Goal: Task Accomplishment & Management: Manage account settings

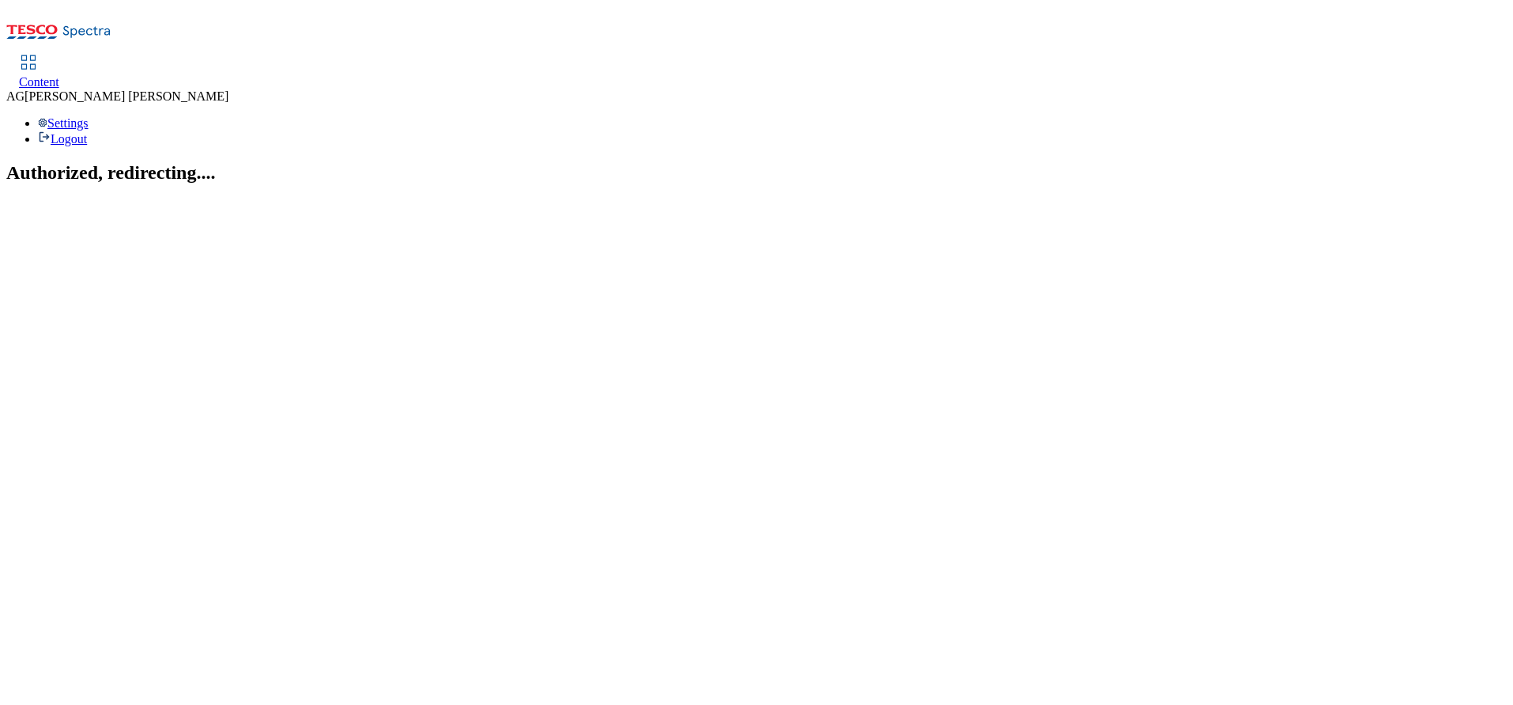
click at [59, 56] on link "Content" at bounding box center [39, 72] width 40 height 33
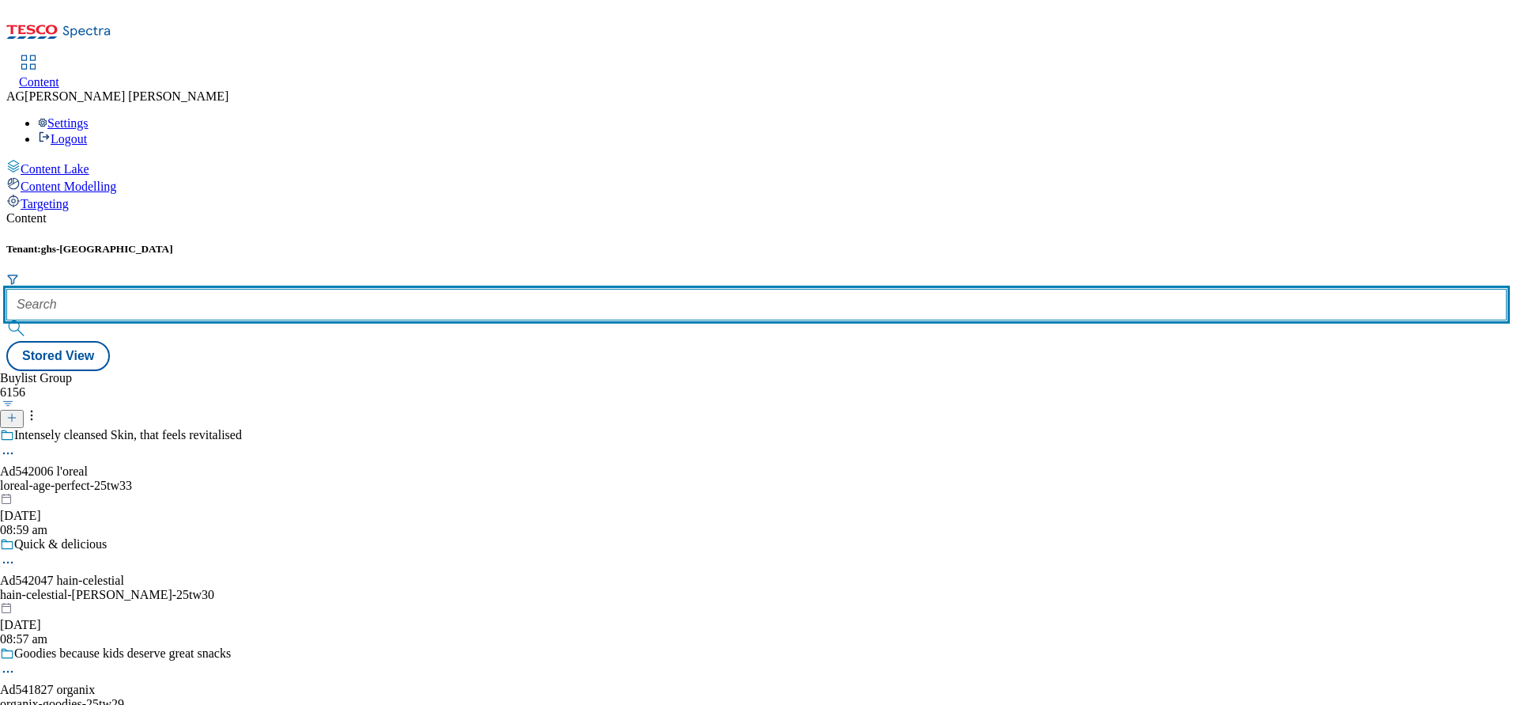
click at [384, 289] on input "text" at bounding box center [756, 305] width 1501 height 32
paste input "marketplace-deals"
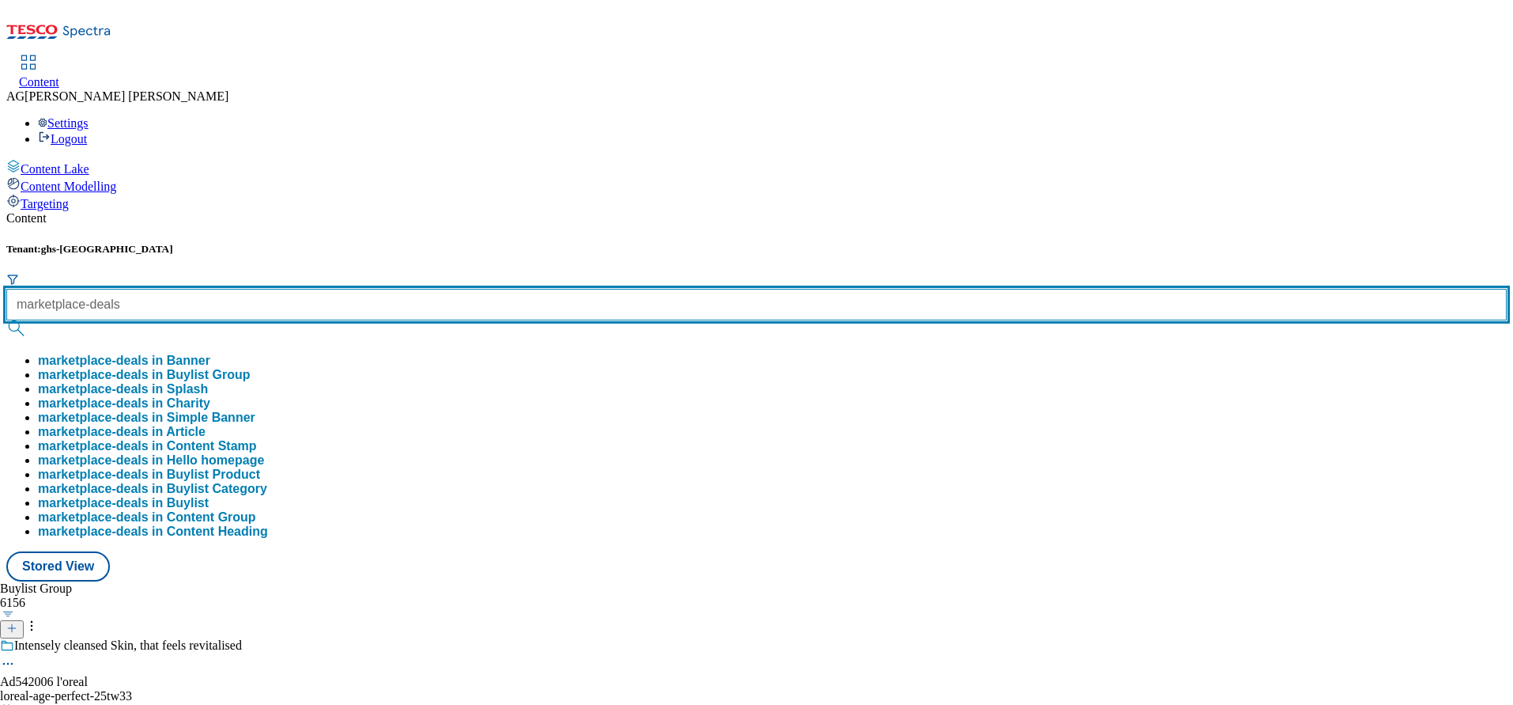
type input "marketplace-deals"
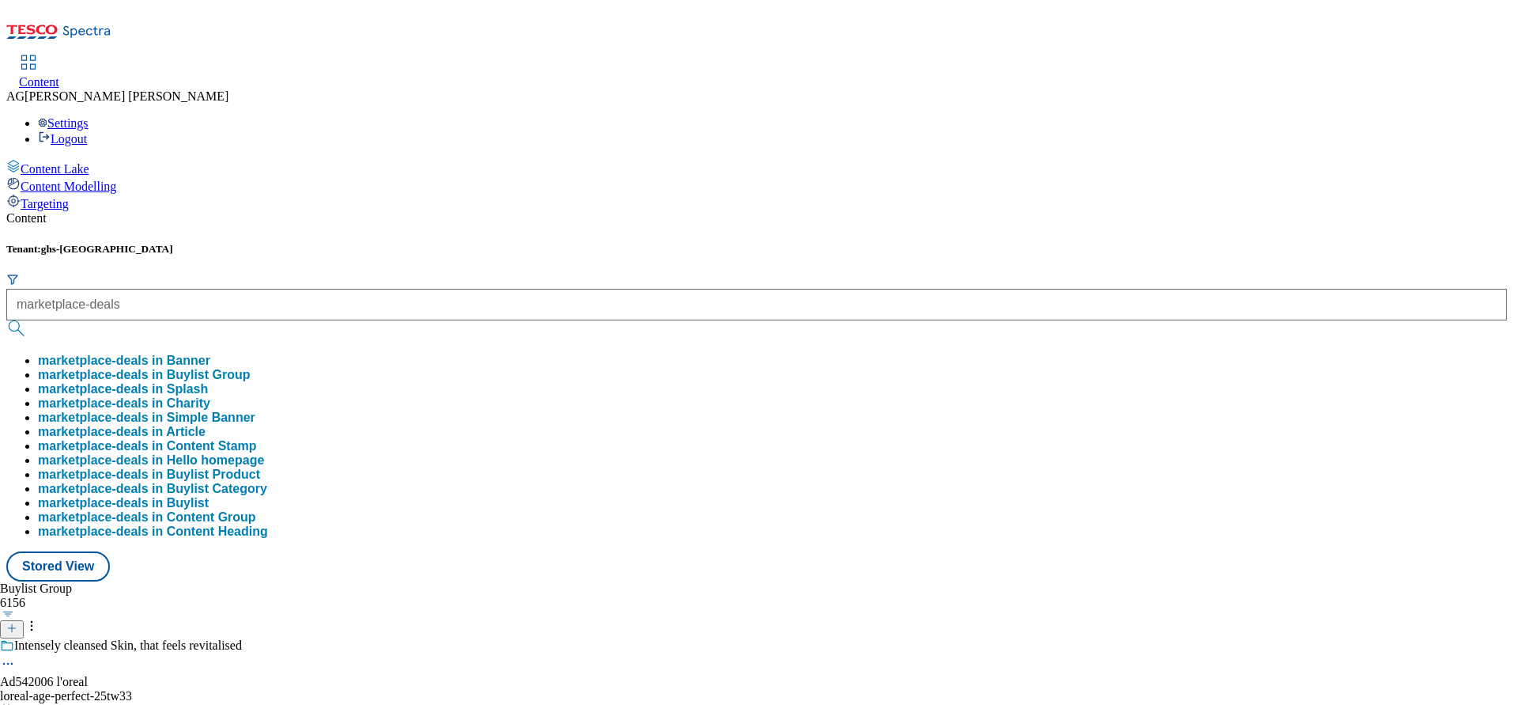
click at [251, 368] on button "marketplace-deals in Buylist Group" at bounding box center [144, 375] width 213 height 14
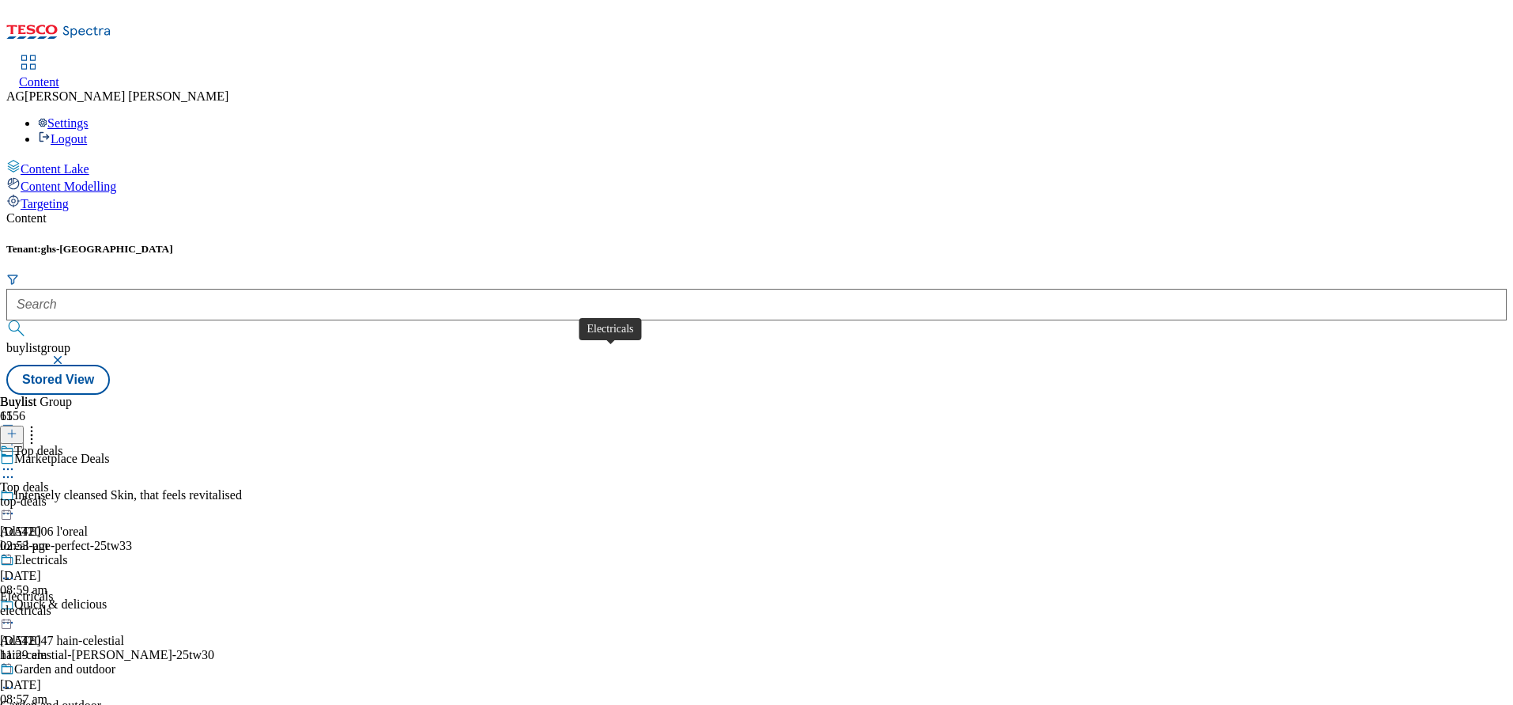
click at [124, 553] on div "Electricals Electricals electricals 2 Sept 2025 11:29 am" at bounding box center [62, 607] width 124 height 109
click at [124, 640] on div "electricals" at bounding box center [62, 647] width 124 height 14
click at [124, 531] on div "top-deals" at bounding box center [62, 538] width 124 height 14
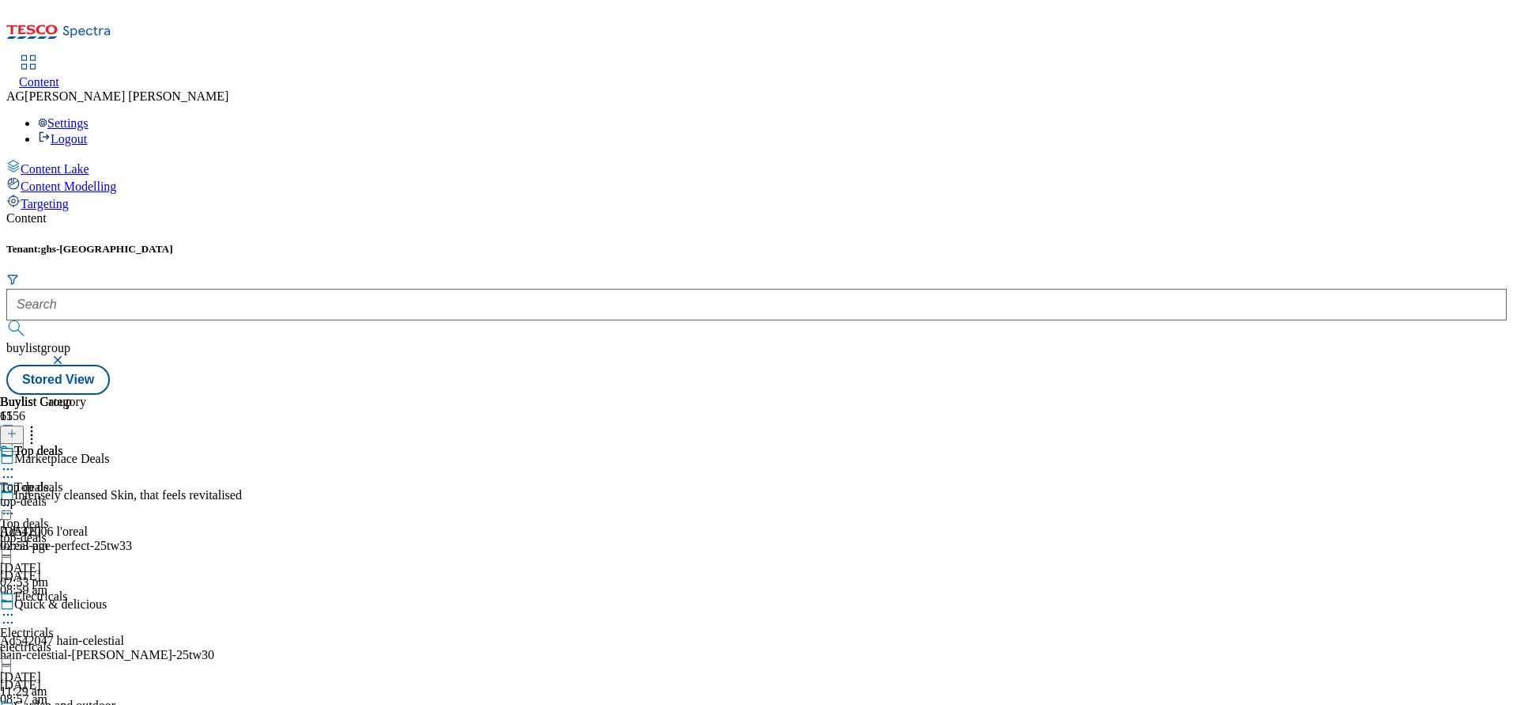
click at [124, 589] on div "Electricals Electricals electricals 2 Sept 2025 11:29 am" at bounding box center [62, 643] width 124 height 109
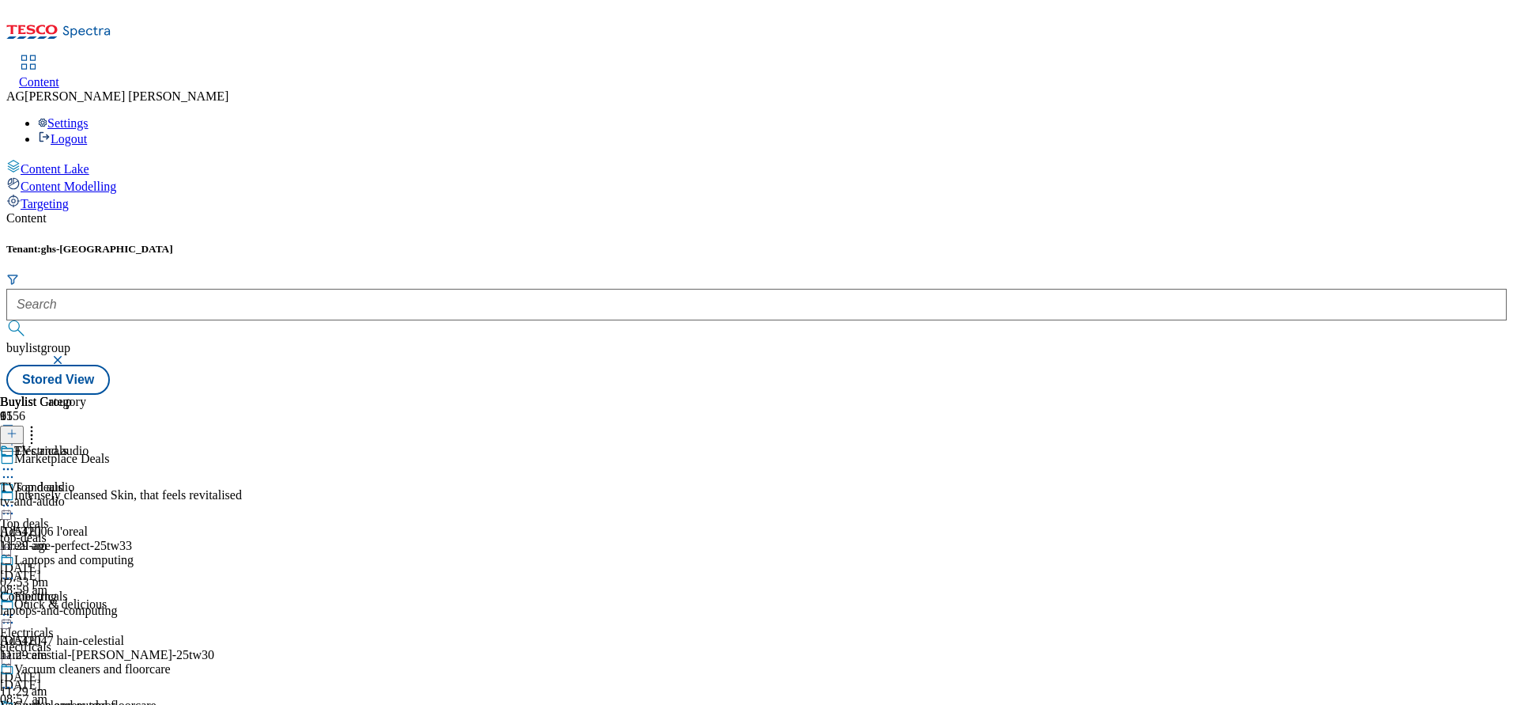
scroll to position [356, 0]
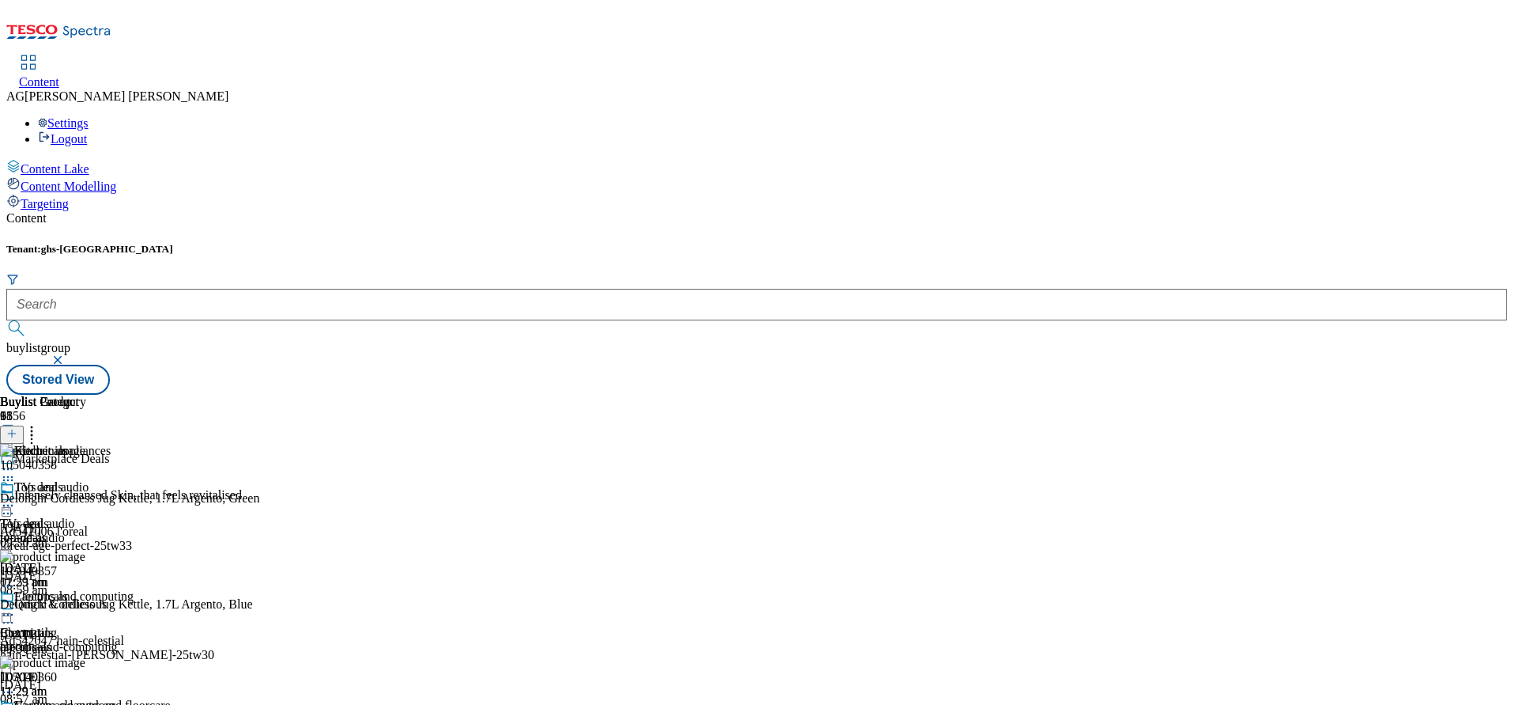
click at [17, 428] on icon at bounding box center [11, 433] width 11 height 11
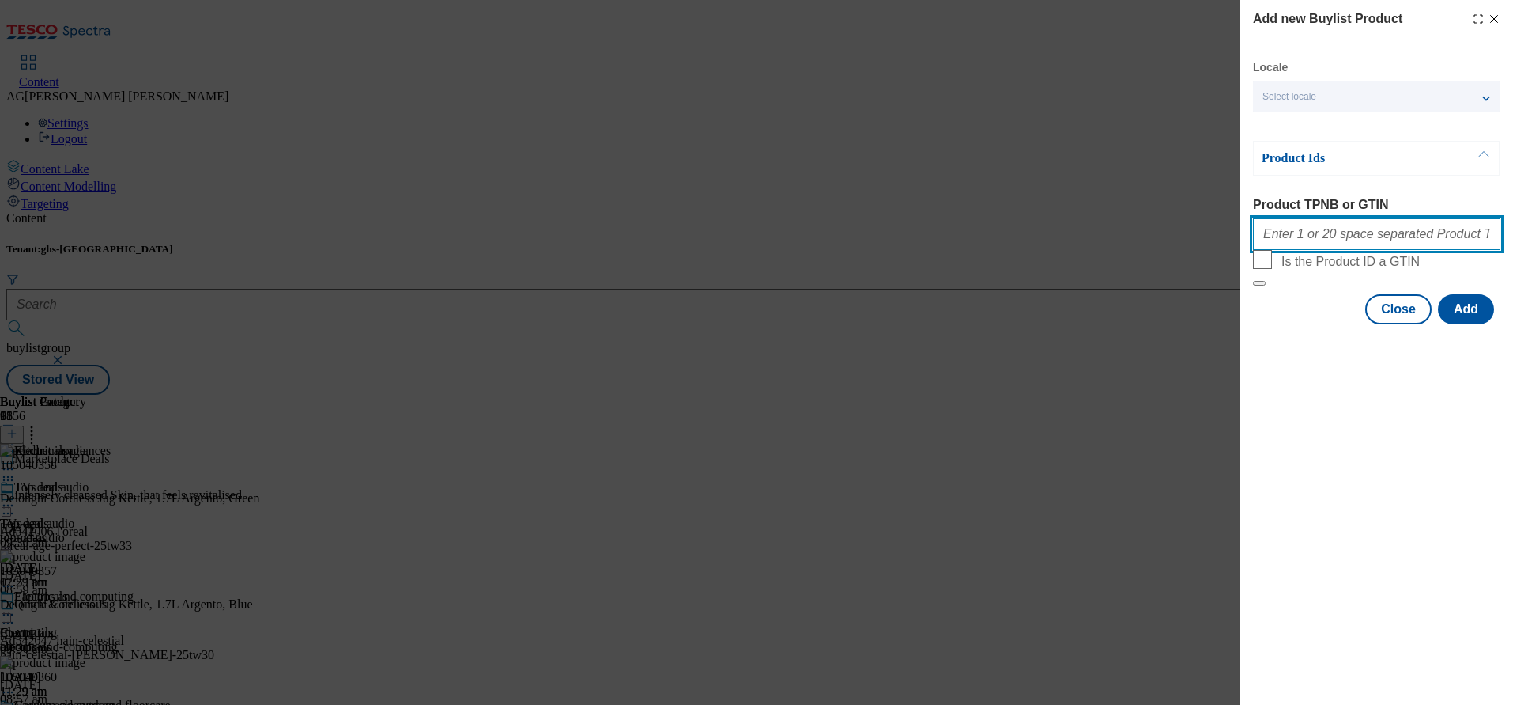
click at [1321, 238] on input "Product TPNB or GTIN" at bounding box center [1376, 234] width 247 height 32
paste input "326199706 326199705 326061038 326061039 326061031 325098669 325098666 325457685…"
type input "326199706 326199705 326061038 326061039 326061031 325098669 325098666 325457685…"
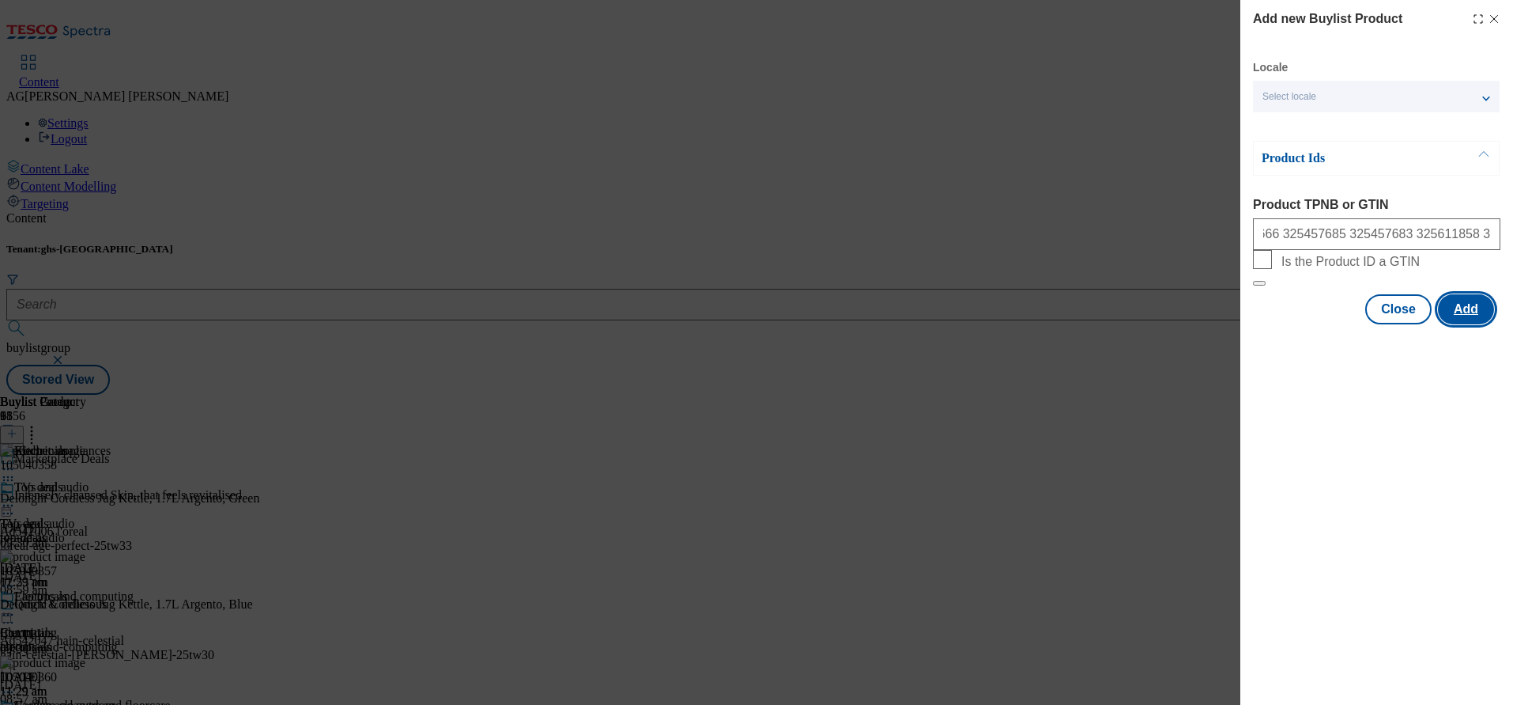
click at [1489, 324] on button "Add" at bounding box center [1466, 309] width 56 height 30
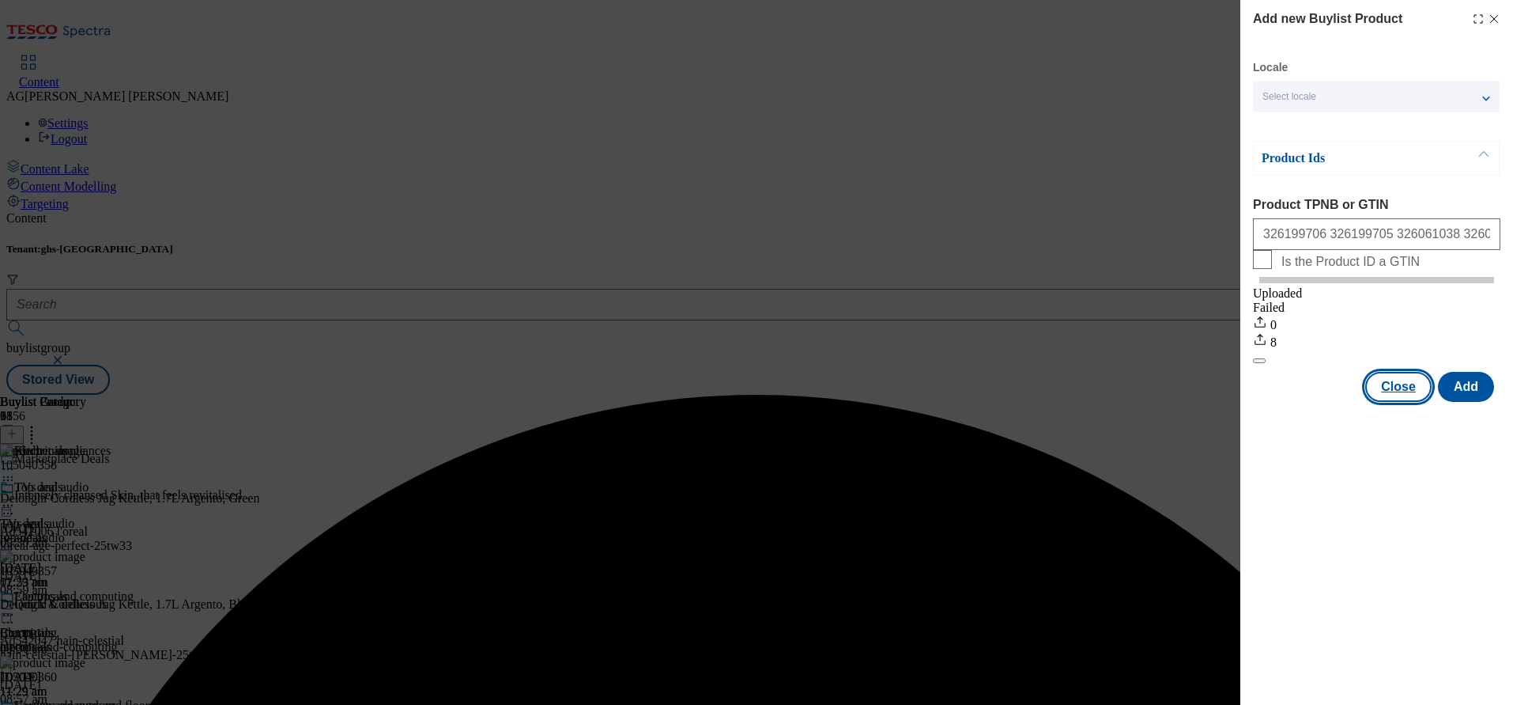
click at [1411, 402] on button "Close" at bounding box center [1399, 387] width 66 height 30
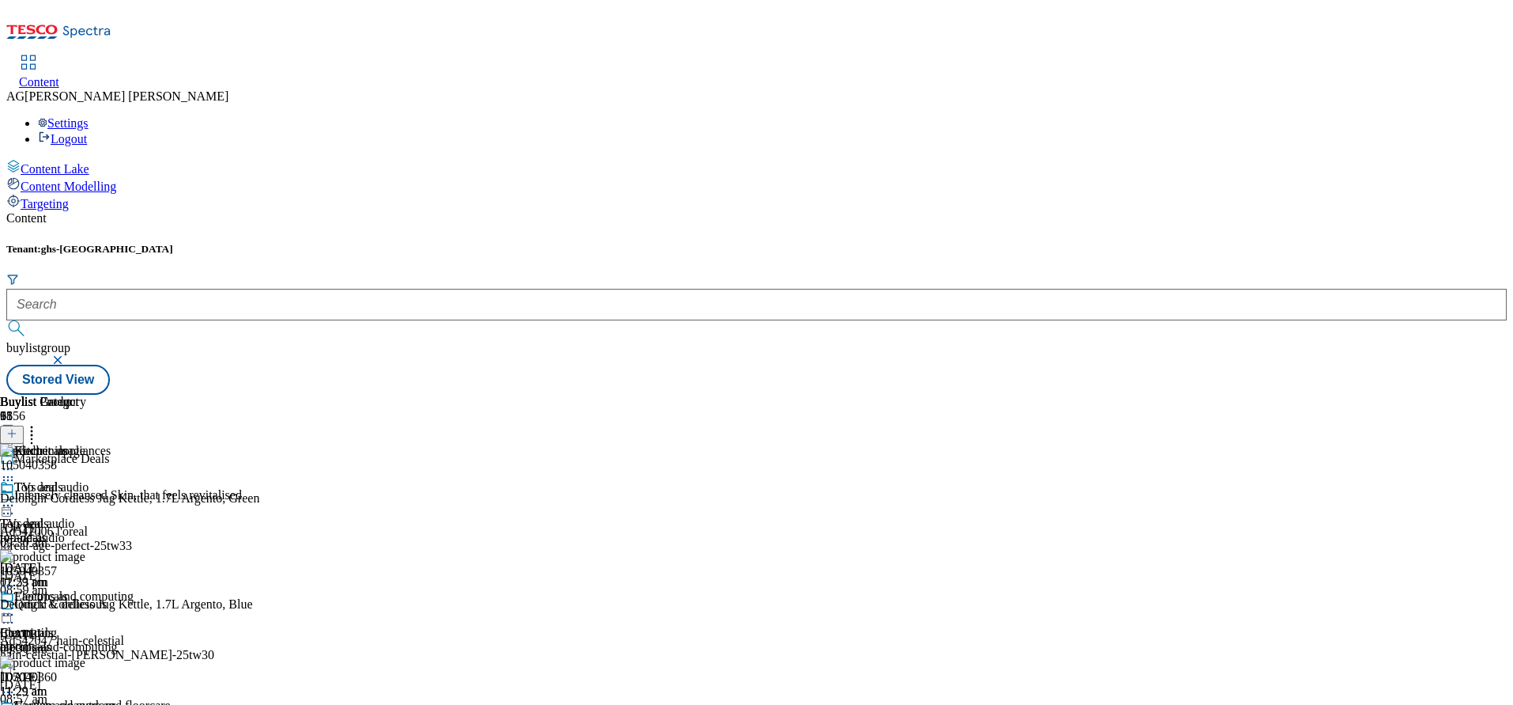
click at [17, 428] on icon at bounding box center [11, 433] width 11 height 11
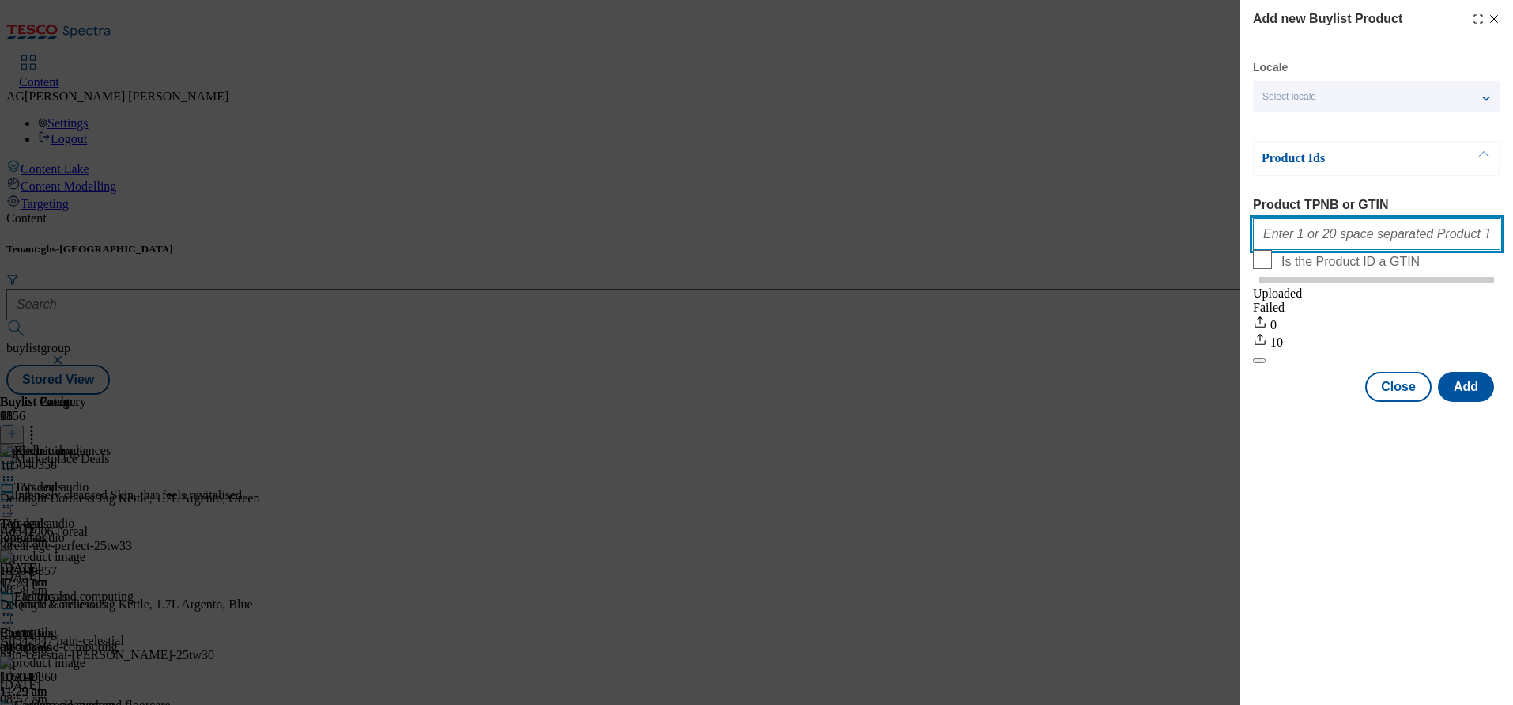
click at [1327, 242] on input "Product TPNB or GTIN" at bounding box center [1376, 234] width 247 height 32
paste input "105426240 106082913 106053510 105029591 106053501 105029587 106032935 105426239…"
type input "105426240 106082913 106053510 105029591 106053501 105029587 106032935 105426239…"
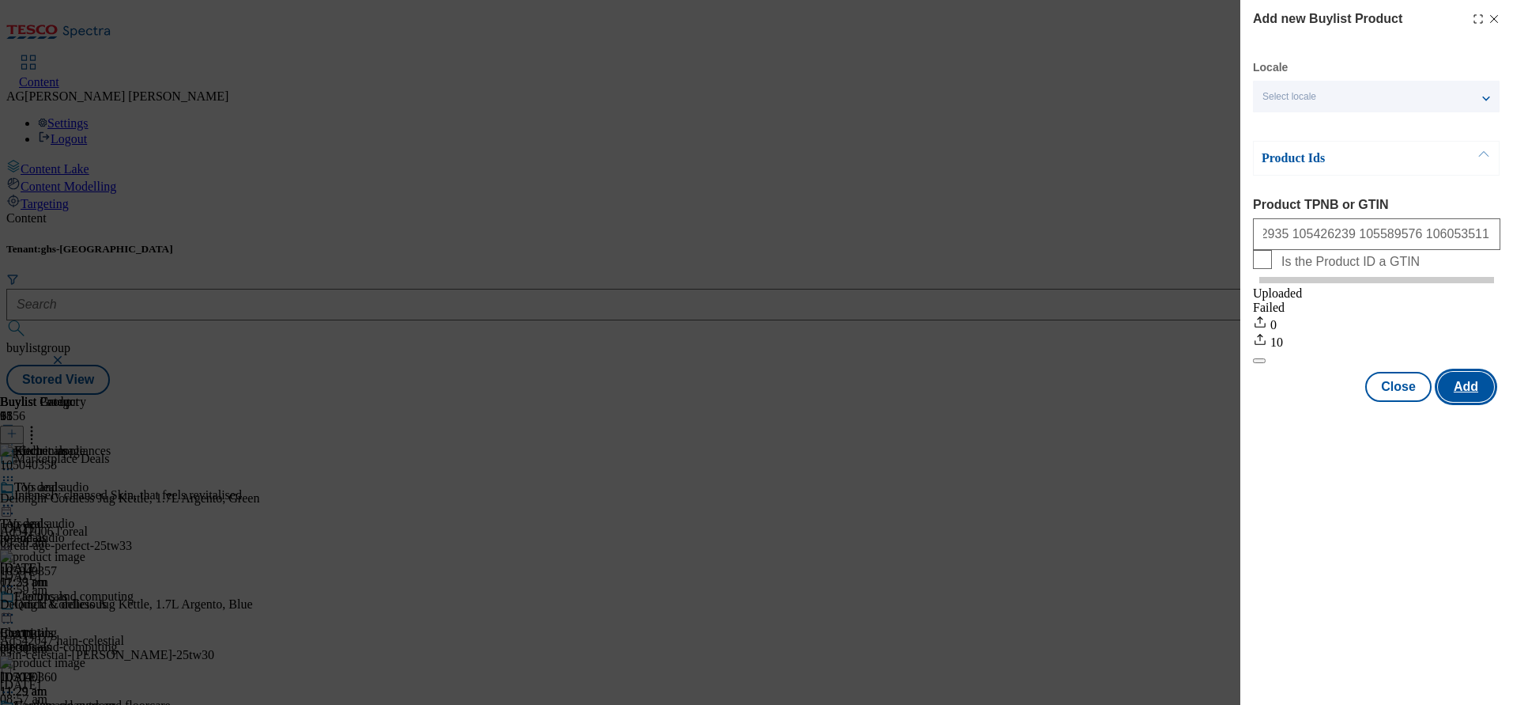
scroll to position [0, 0]
click at [1481, 401] on button "Add" at bounding box center [1466, 387] width 56 height 30
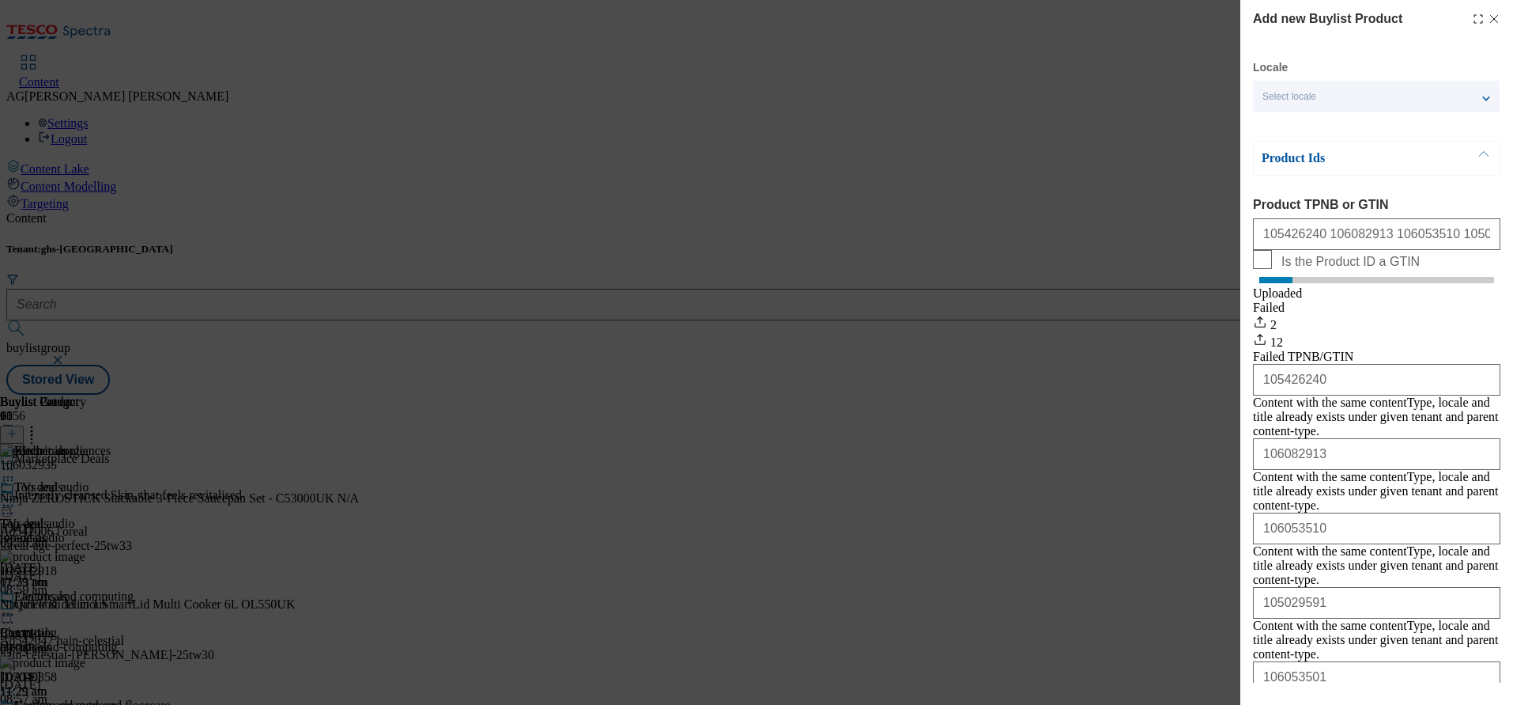
click at [1488, 14] on icon "Modal" at bounding box center [1494, 19] width 13 height 13
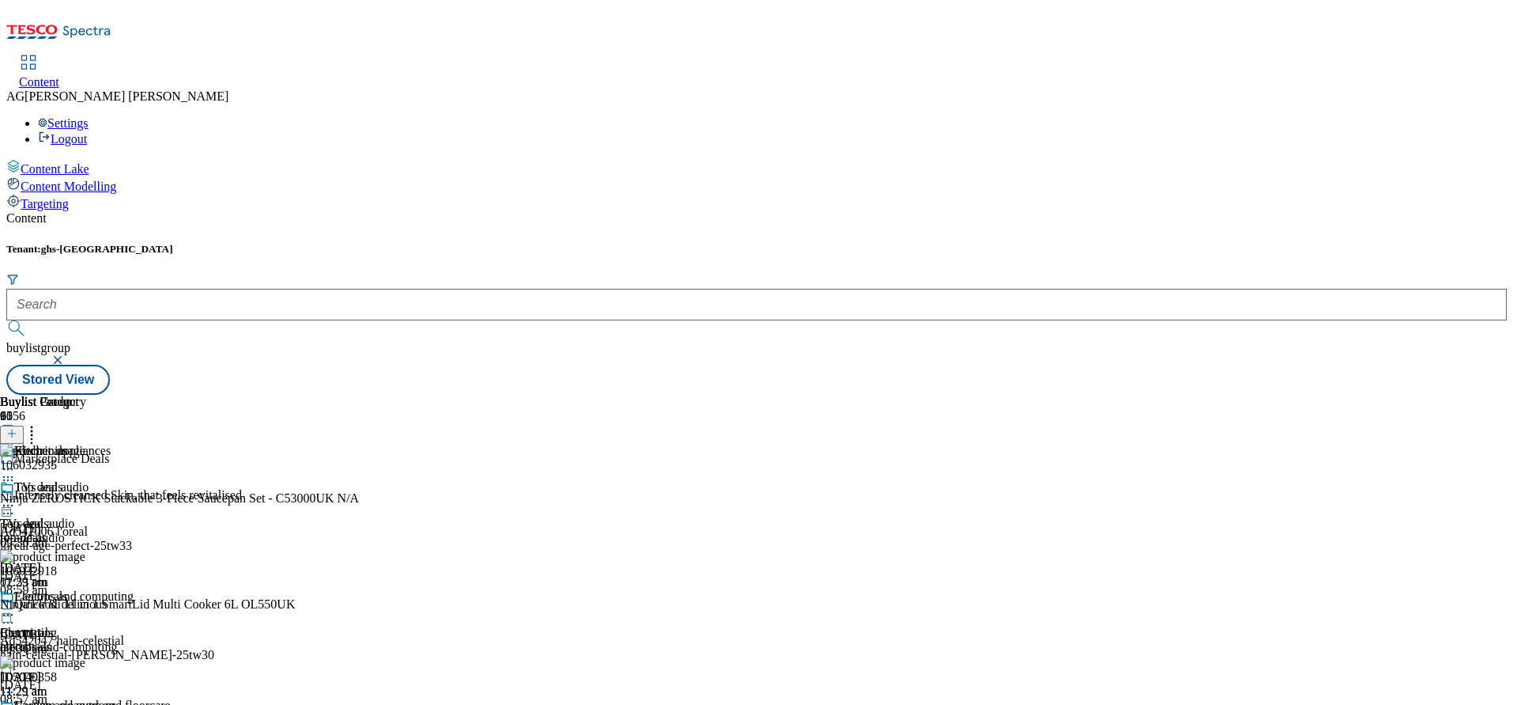
scroll to position [1186, 0]
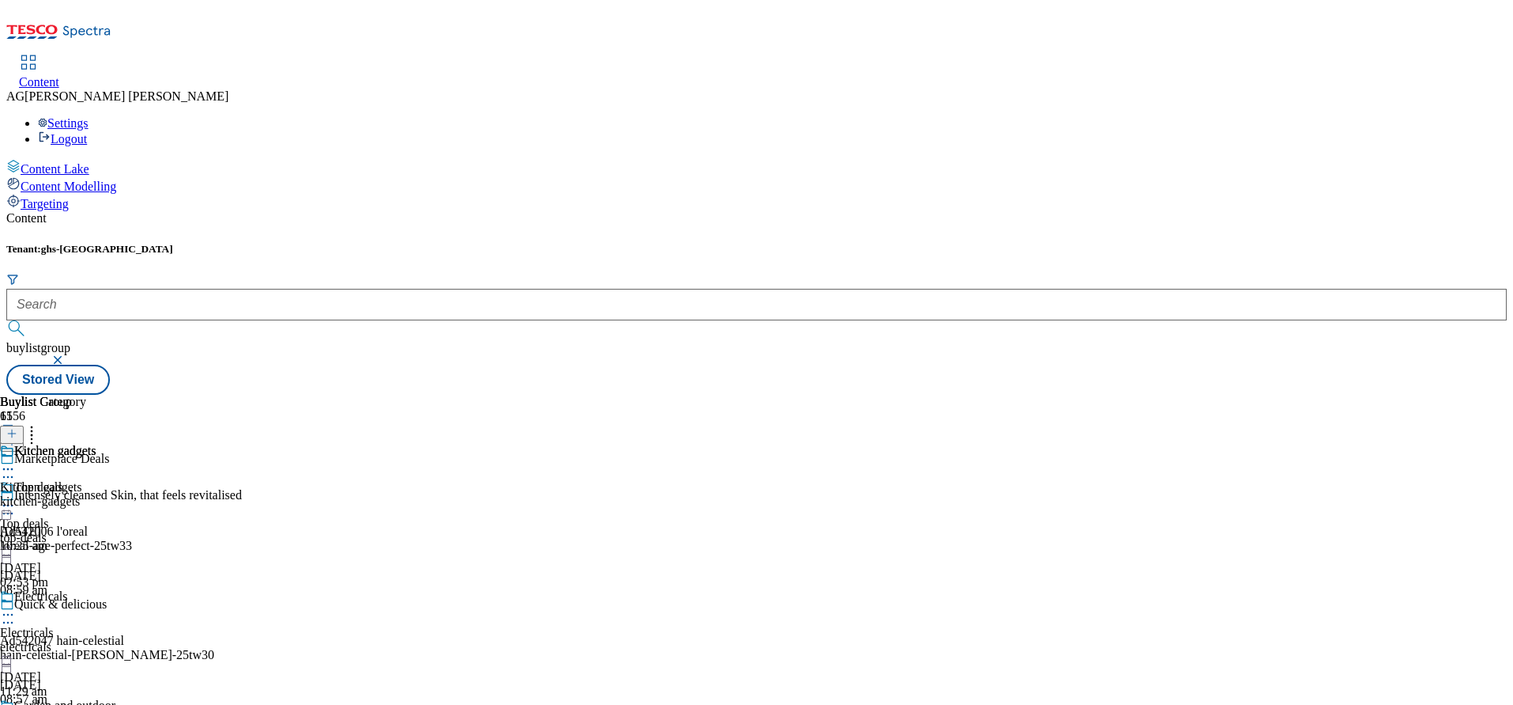
click at [96, 444] on div "Kitchen gadgets Kitchen gadgets kitchen-gadgets 3 Sept 2025 10:25 am" at bounding box center [48, 498] width 96 height 109
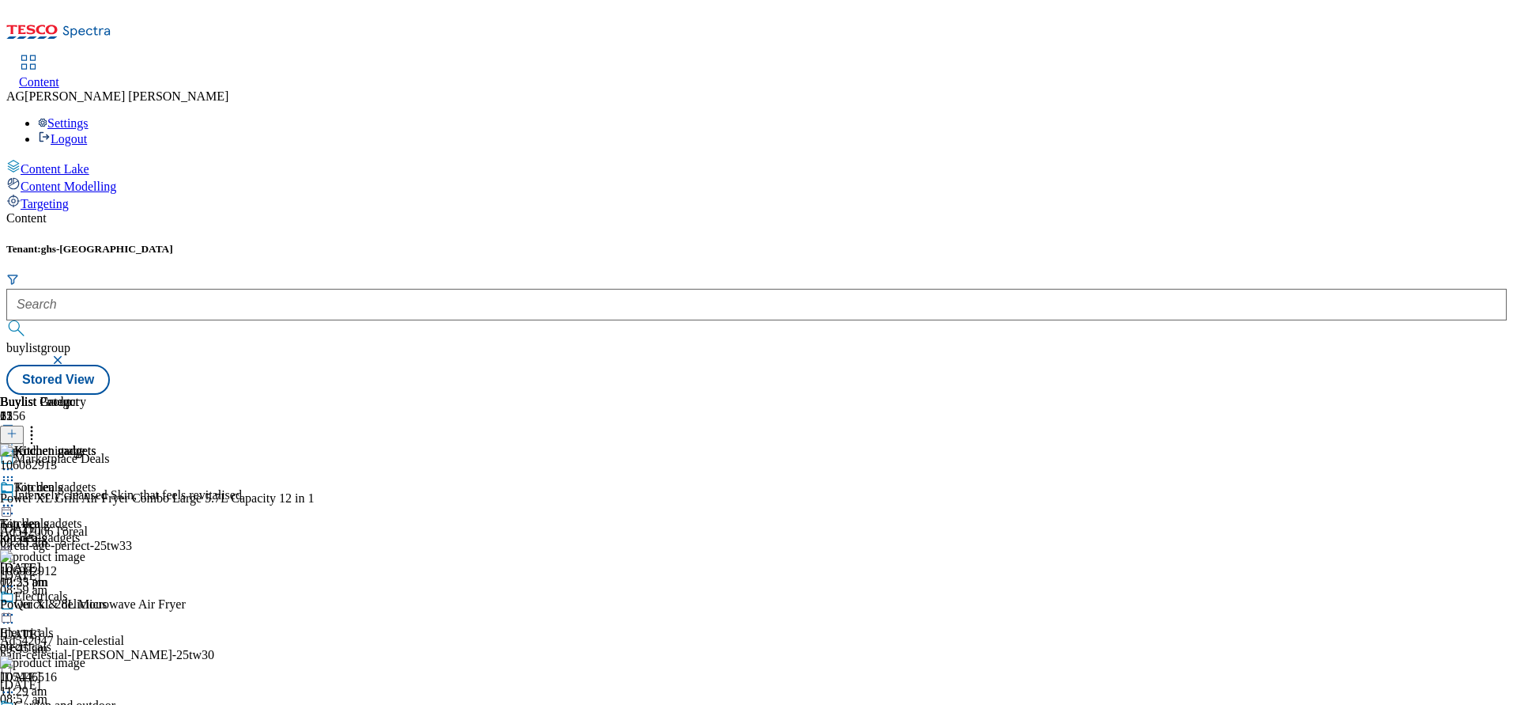
click at [16, 497] on icon at bounding box center [8, 505] width 16 height 16
click at [100, 678] on span "Un-publish" at bounding box center [74, 684] width 51 height 12
click at [54, 625] on div "Electricals" at bounding box center [27, 632] width 54 height 14
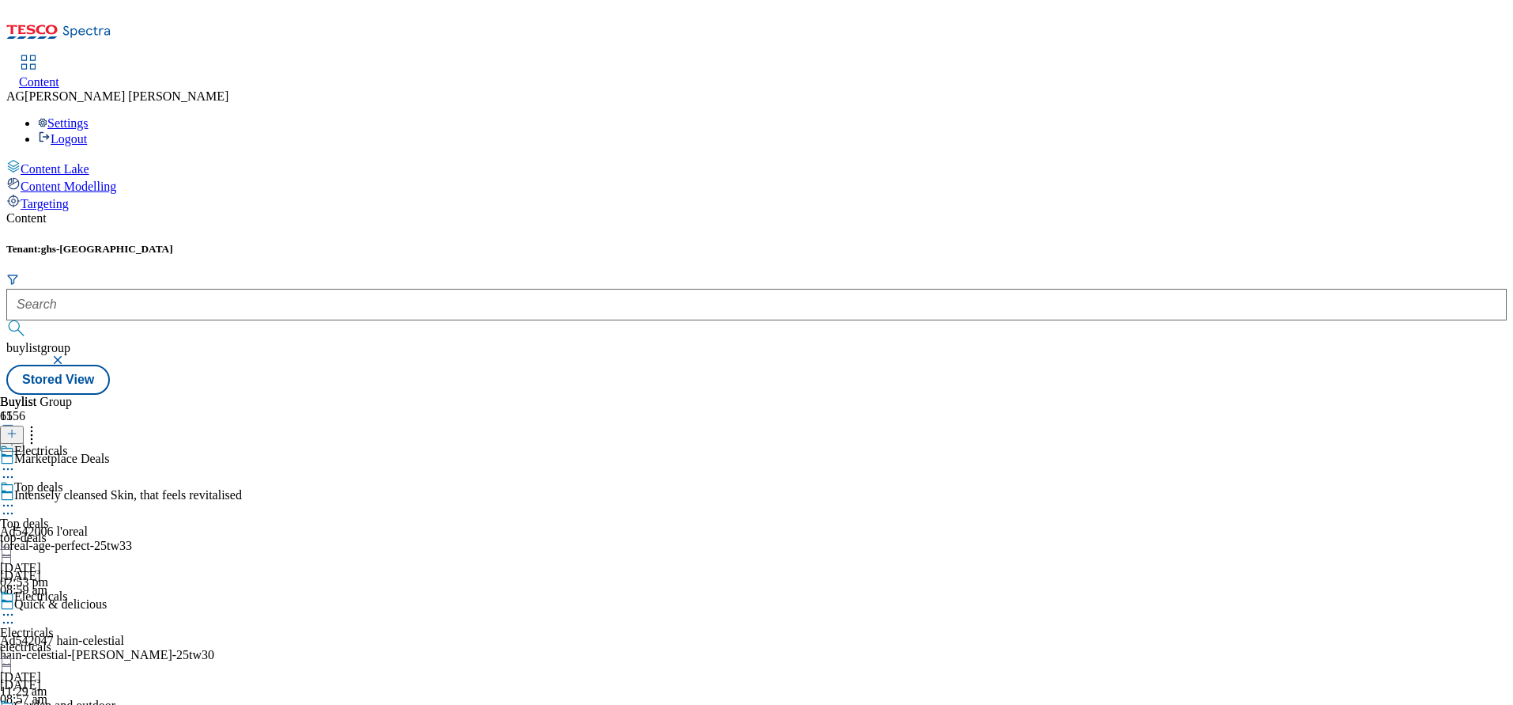
click at [124, 640] on div "electricals" at bounding box center [62, 647] width 124 height 14
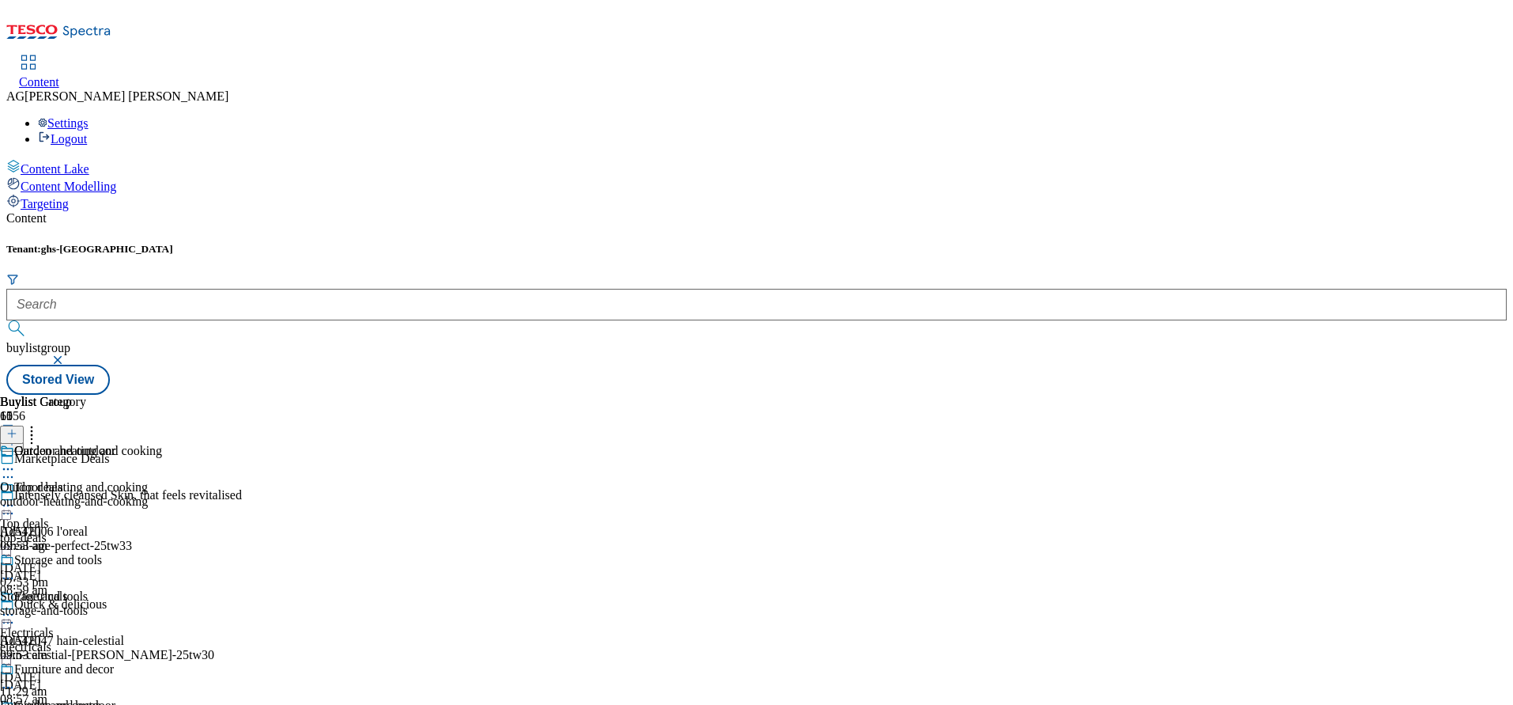
click at [124, 640] on div "electricals" at bounding box center [62, 647] width 124 height 14
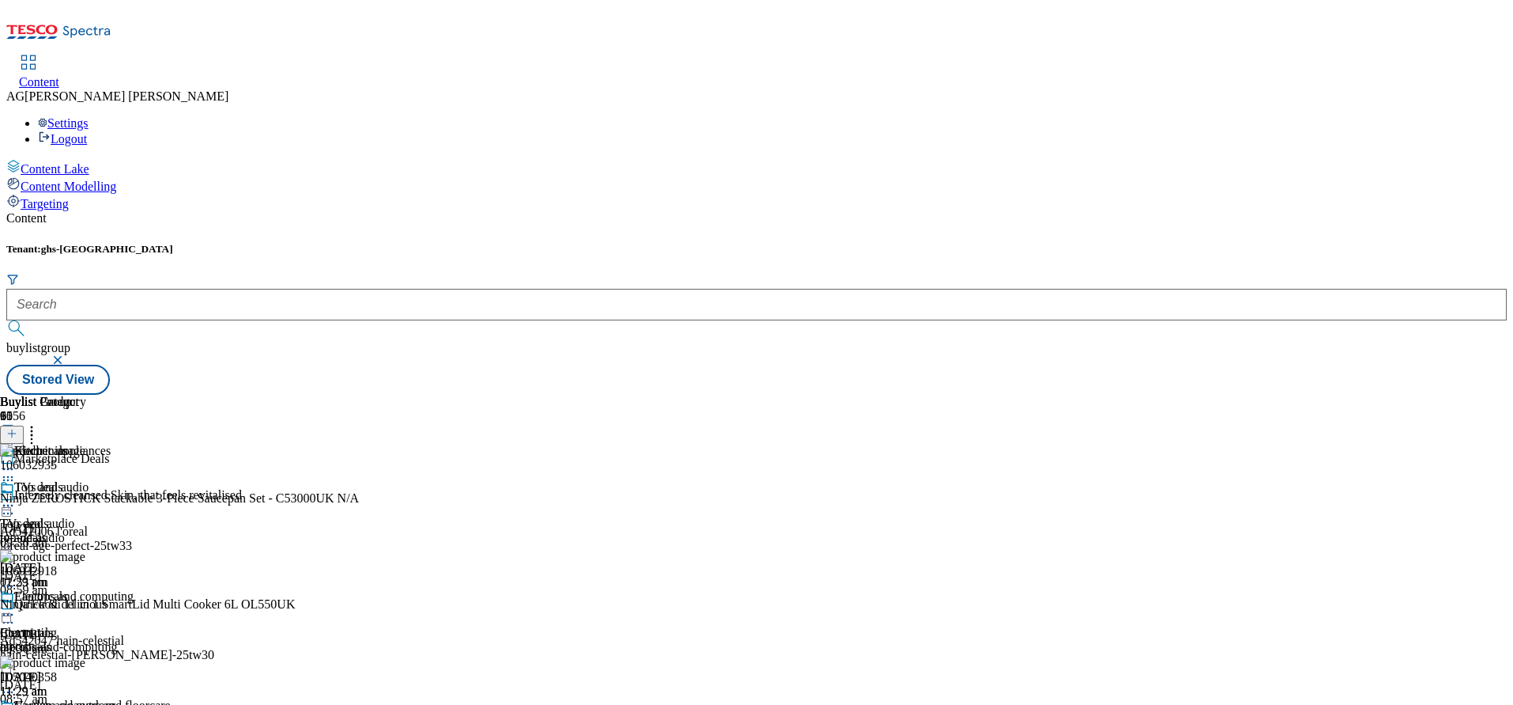
scroll to position [830, 0]
click at [359, 395] on header "Buylist Product 60" at bounding box center [179, 419] width 359 height 49
click at [17, 428] on icon at bounding box center [11, 433] width 11 height 11
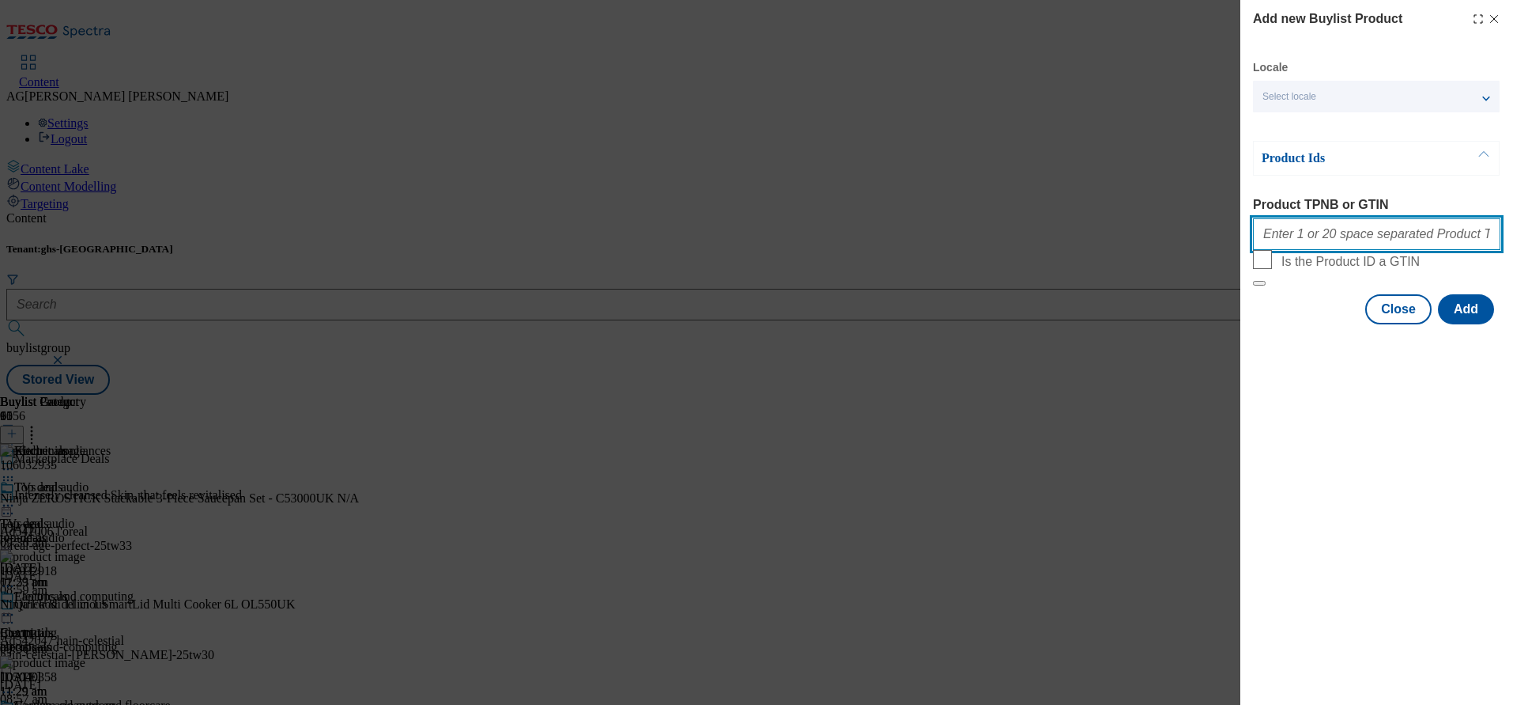
paste input "105426240 106082913 106053510 105029591 106053501 105029587 106032935 105426239…"
type input "105426240 106082913 106053510 105029591 106053501 105029587 106032935 105426239…"
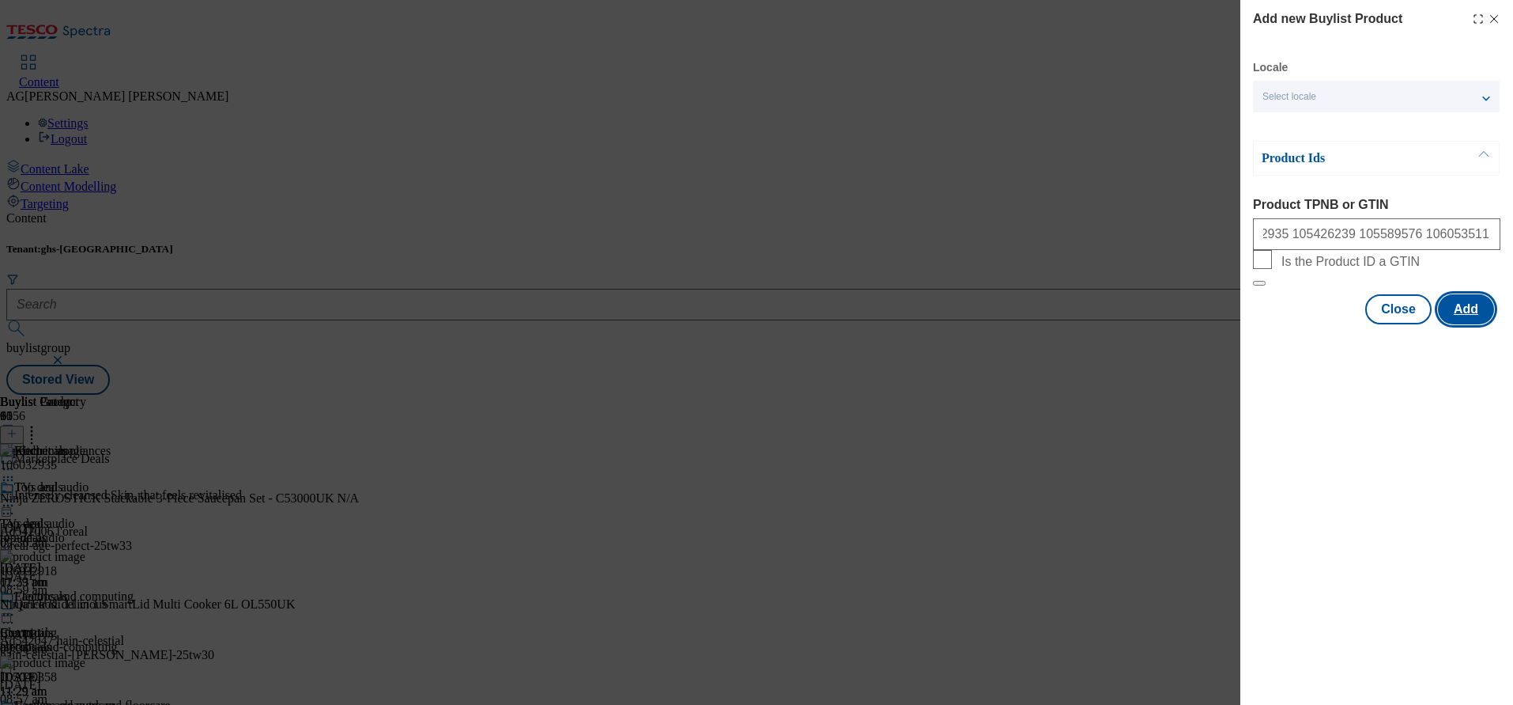
click at [1475, 324] on button "Add" at bounding box center [1466, 309] width 56 height 30
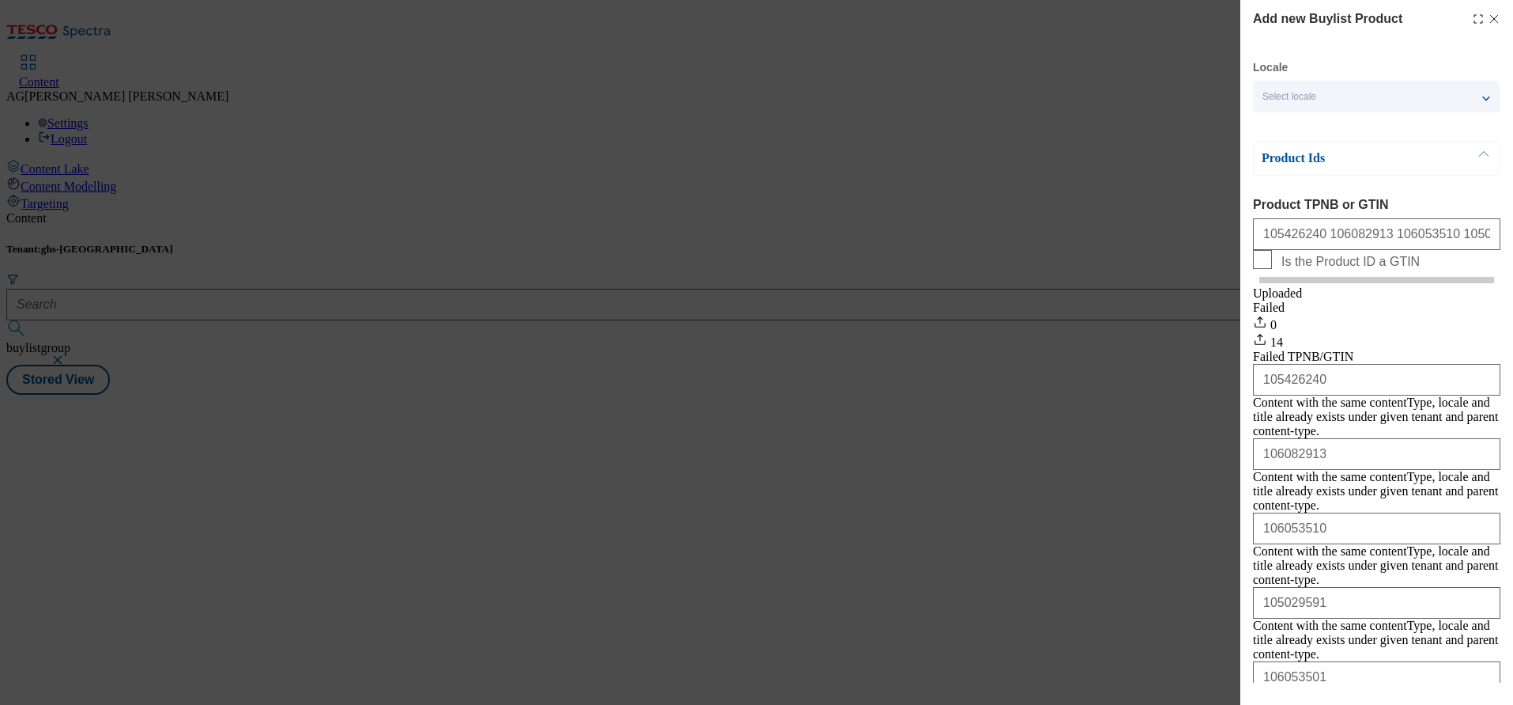
click at [1396, 364] on div "Failed TPNB/GTIN" at bounding box center [1376, 356] width 247 height 14
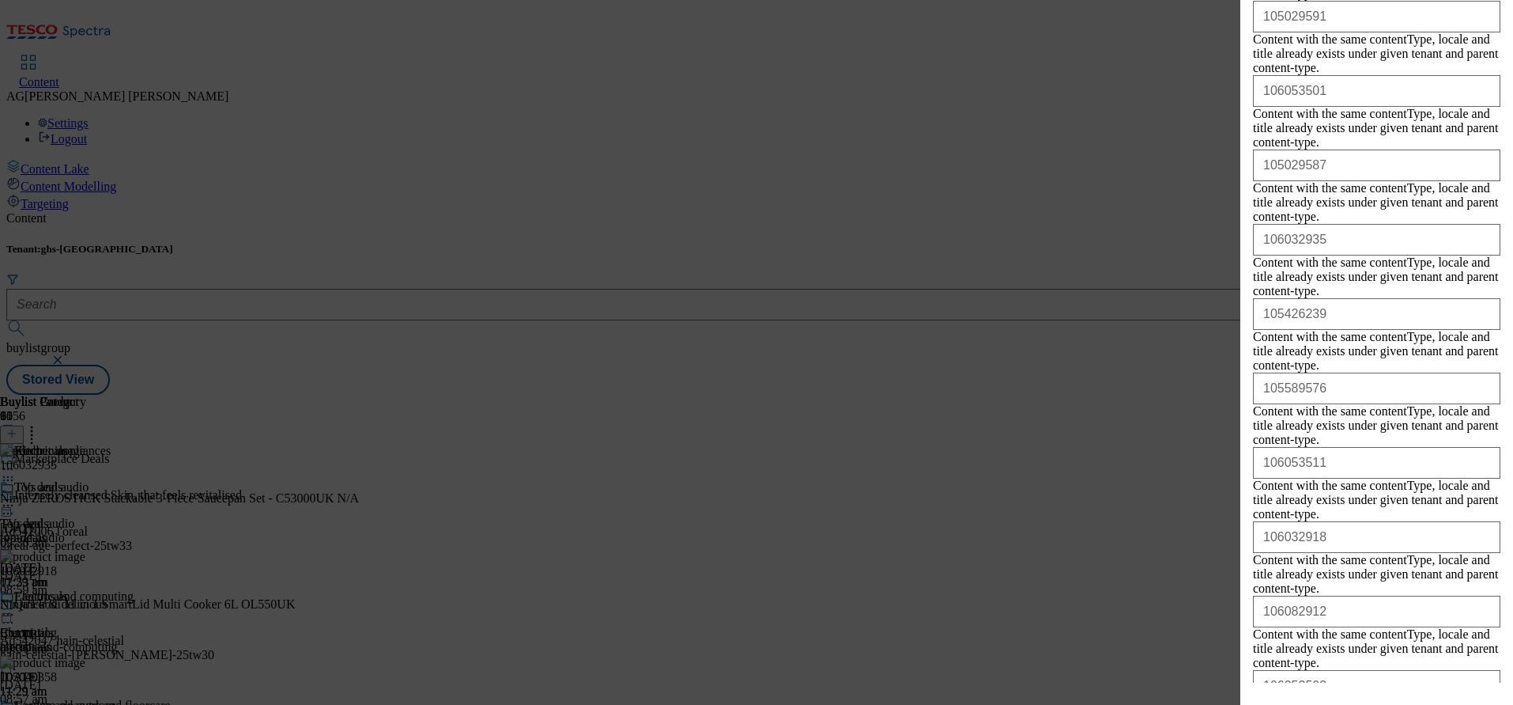
scroll to position [651, 0]
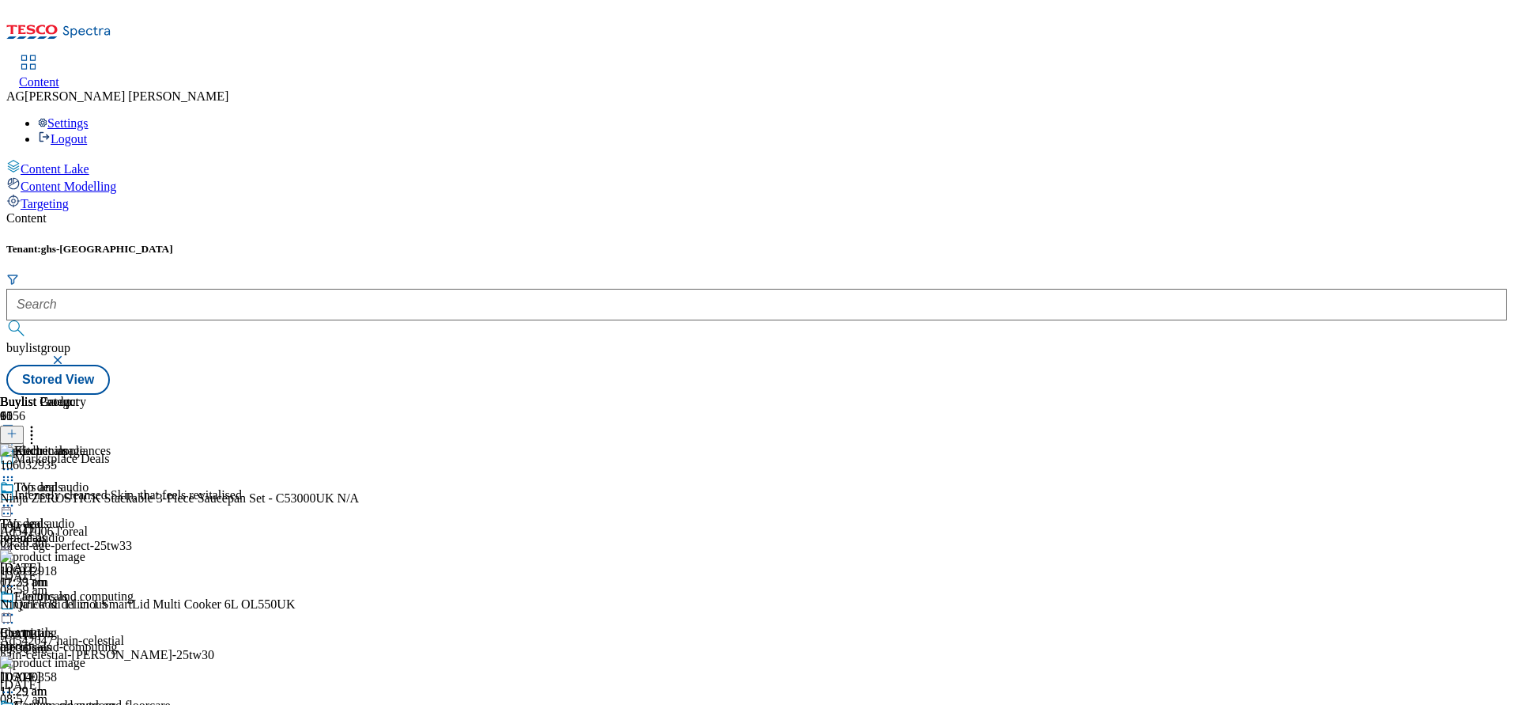
scroll to position [0, 0]
click at [17, 428] on icon at bounding box center [11, 433] width 11 height 11
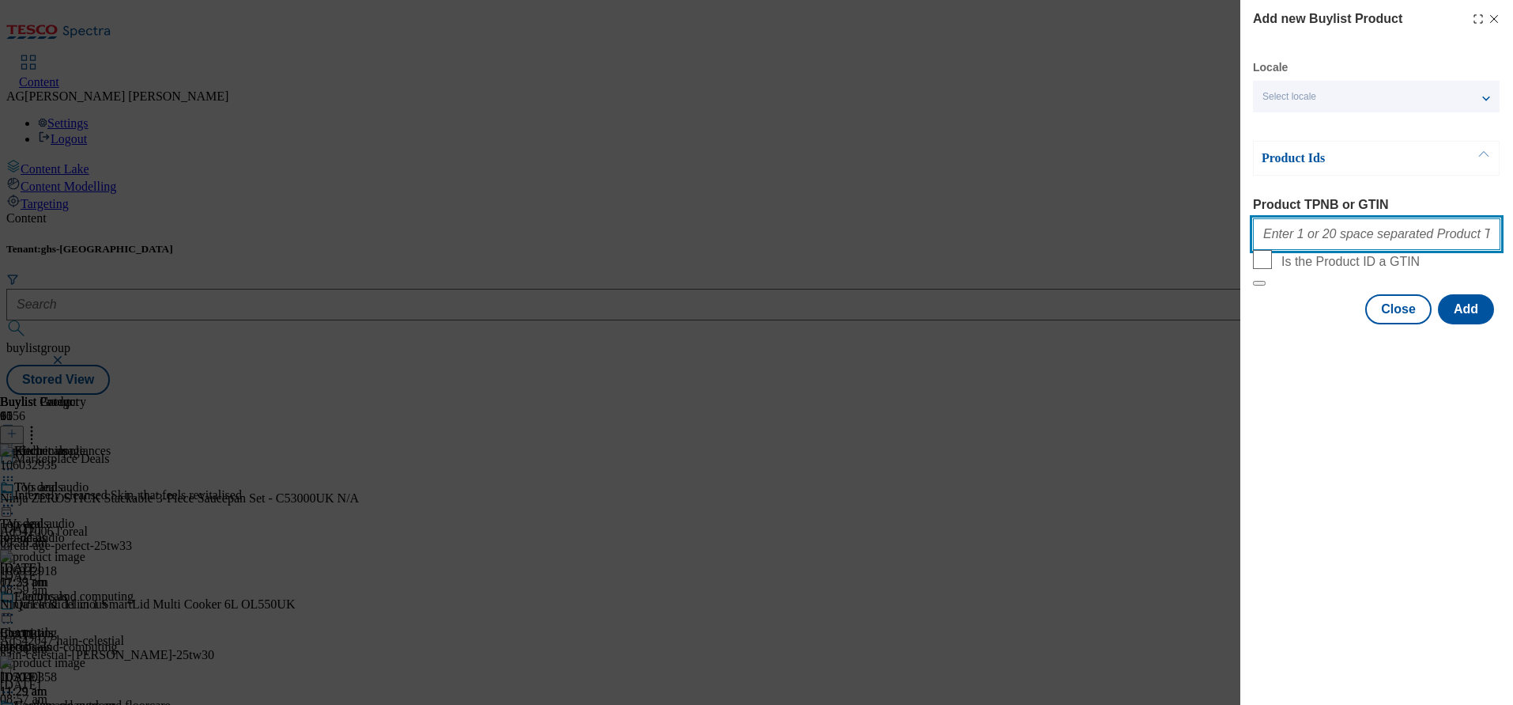
paste input "105426240 106082913 106053510 105029591 106053501 105029587 106032935 105426239…"
type input "105426240 106082913 106053510 105029591 106053501 105029587 106032935 105426239…"
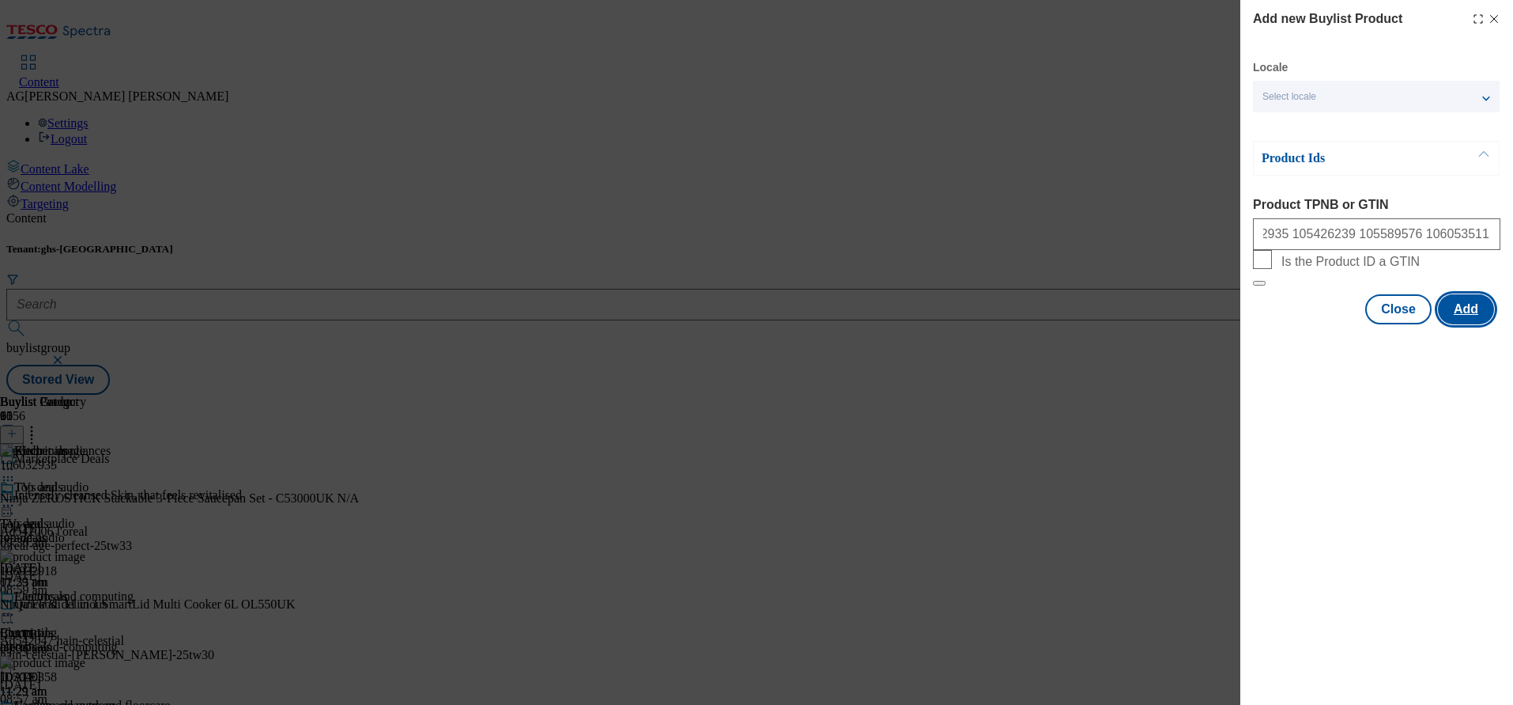
click at [1464, 324] on button "Add" at bounding box center [1466, 309] width 56 height 30
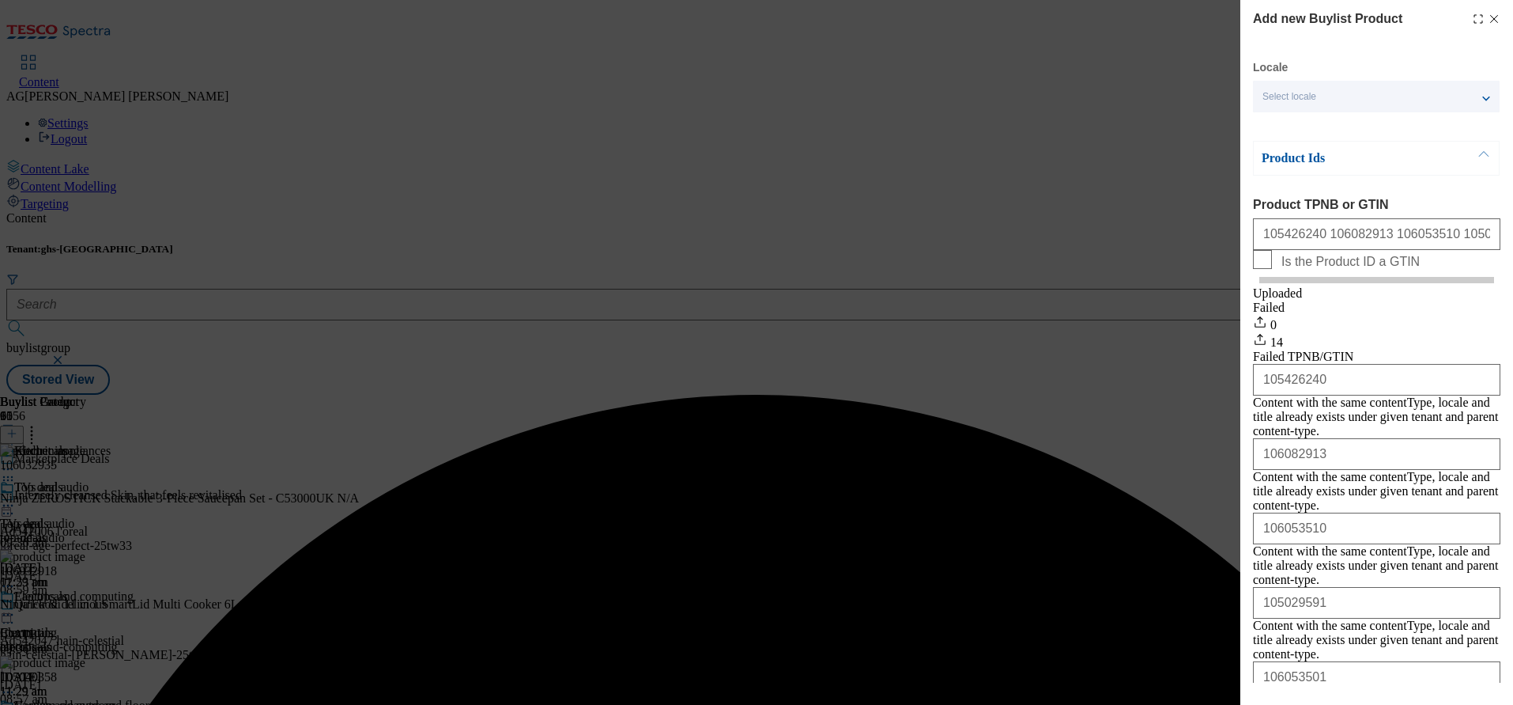
click at [1101, 104] on div "Add new Buylist Product Locale Select locale English Welsh Product Ids Product …" at bounding box center [756, 352] width 1513 height 705
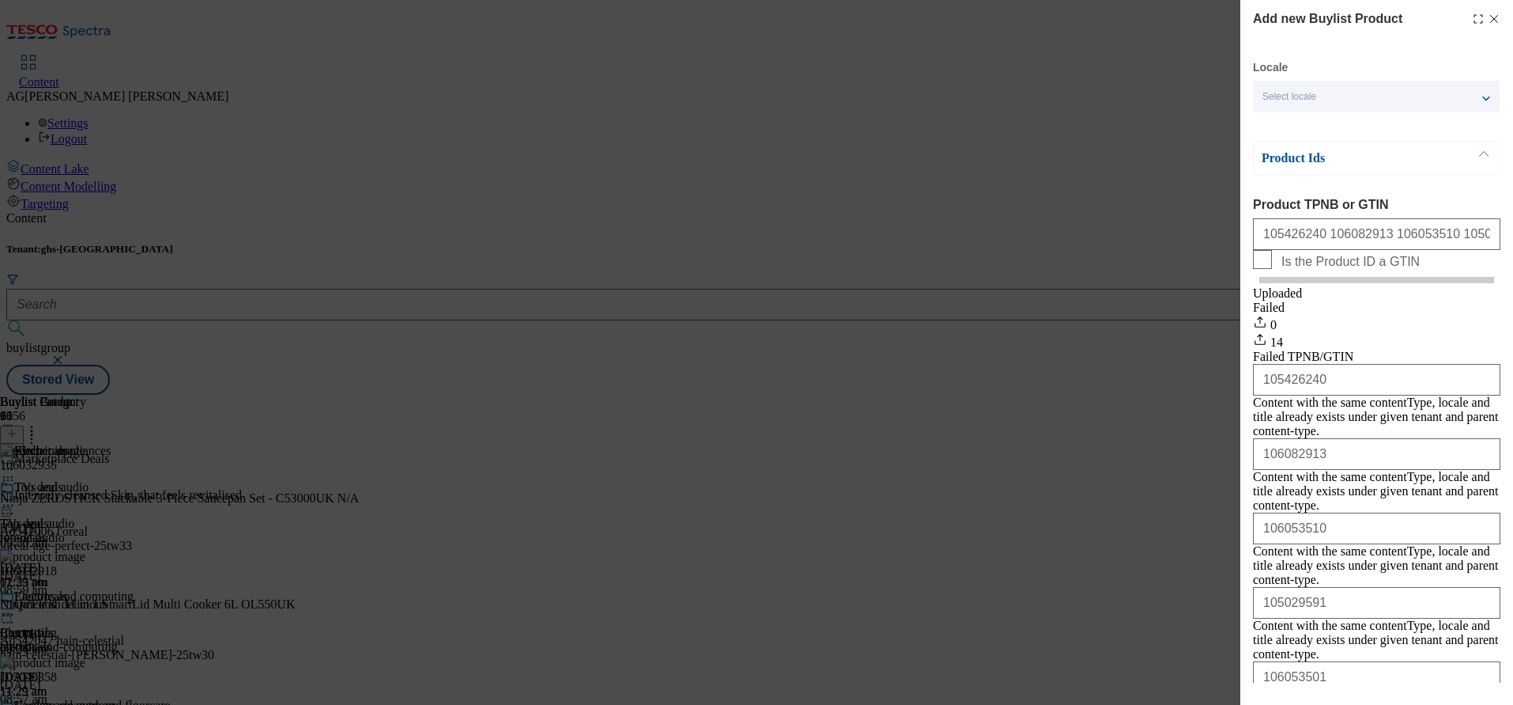
click at [1488, 17] on icon "Modal" at bounding box center [1494, 19] width 13 height 13
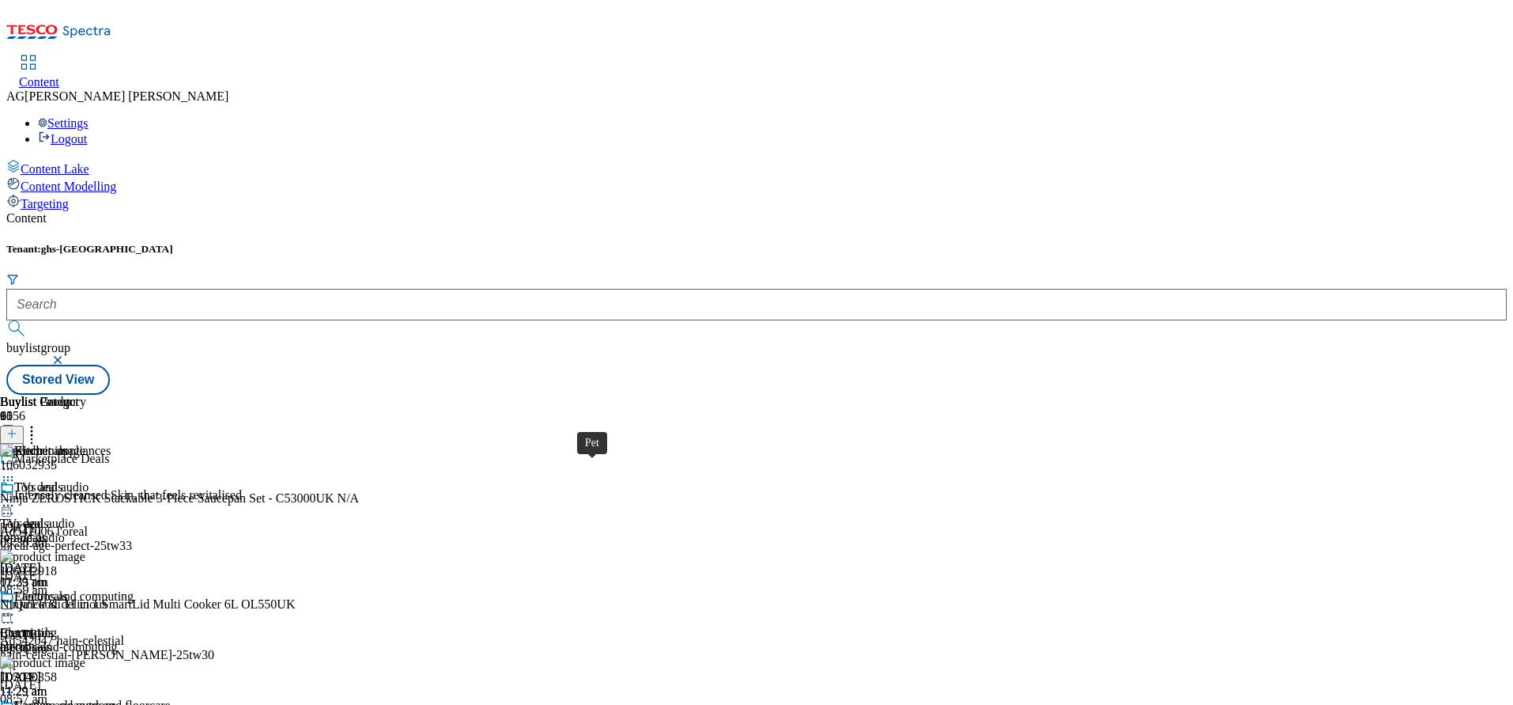
scroll to position [1186, 0]
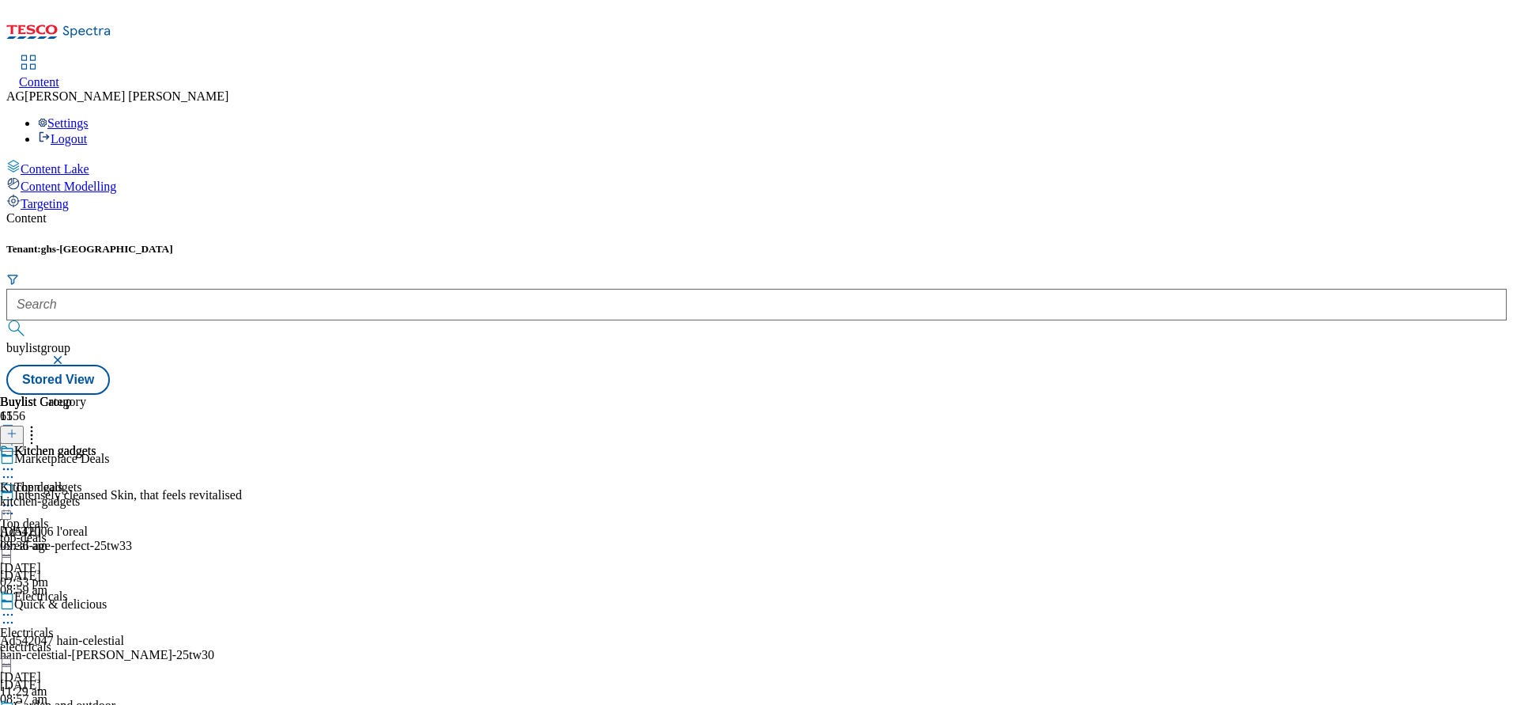
click at [96, 444] on div "Kitchen gadgets Kitchen gadgets kitchen-gadgets 5 Sept 2025 09:36 am" at bounding box center [48, 498] width 96 height 109
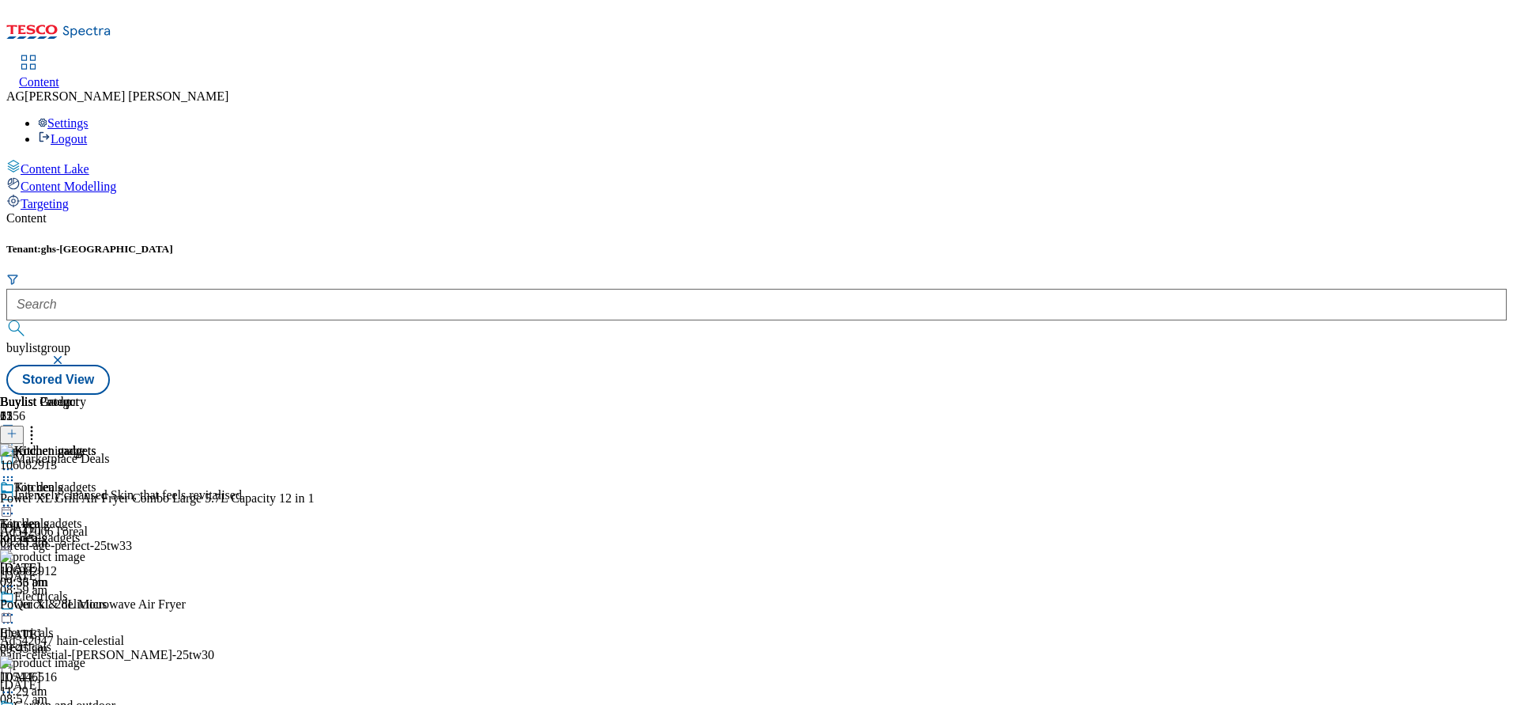
click at [17, 428] on icon at bounding box center [11, 433] width 11 height 11
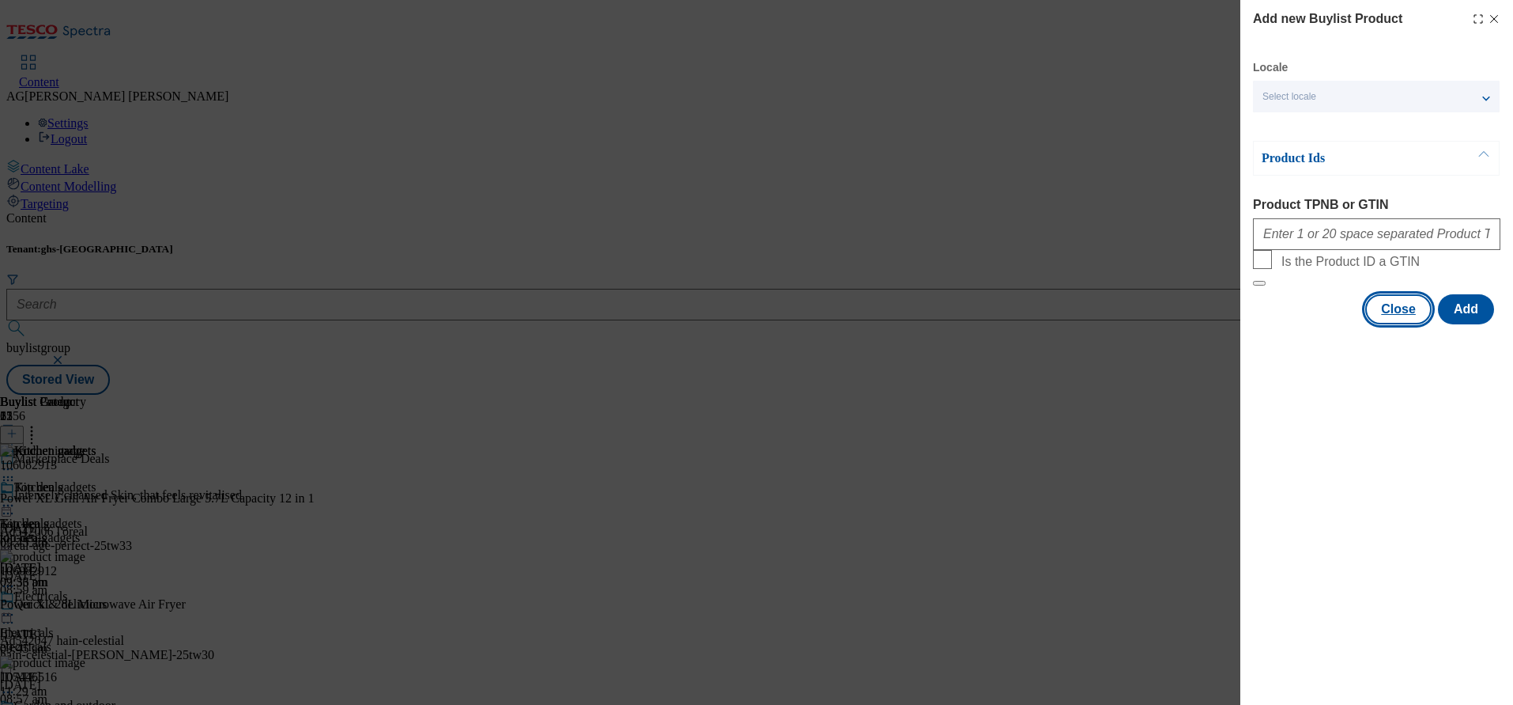
click at [1400, 324] on button "Close" at bounding box center [1399, 309] width 66 height 30
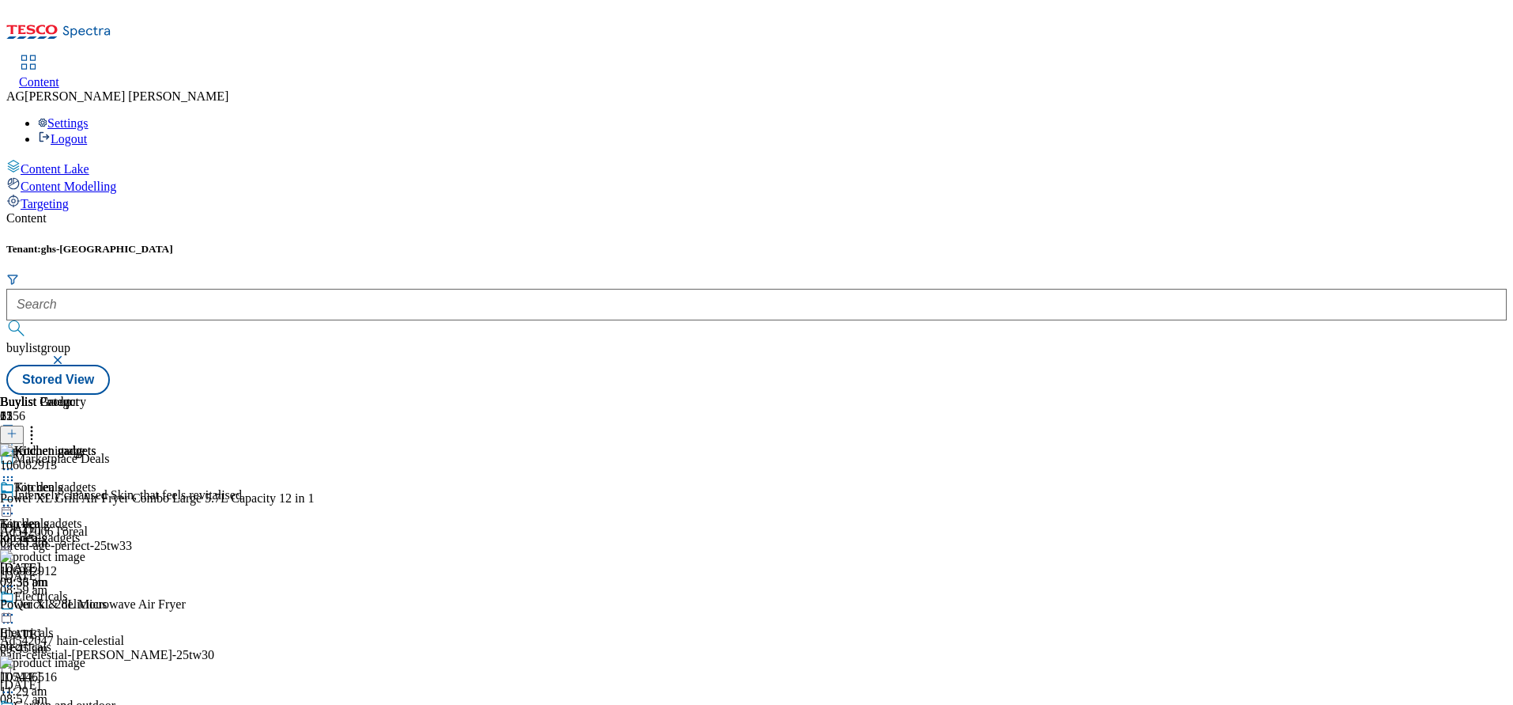
click at [40, 423] on icon at bounding box center [32, 431] width 16 height 16
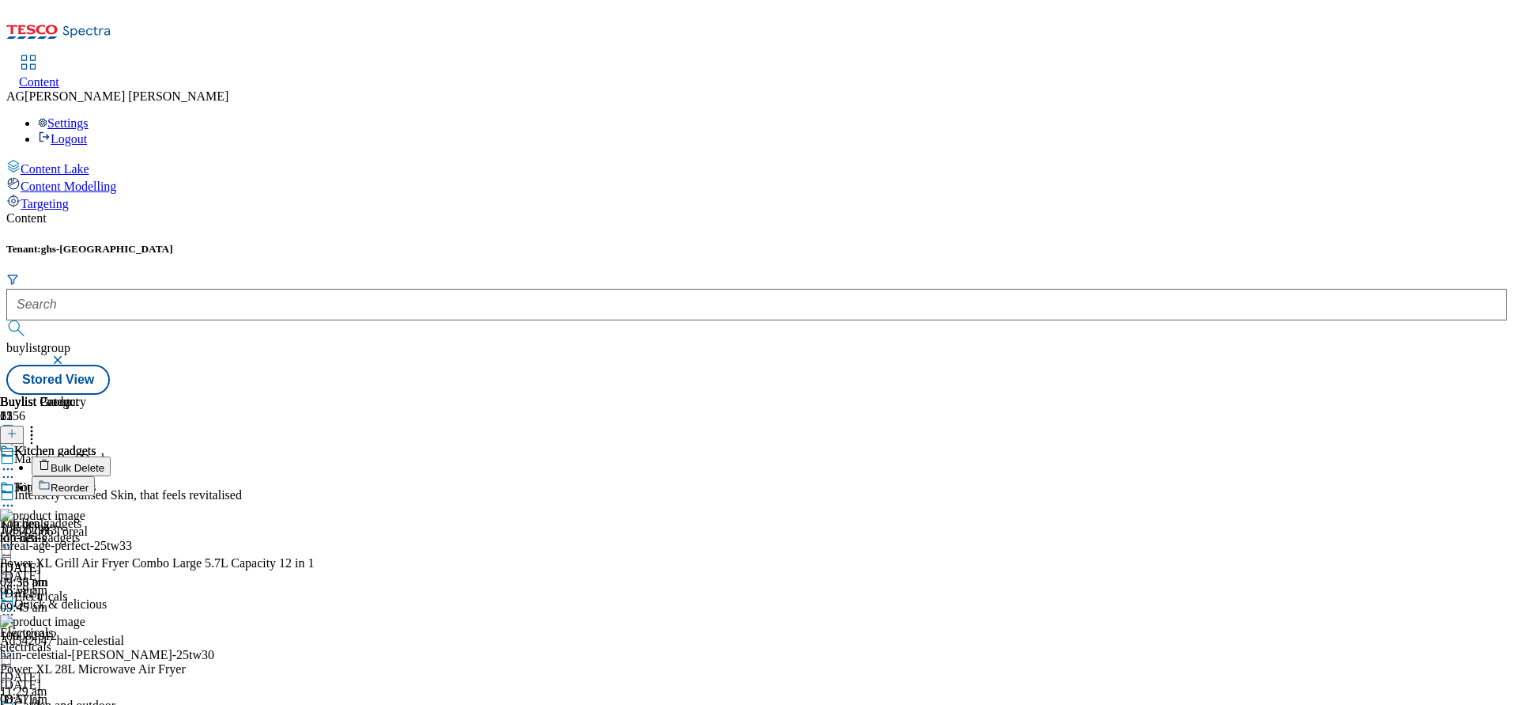
click at [104, 462] on span "Bulk Delete" at bounding box center [78, 468] width 54 height 12
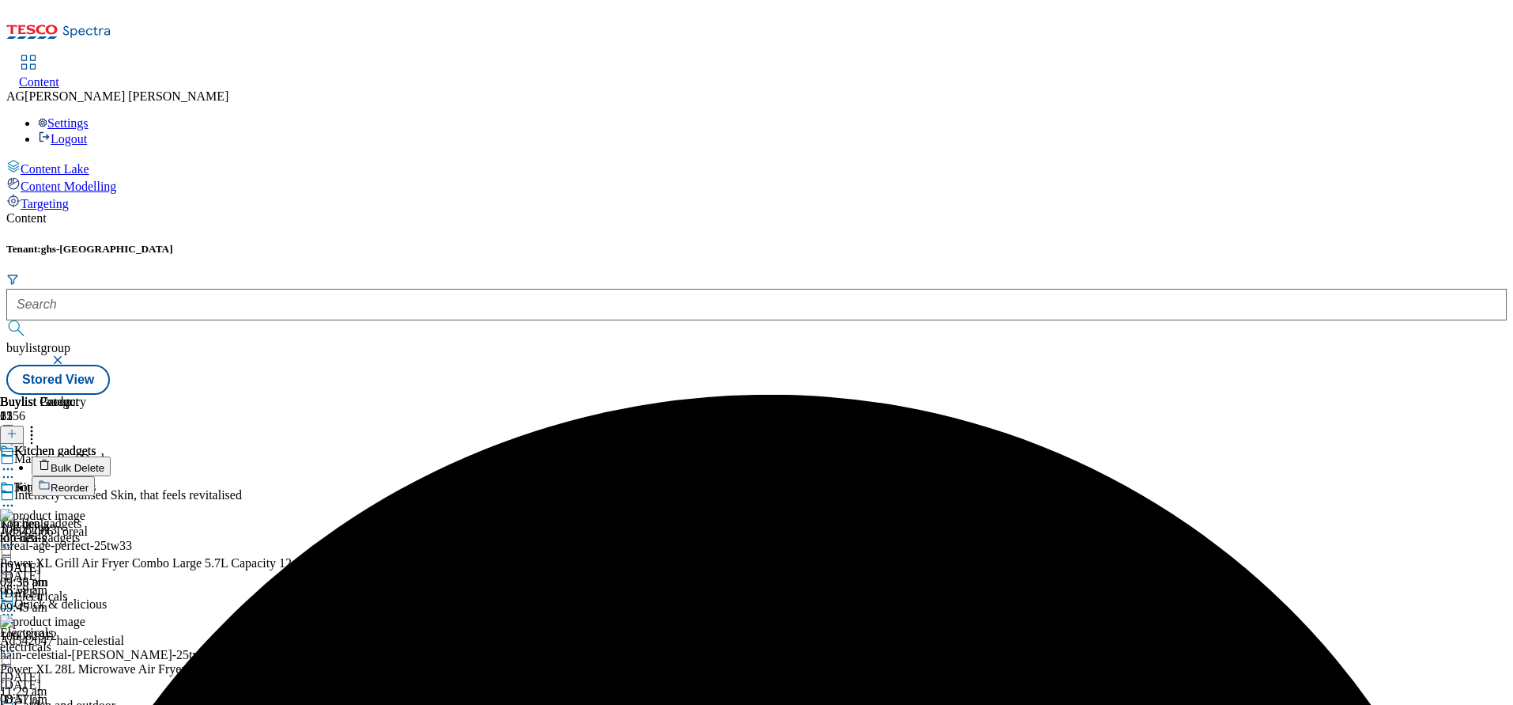
click at [911, 456] on li "Bulk Delete" at bounding box center [471, 466] width 879 height 20
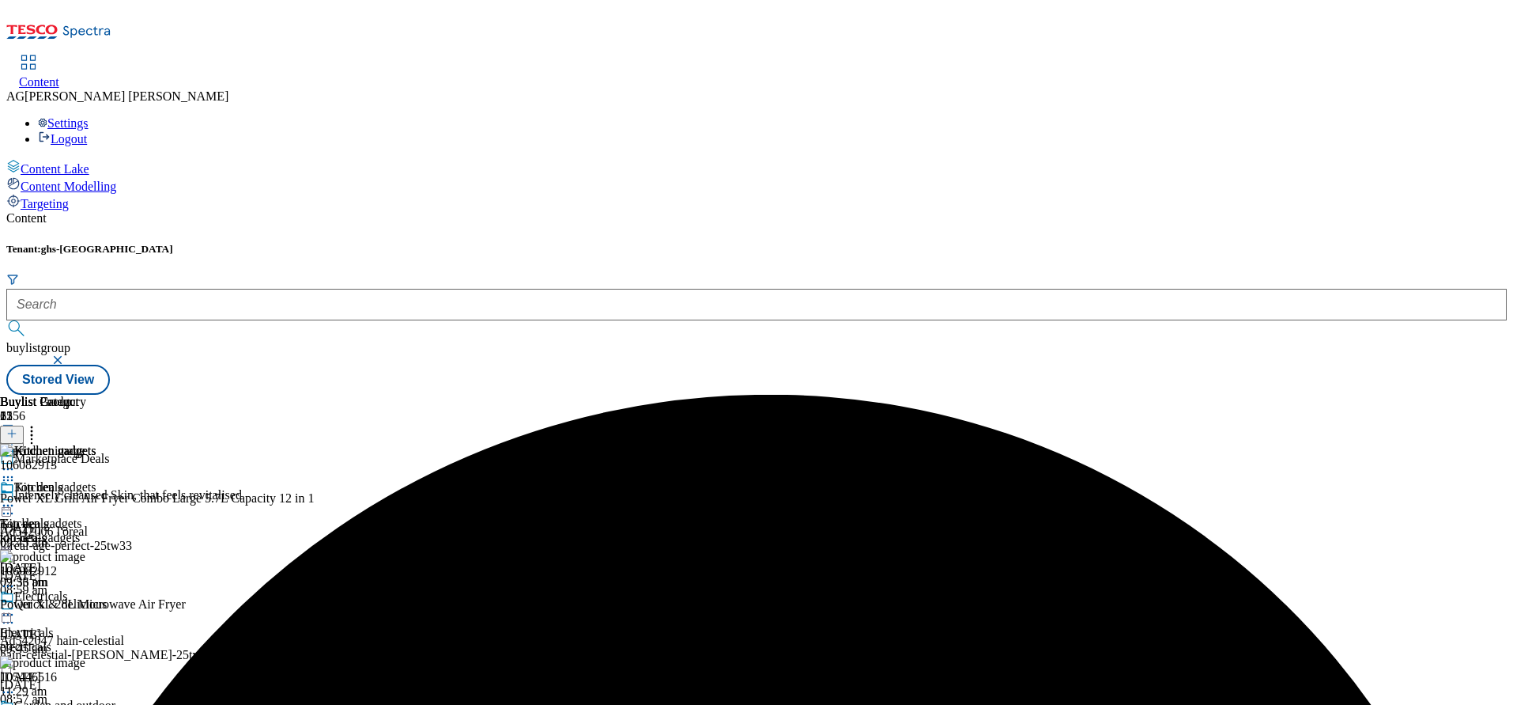
click at [16, 497] on icon at bounding box center [8, 505] width 16 height 16
click at [108, 620] on button "Un-preview" at bounding box center [70, 629] width 77 height 18
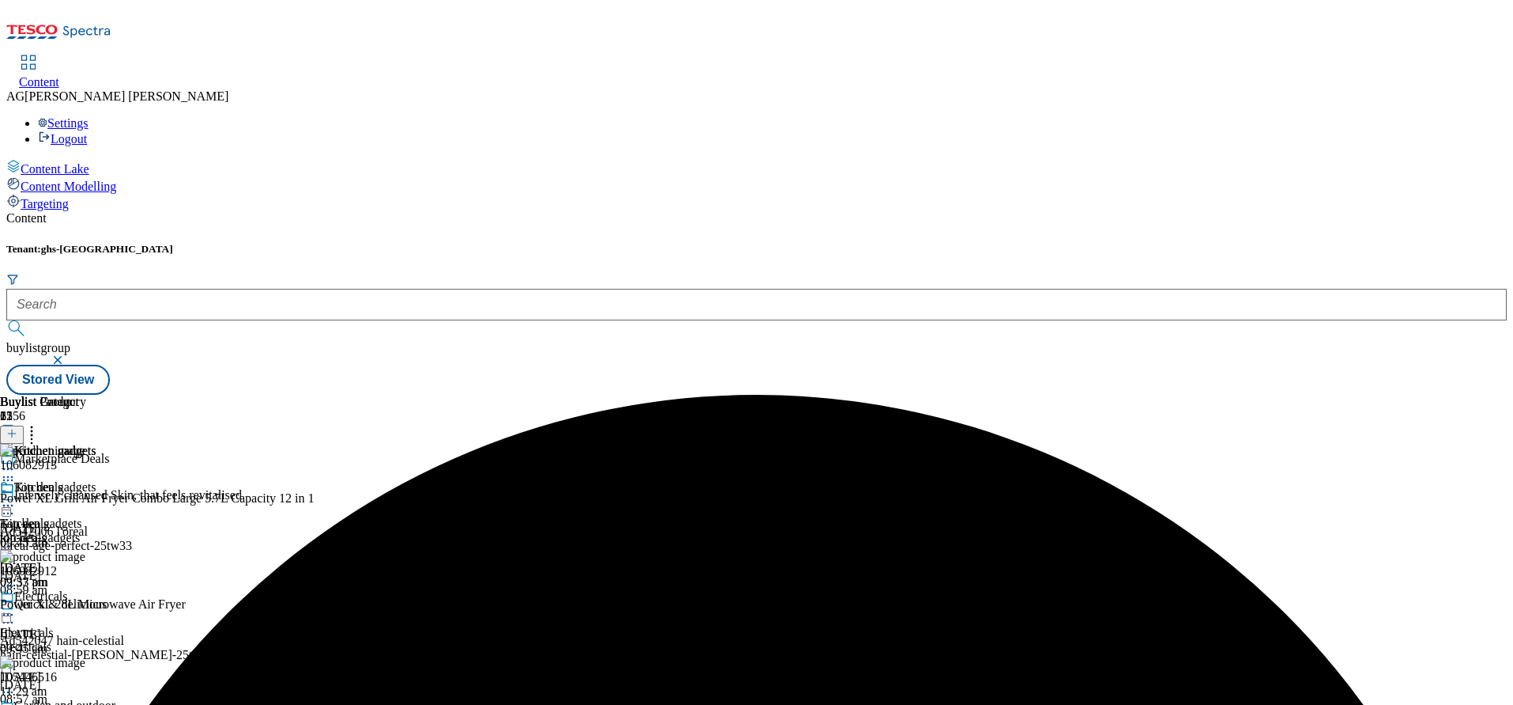
click at [40, 423] on icon at bounding box center [32, 431] width 16 height 16
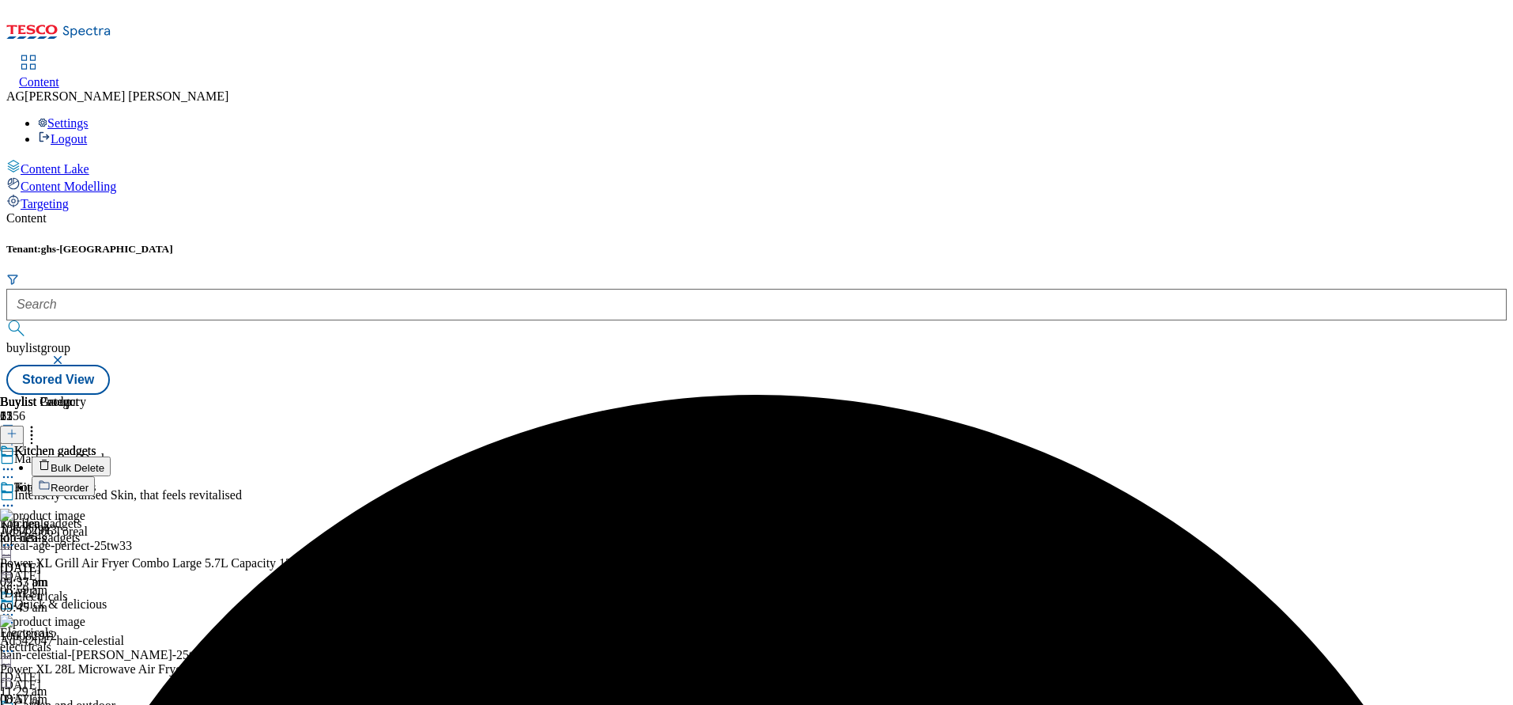
click at [104, 462] on span "Bulk Delete" at bounding box center [78, 468] width 54 height 12
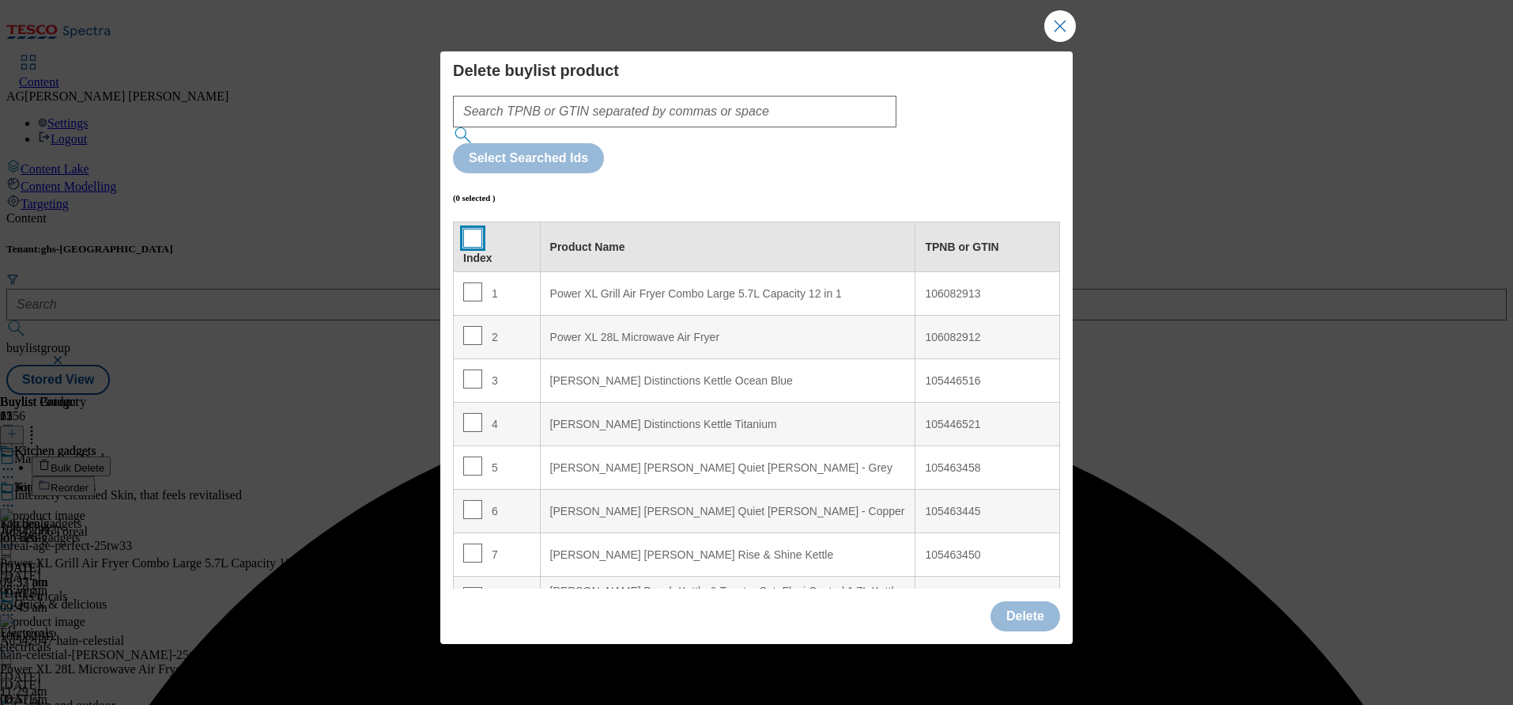
click at [474, 229] on input "Modal" at bounding box center [472, 238] width 19 height 19
checkbox input "true"
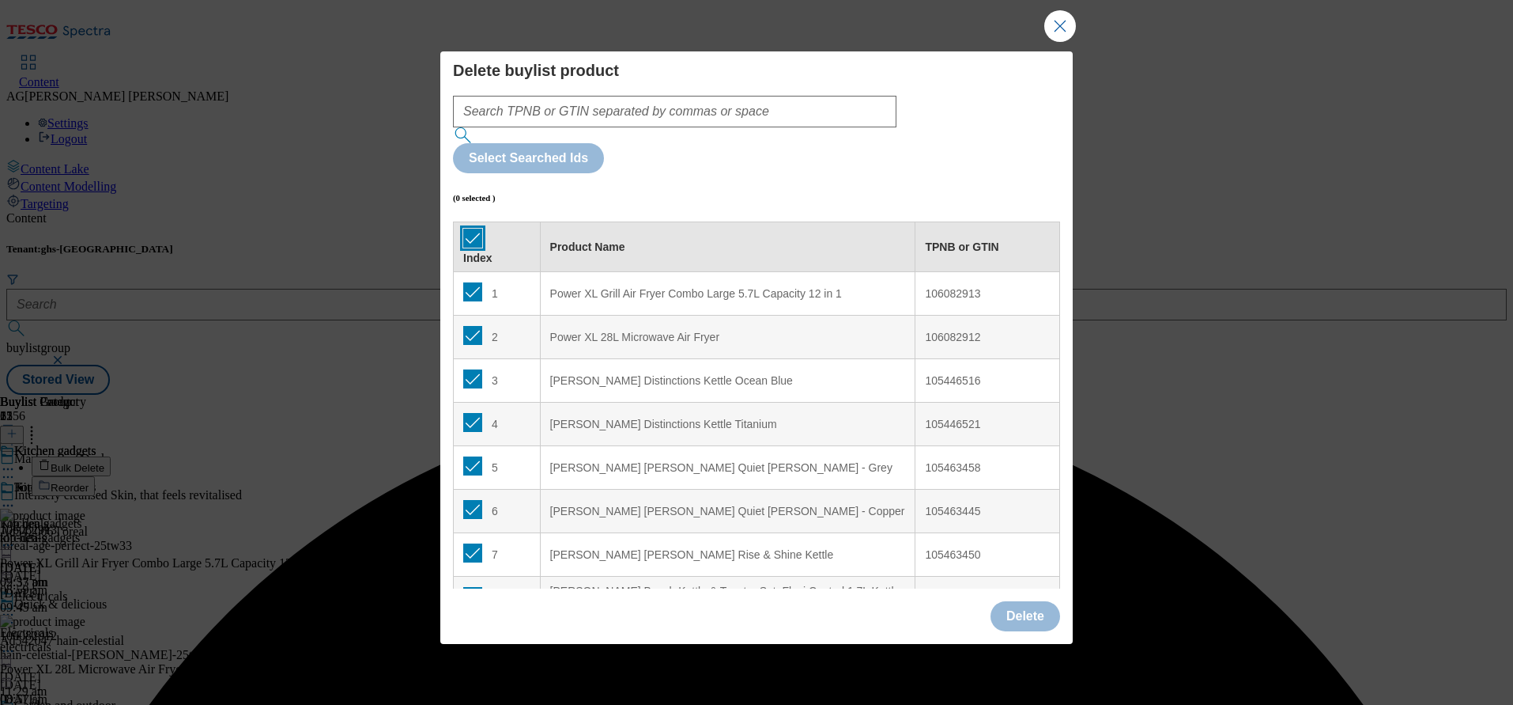
checkbox input "true"
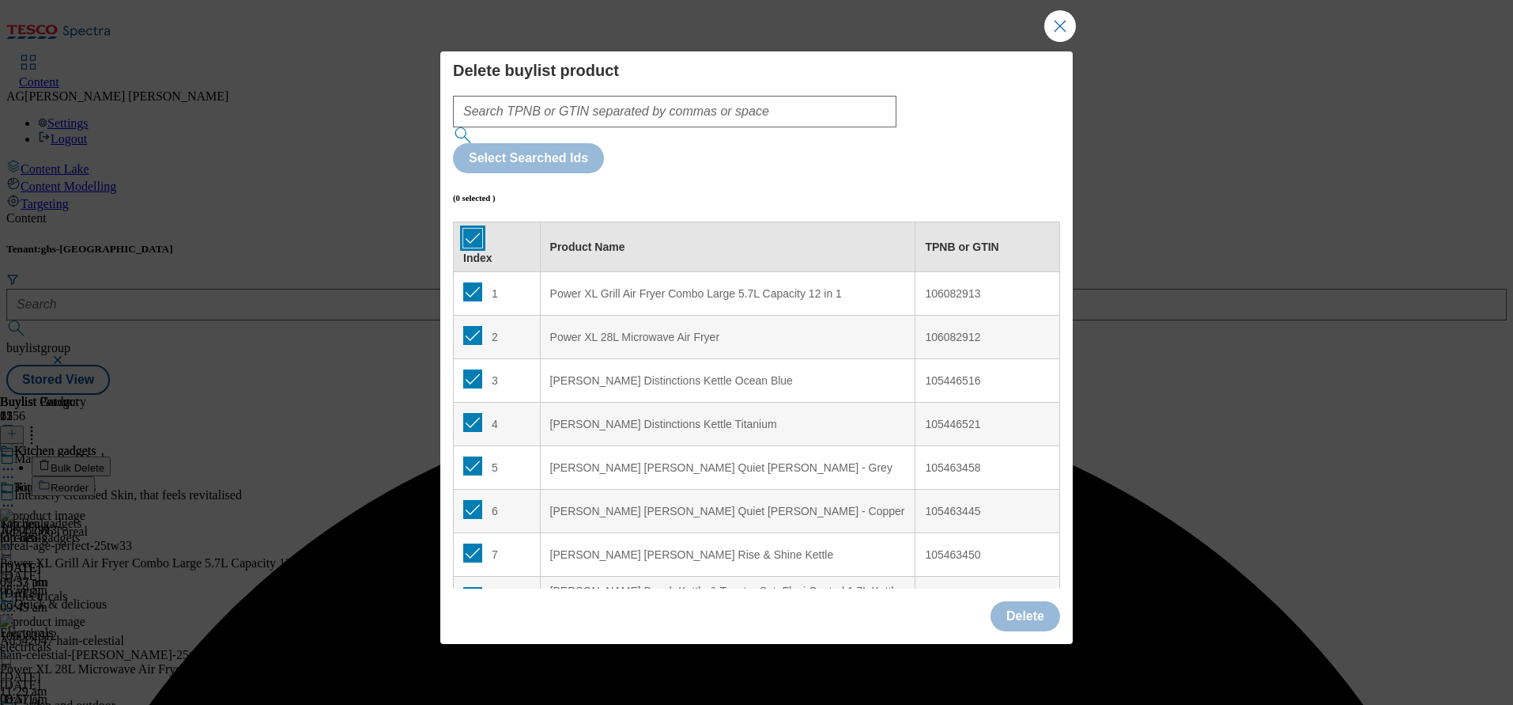
checkbox input "true"
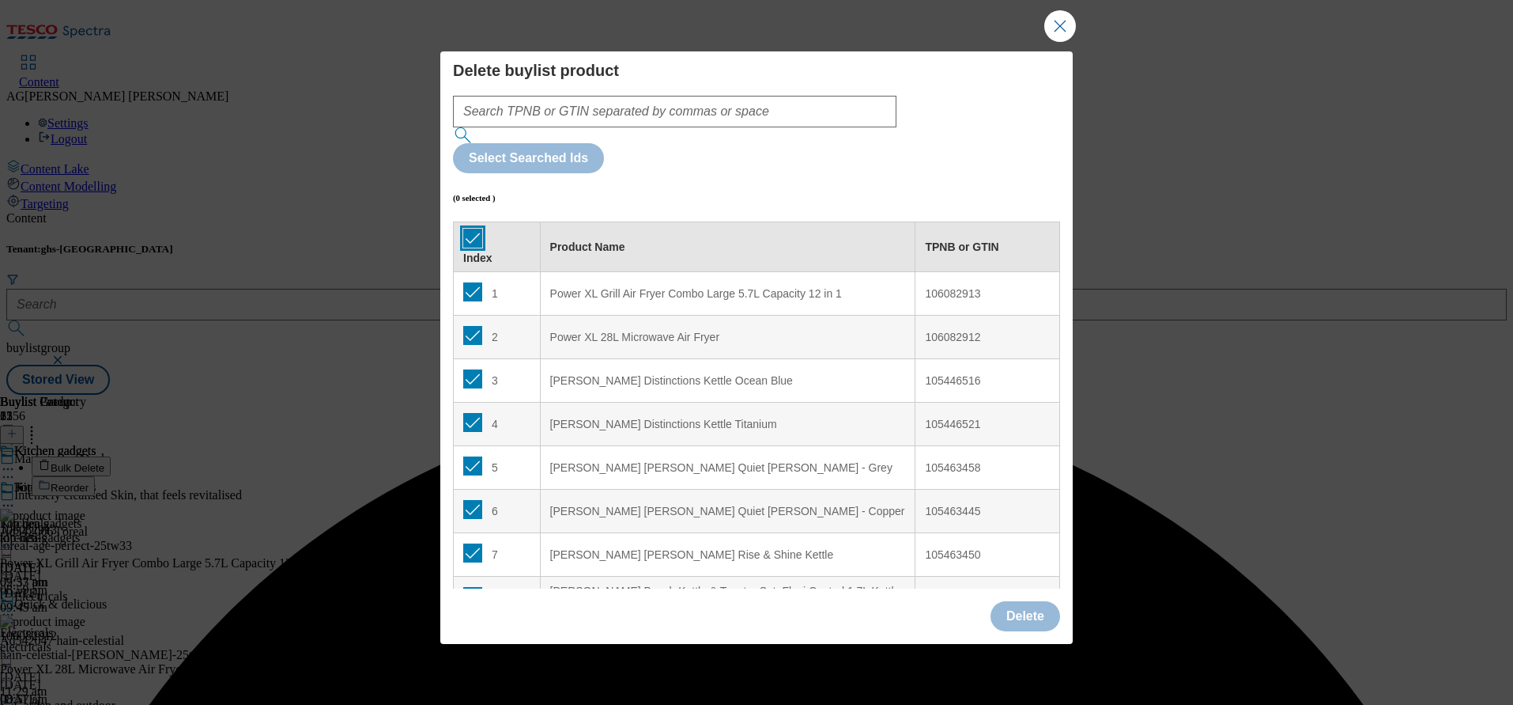
checkbox input "true"
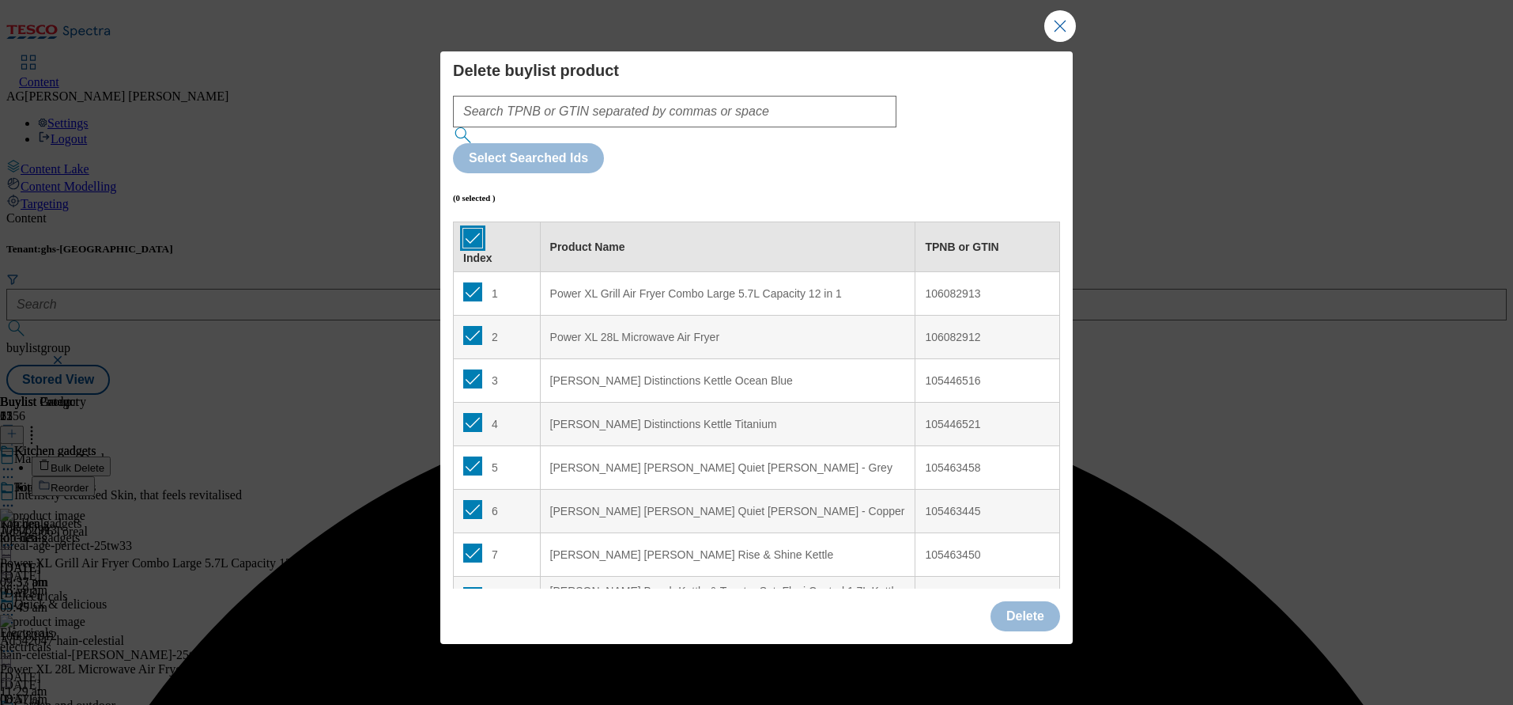
checkbox input "true"
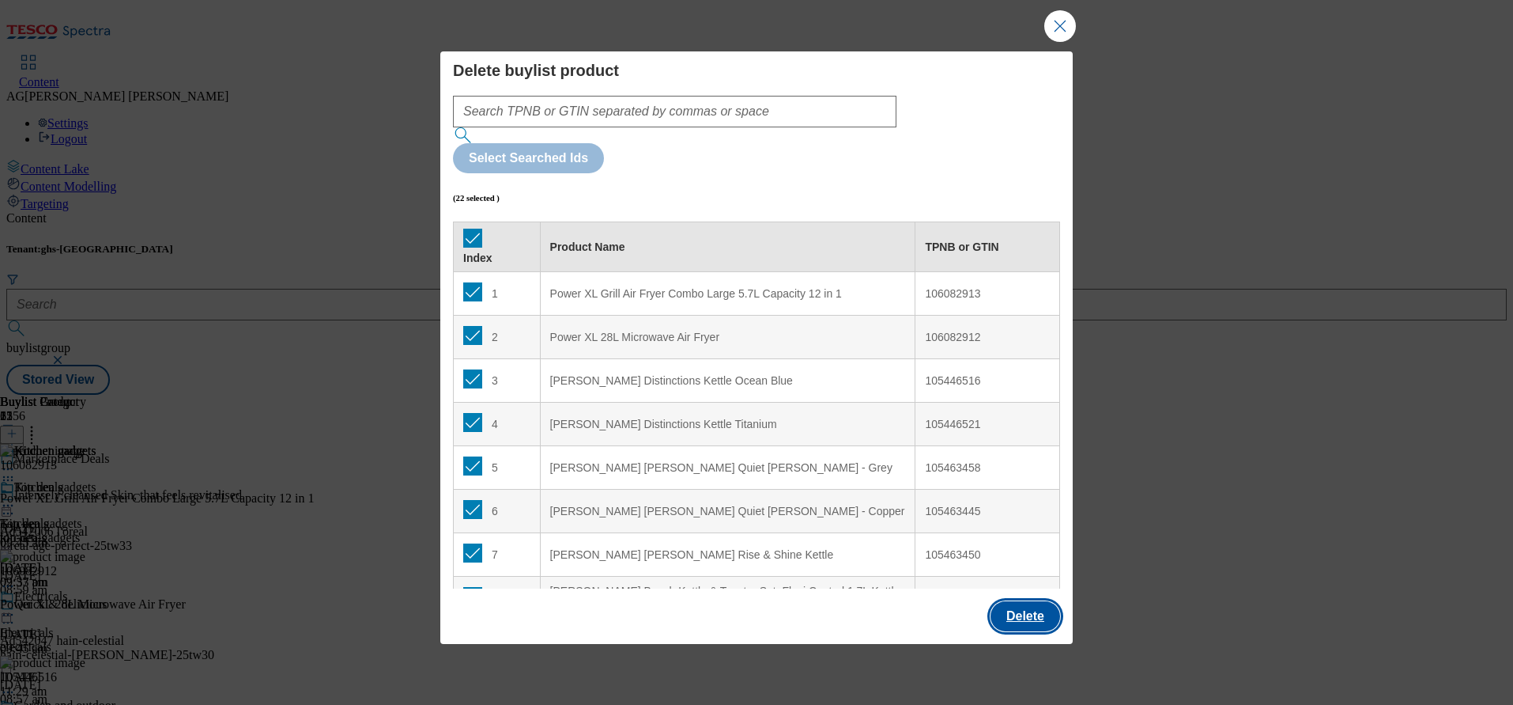
click at [1019, 601] on button "Delete" at bounding box center [1026, 616] width 70 height 30
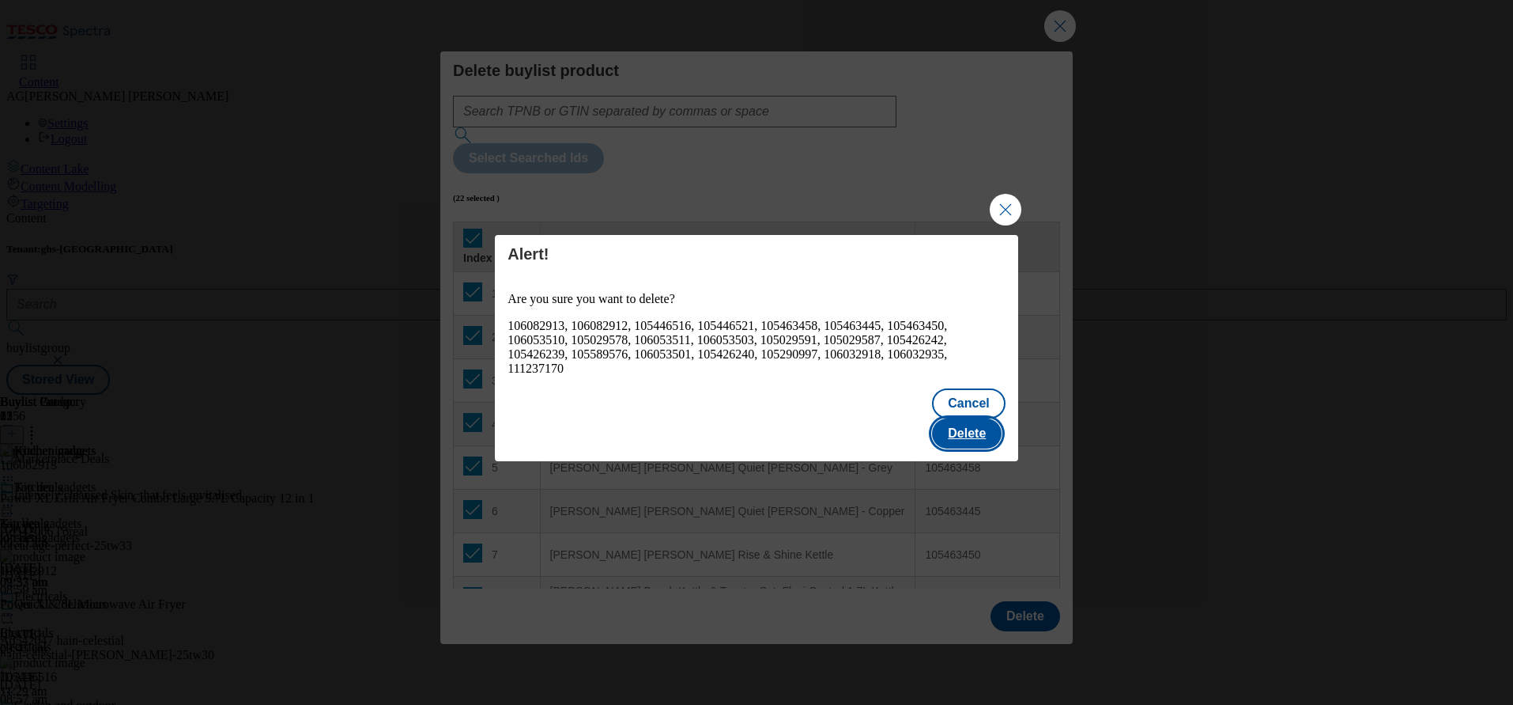
click at [974, 418] on button "Delete" at bounding box center [967, 433] width 70 height 30
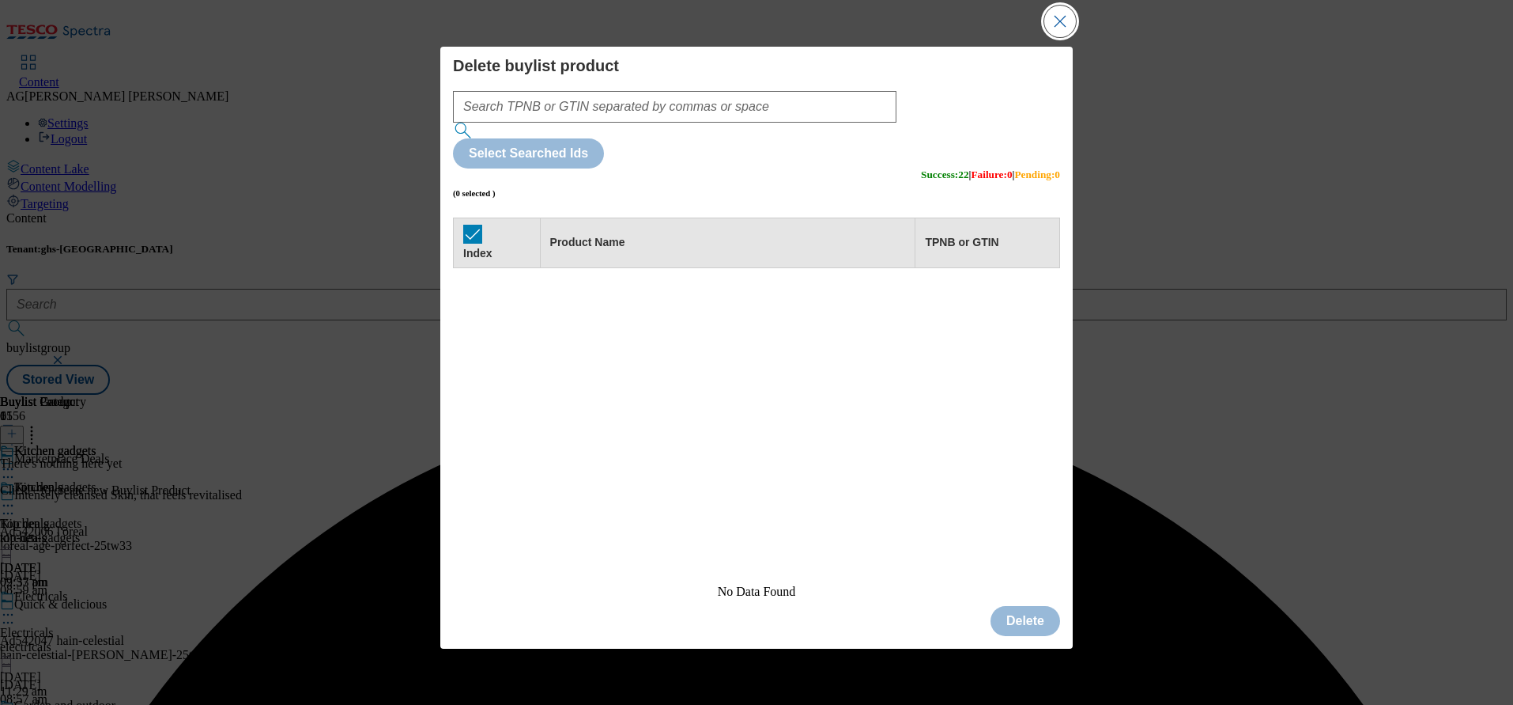
click at [1052, 37] on button "Close Modal" at bounding box center [1061, 22] width 32 height 32
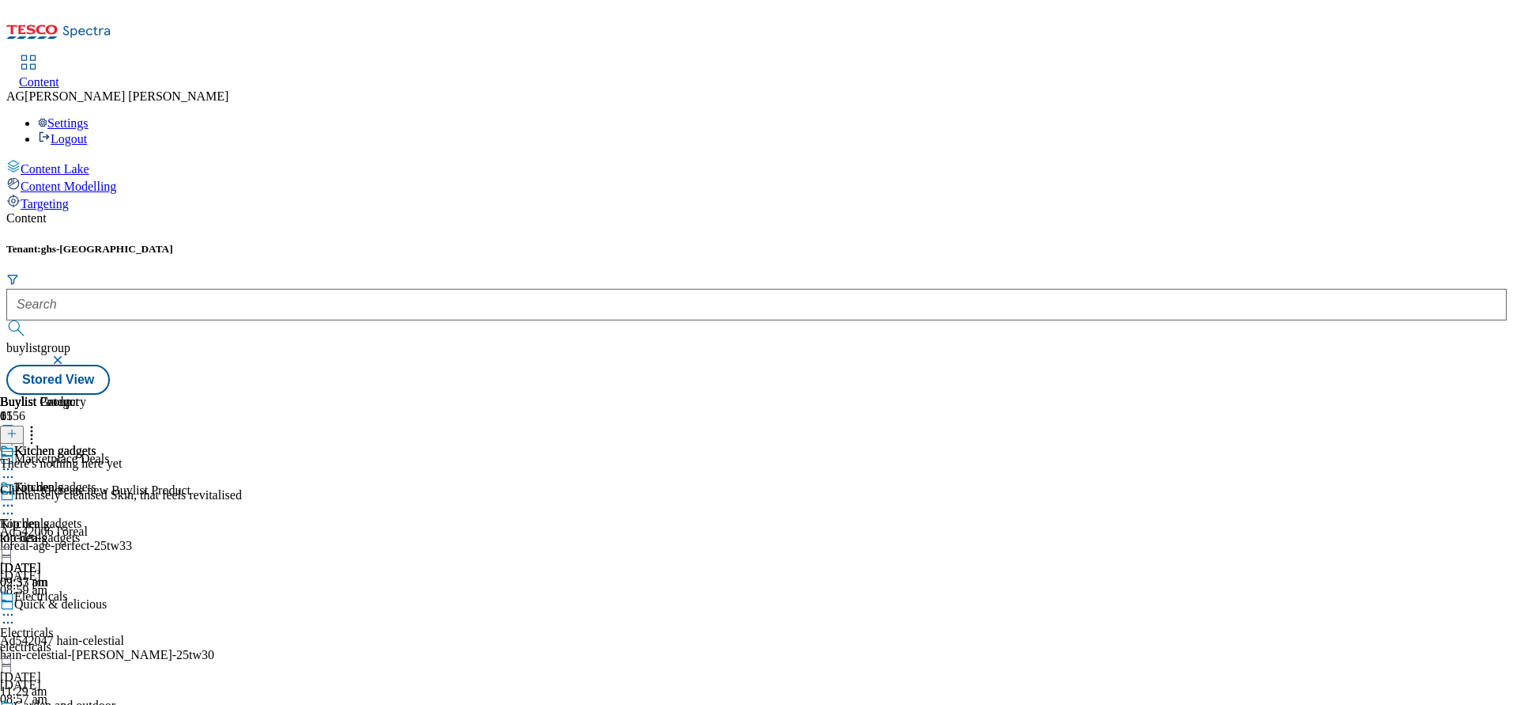
click at [124, 640] on div "electricals" at bounding box center [62, 647] width 124 height 14
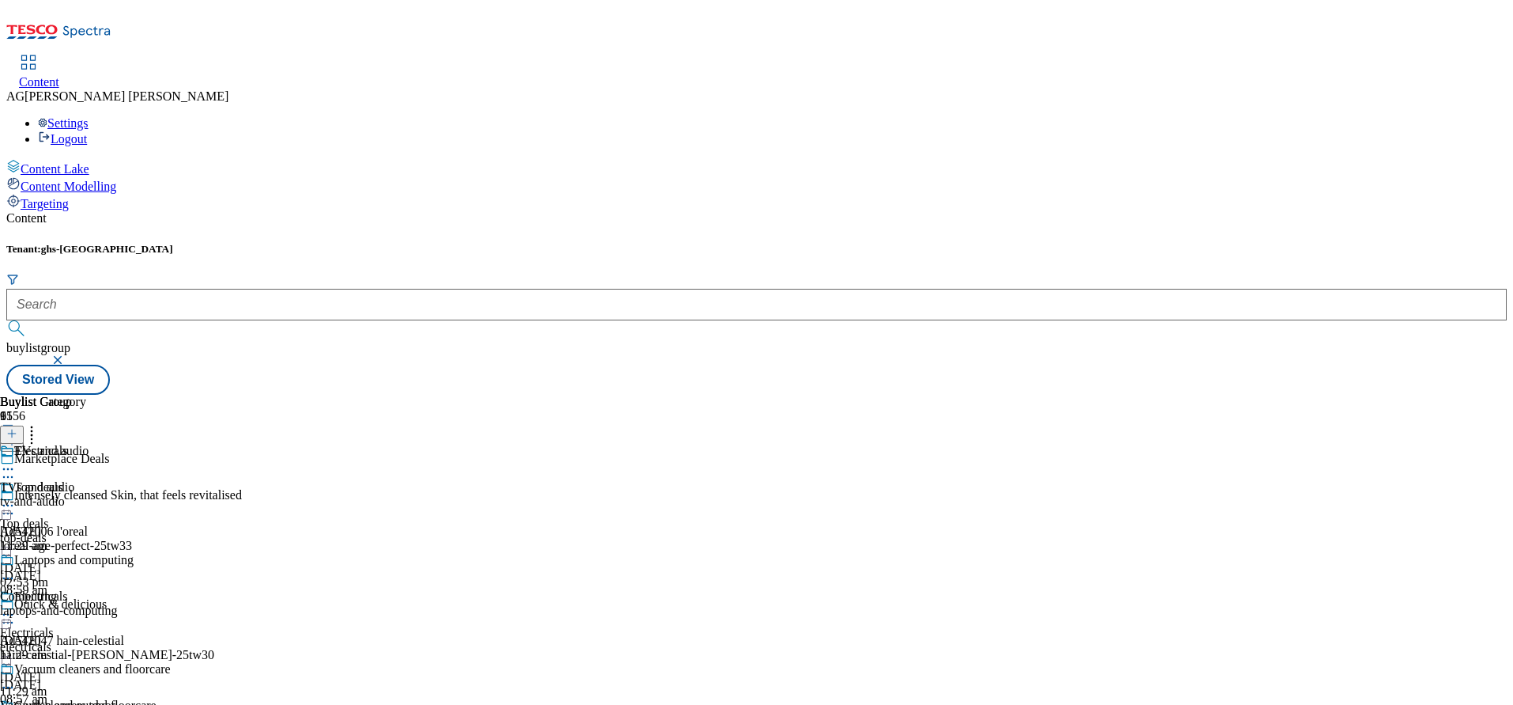
scroll to position [474, 0]
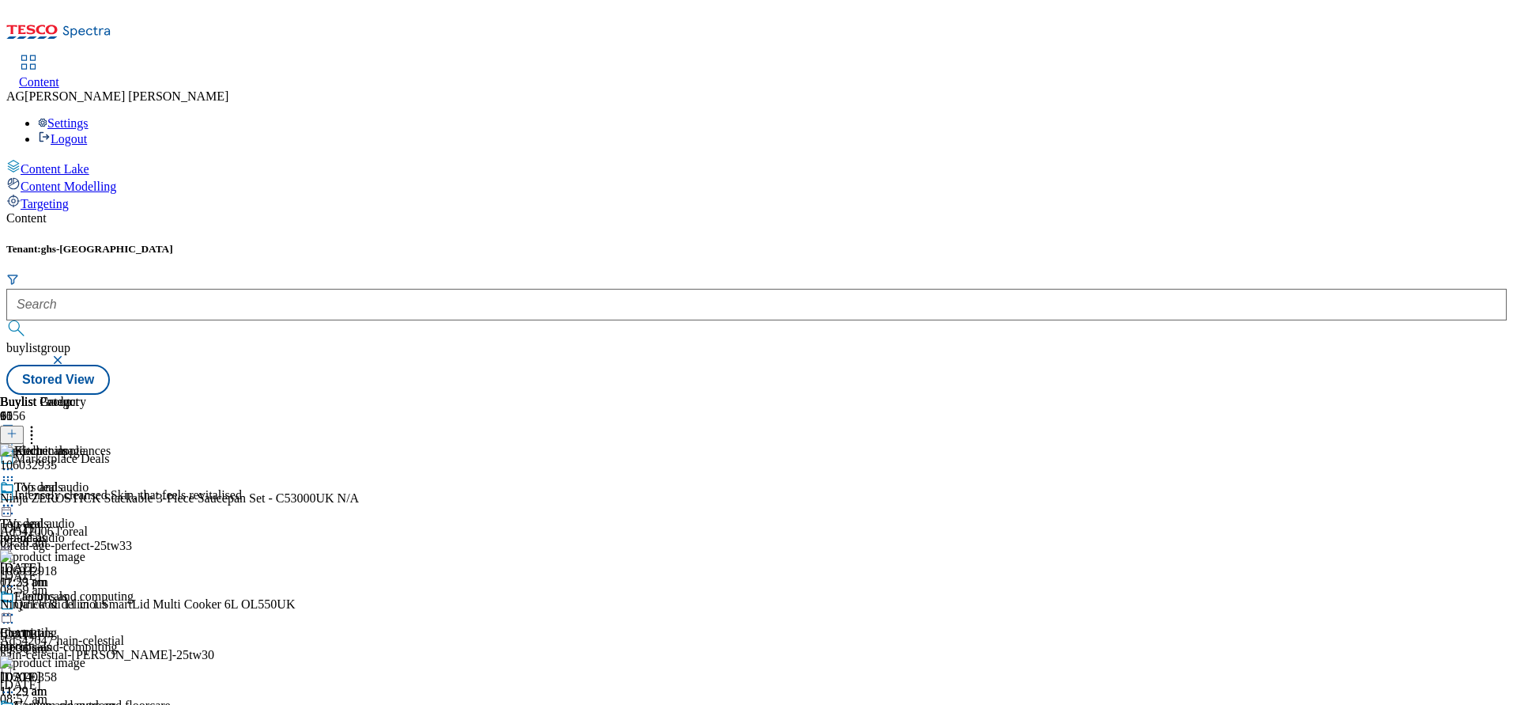
click at [16, 433] on line at bounding box center [12, 433] width 8 height 0
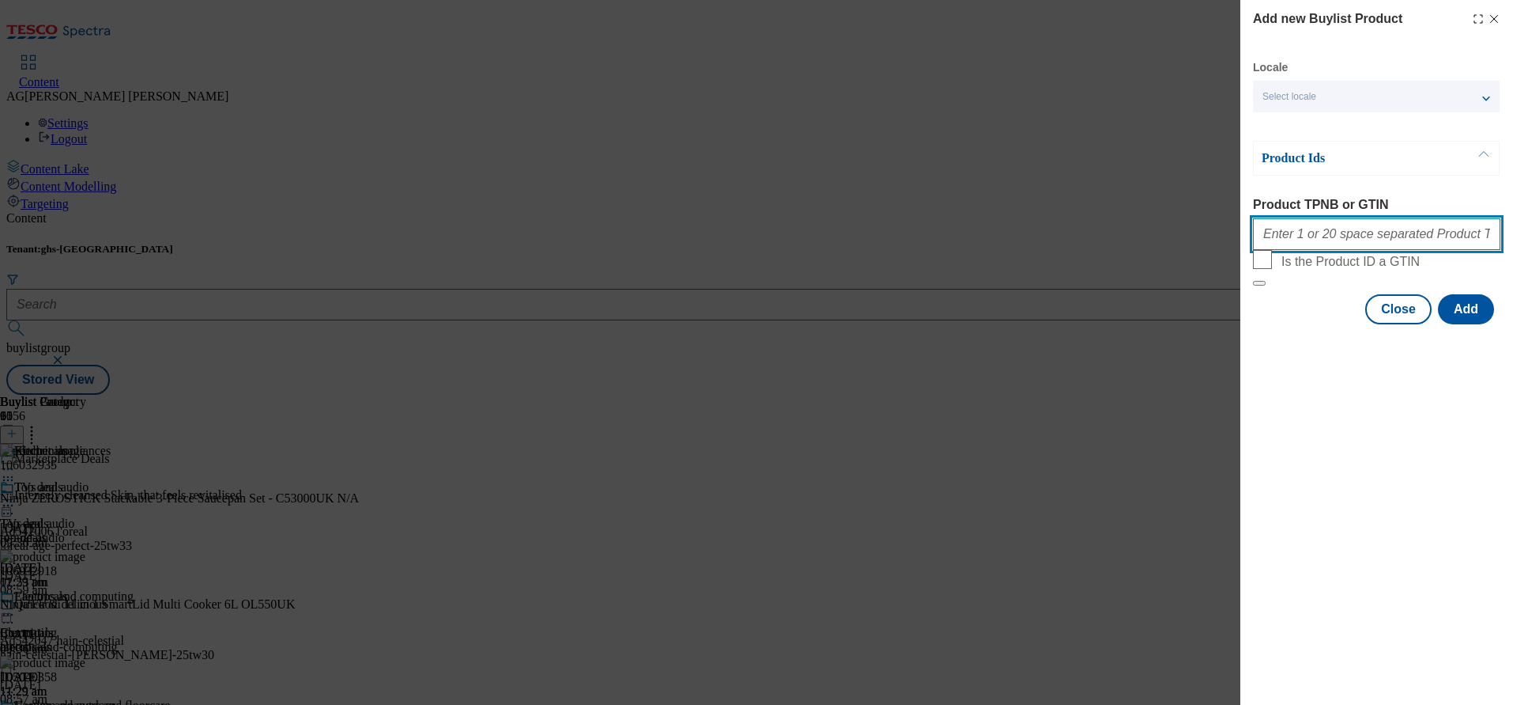
paste input "105426240 106082913 106053510 105029591 106053501 105029587 106032935 105426239…"
type input "105426240 106082913 106053510 105029591 106053501 105029587 106032935 105426239…"
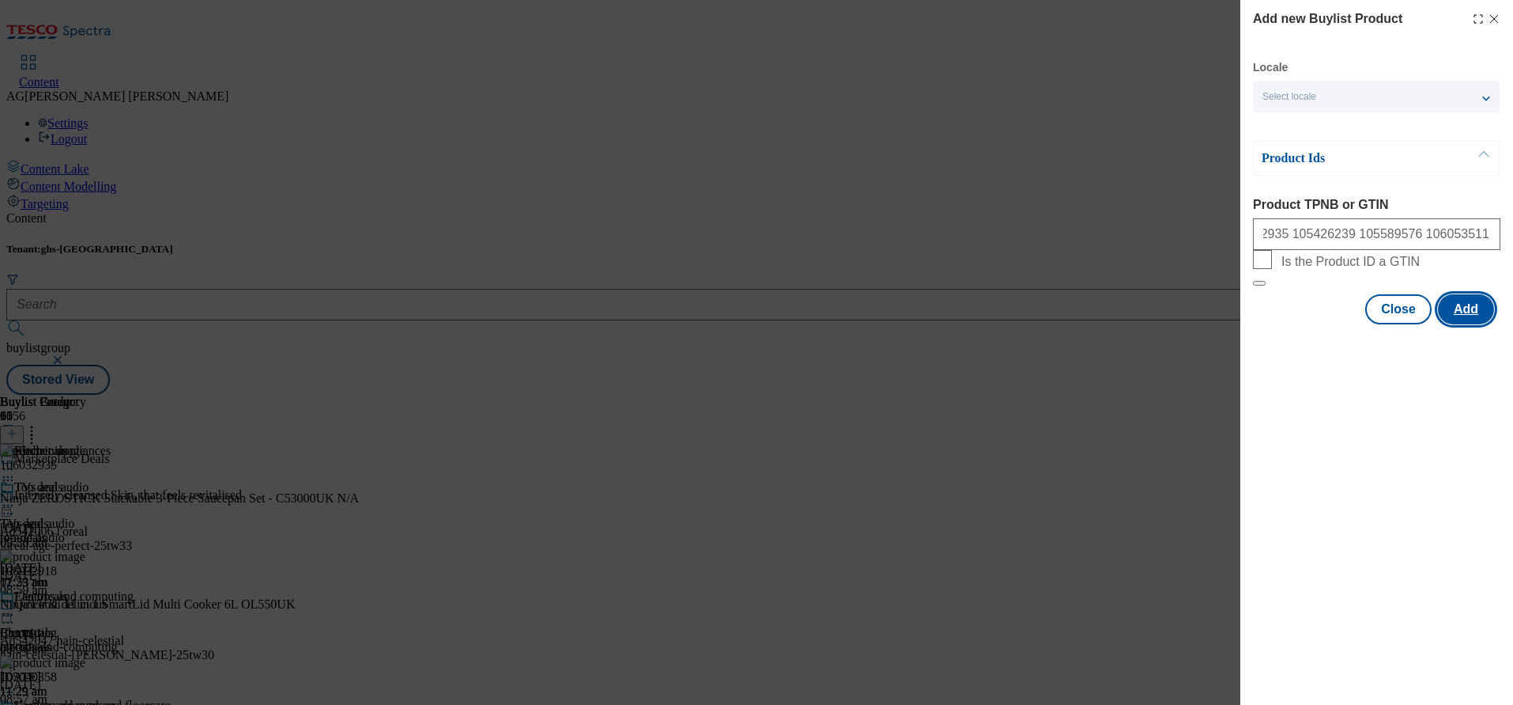
click at [1465, 324] on button "Add" at bounding box center [1466, 309] width 56 height 30
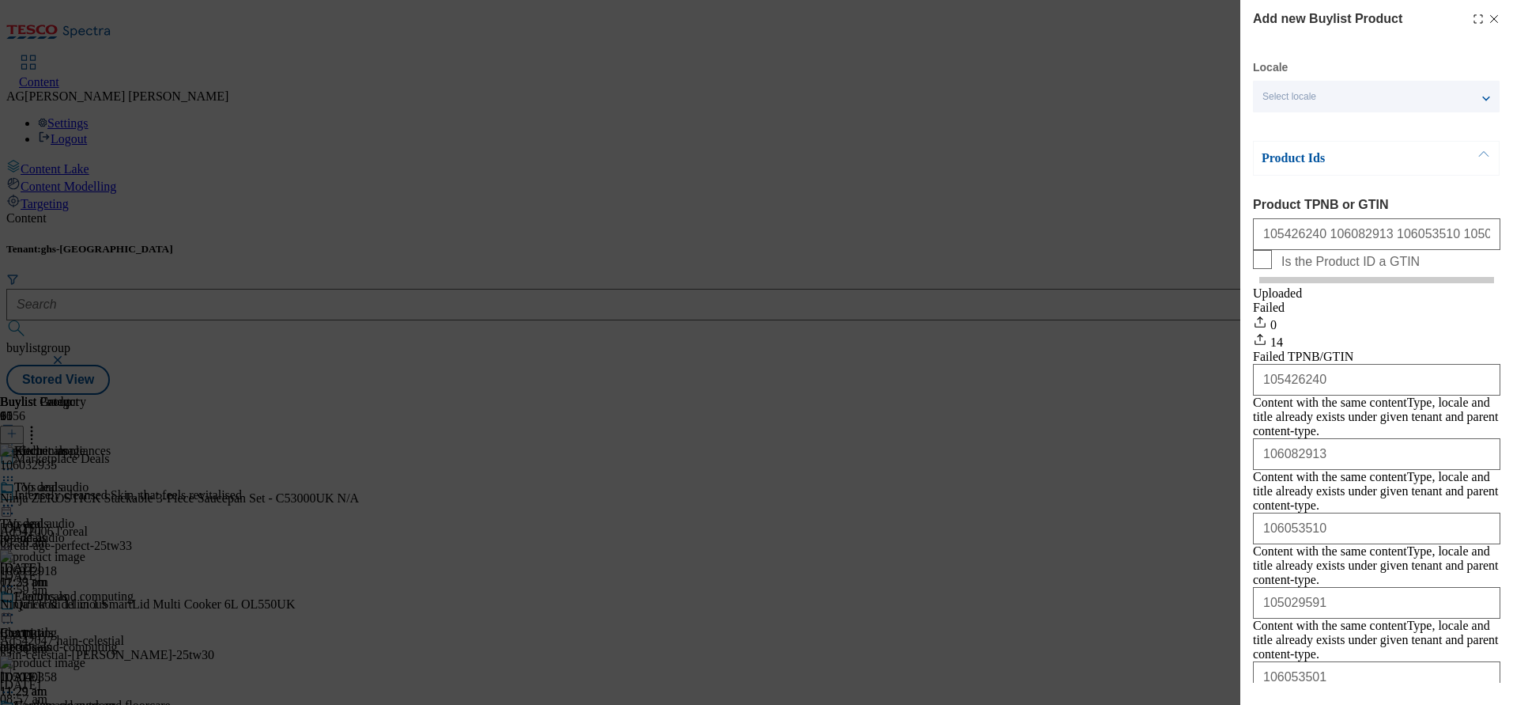
click at [1488, 17] on icon "Modal" at bounding box center [1494, 19] width 13 height 13
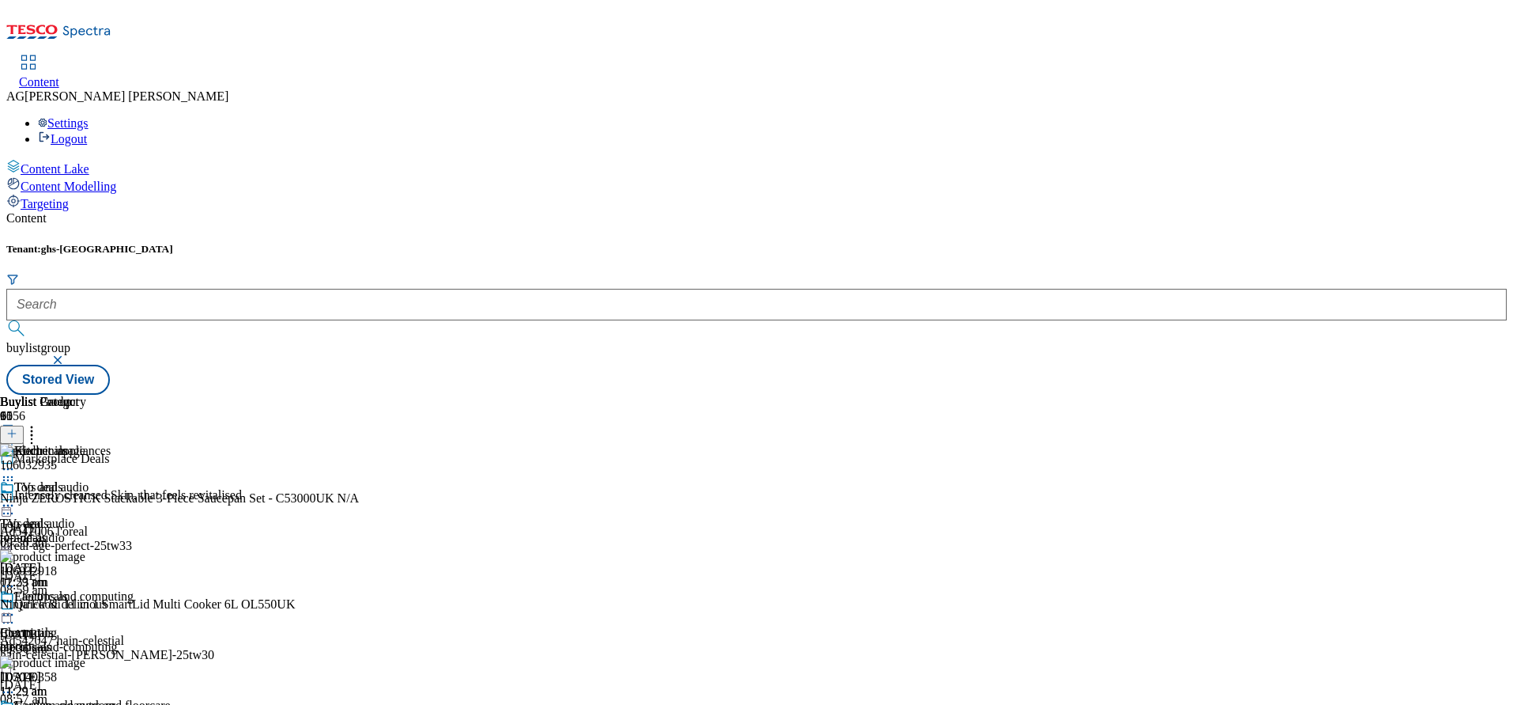
scroll to position [474, 0]
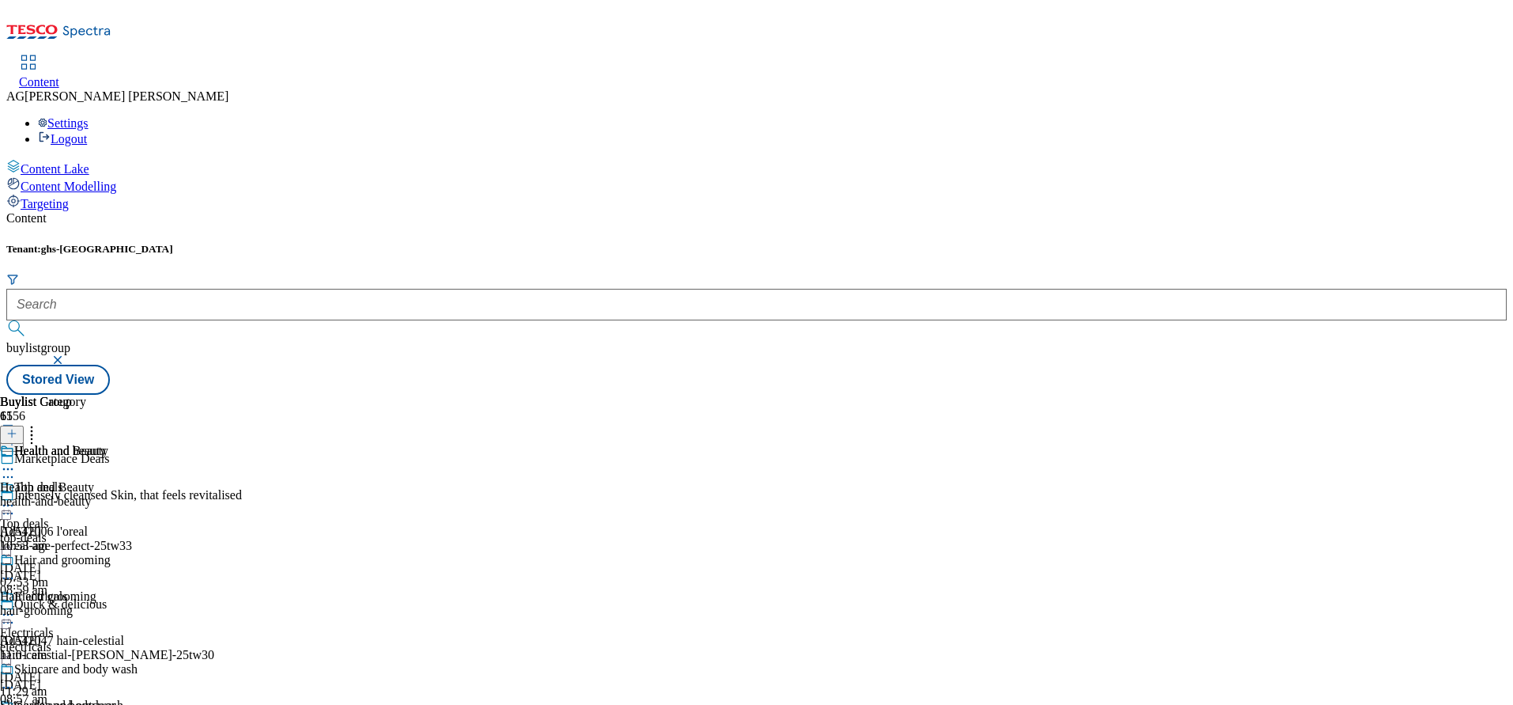
click at [138, 494] on div "health-and-beauty" at bounding box center [69, 501] width 138 height 14
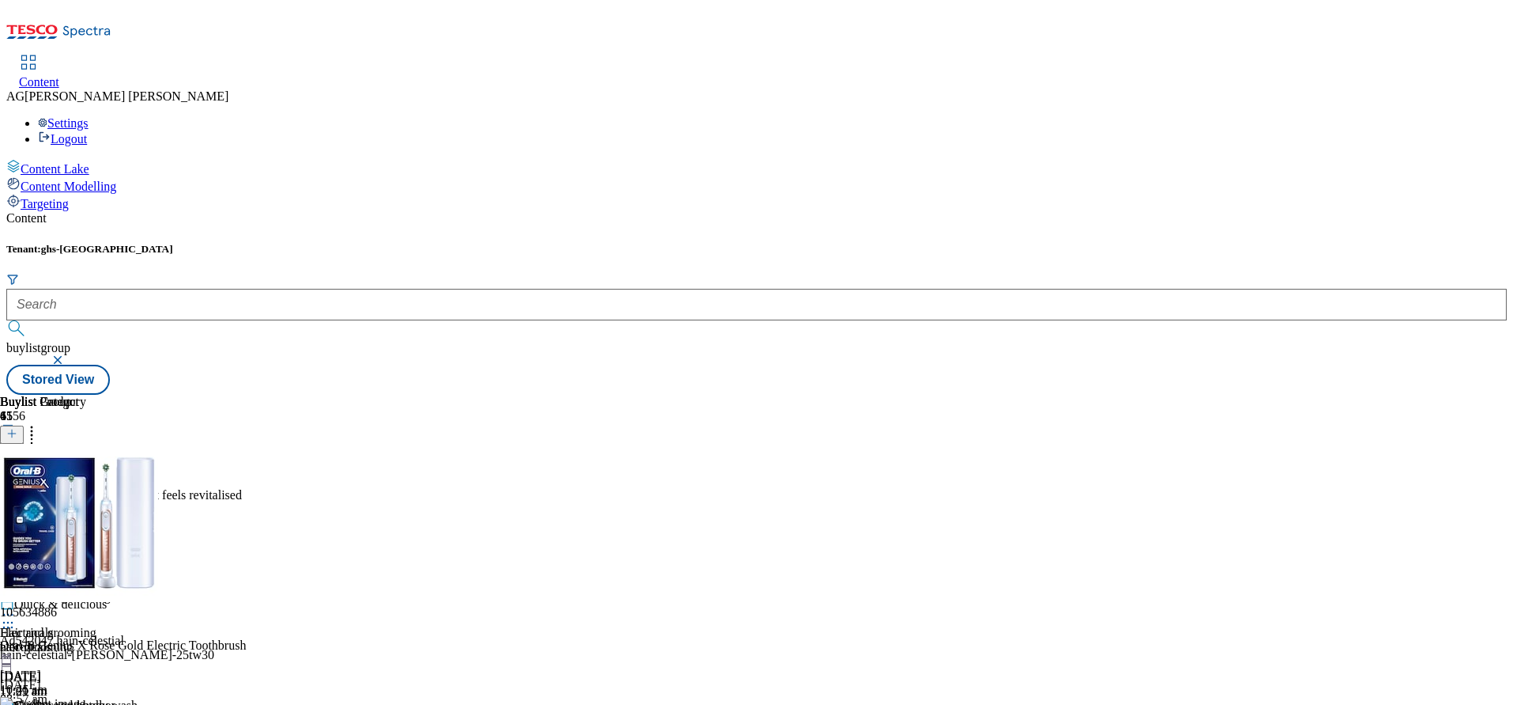
click at [138, 640] on div "hair-grooming" at bounding box center [69, 647] width 138 height 14
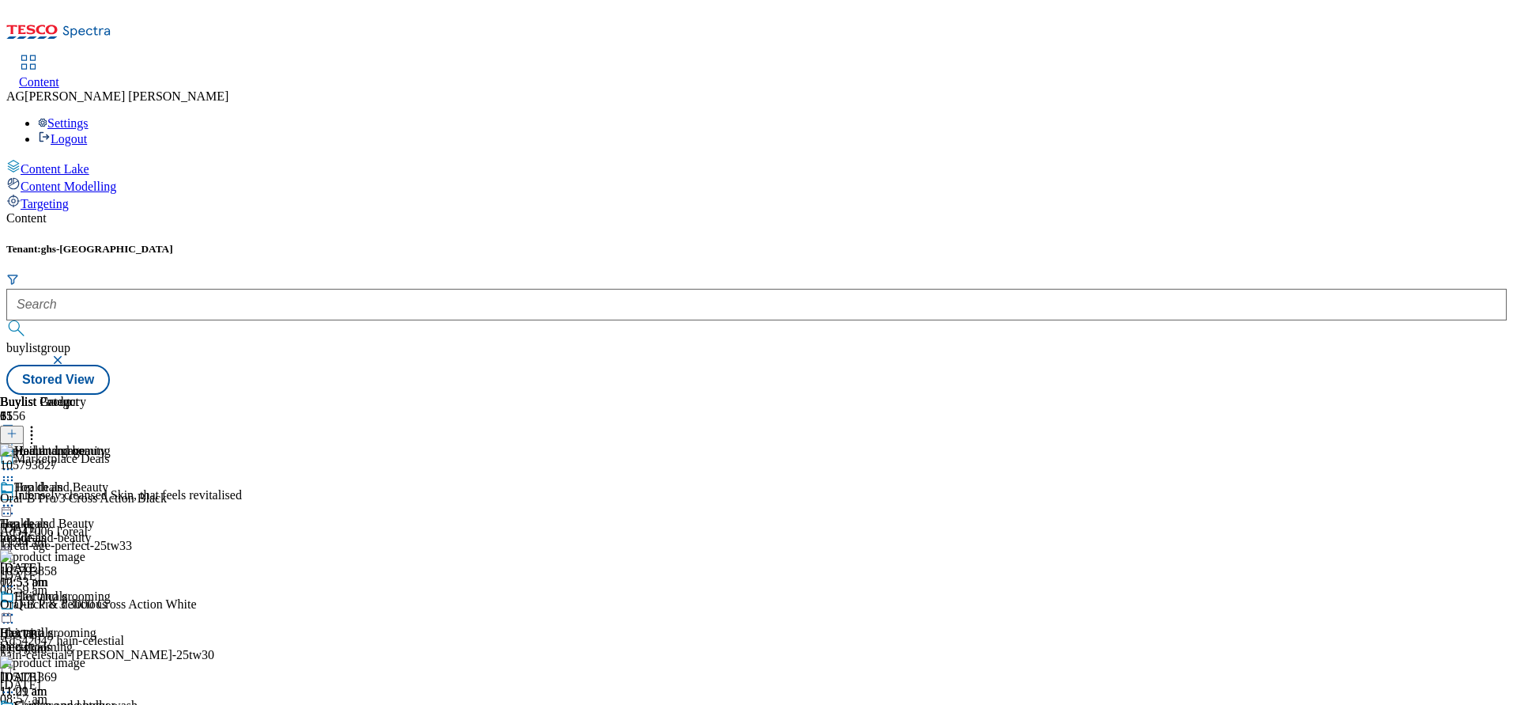
click at [16, 606] on icon at bounding box center [8, 614] width 16 height 16
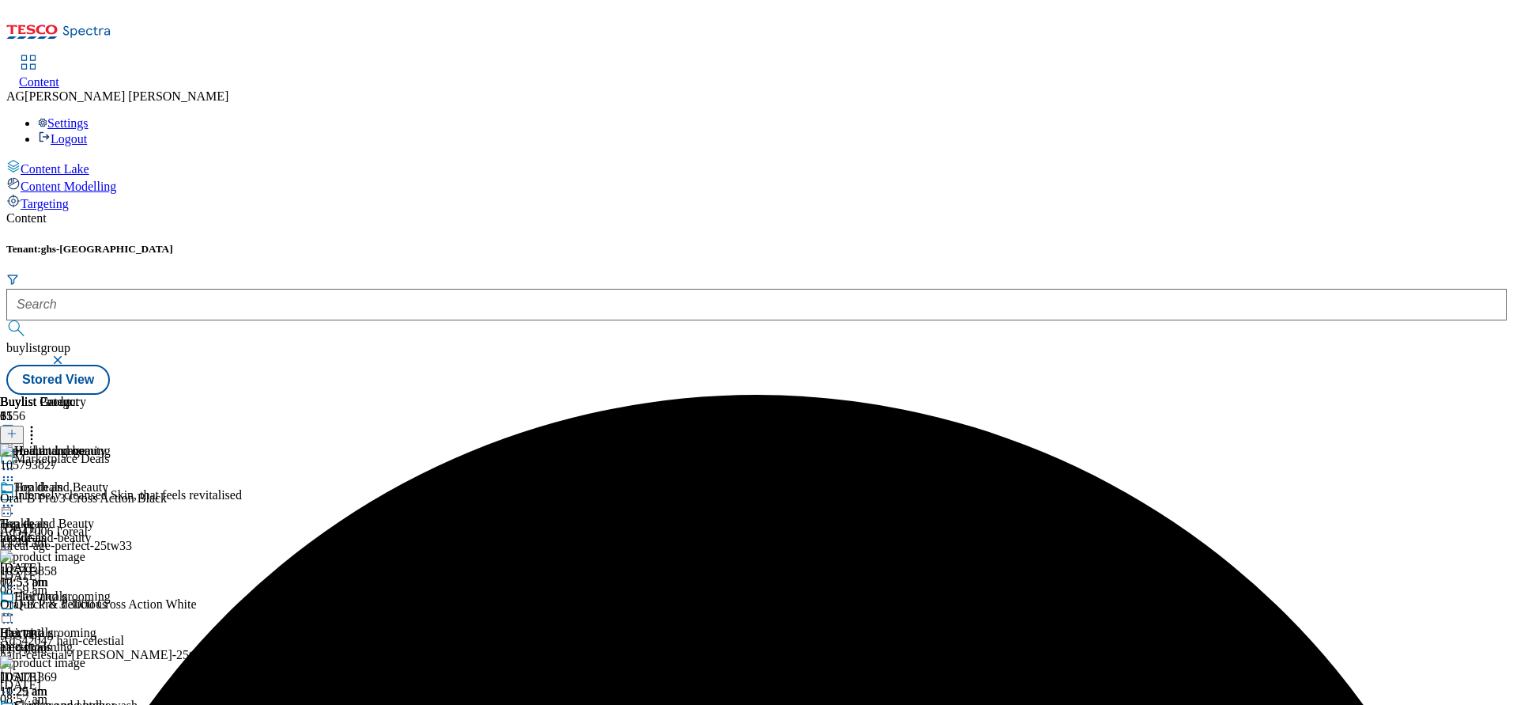
click at [138, 589] on div "Hair and grooming" at bounding box center [69, 607] width 138 height 36
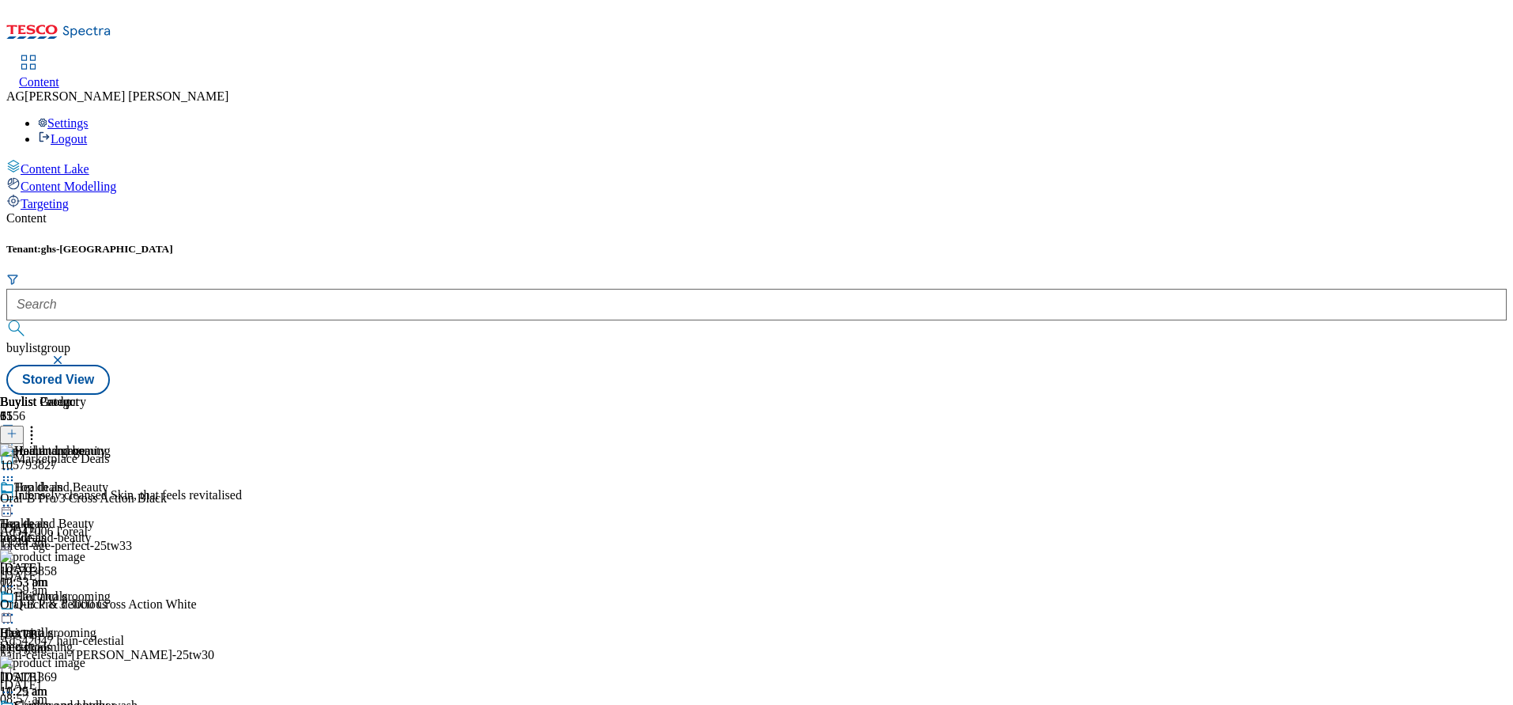
click at [13, 614] on circle at bounding box center [12, 615] width 2 height 2
click at [49, 516] on div "Top deals" at bounding box center [24, 523] width 49 height 14
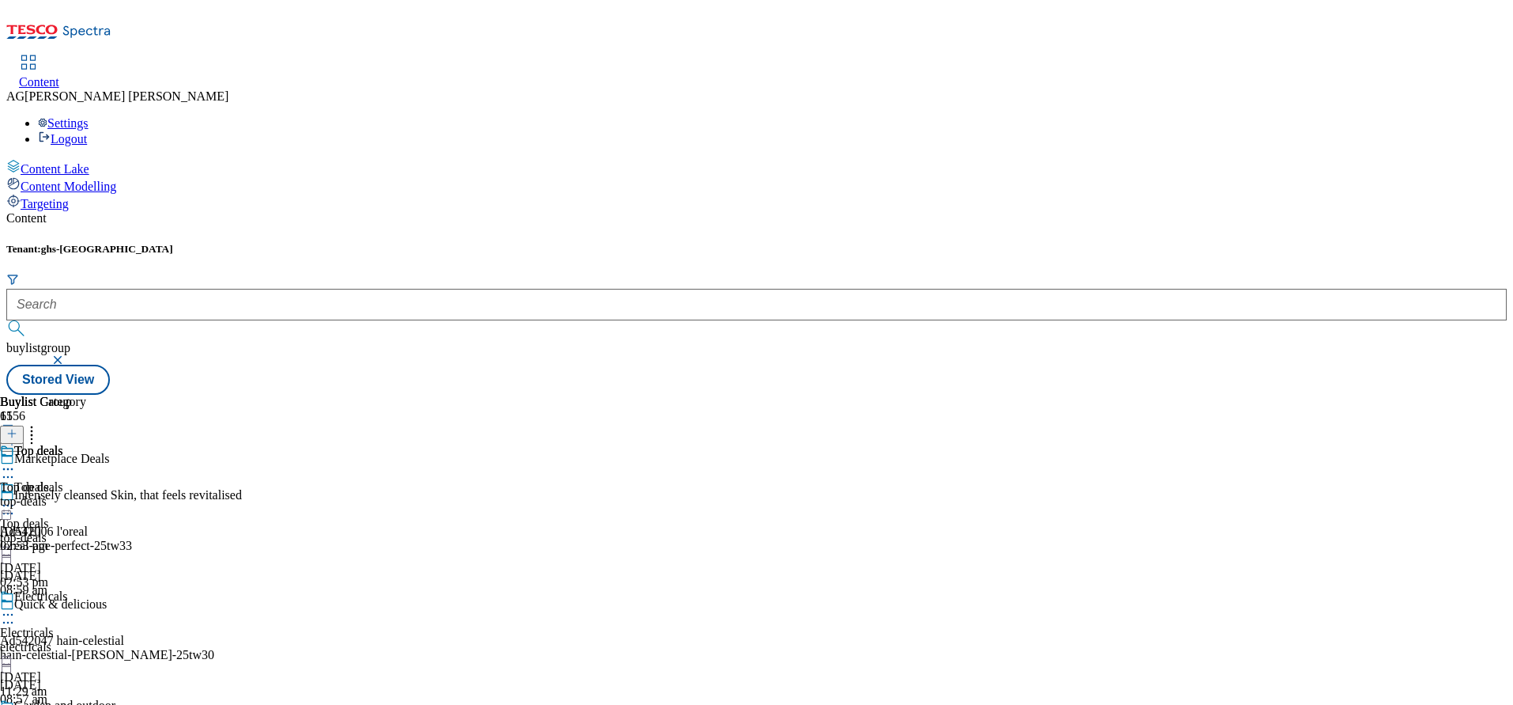
click at [124, 640] on div "electricals" at bounding box center [62, 647] width 124 height 14
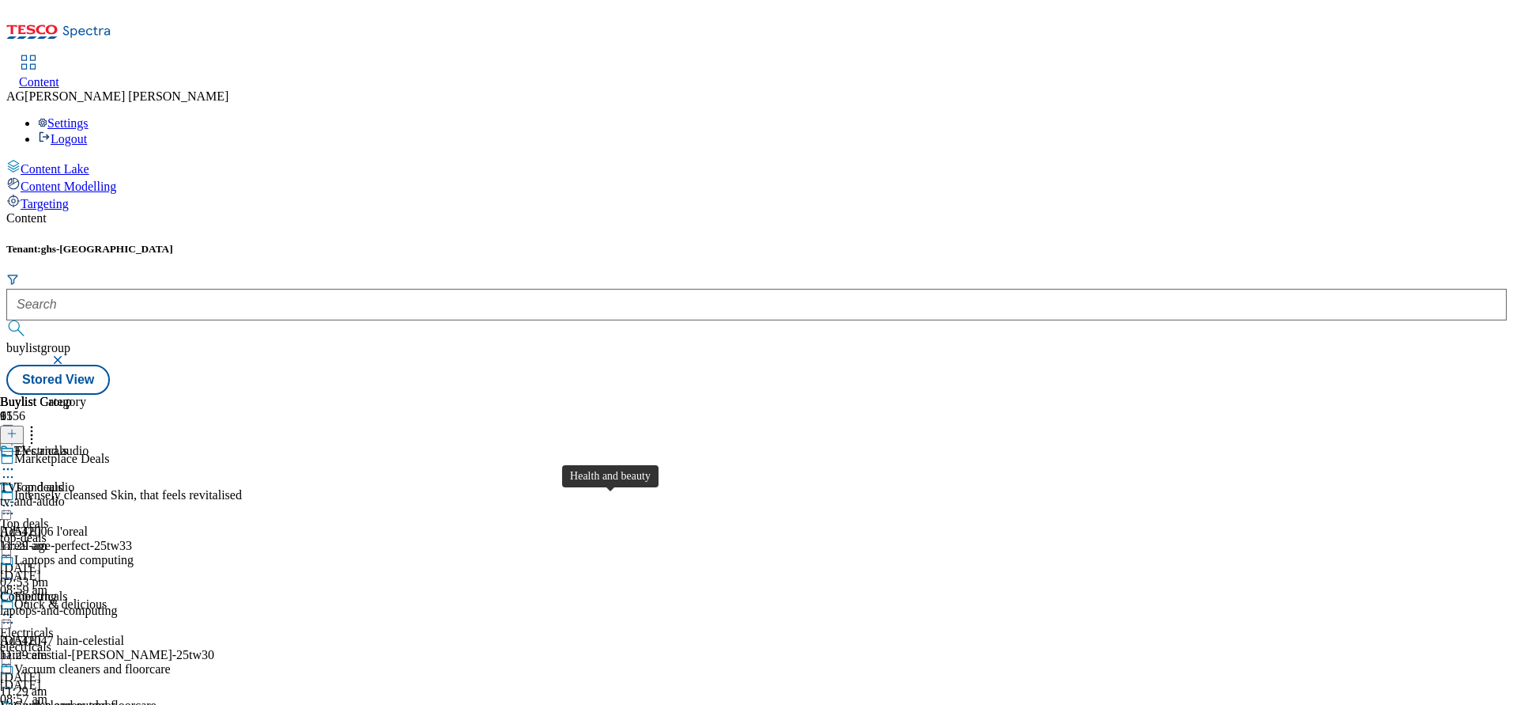
scroll to position [474, 0]
click at [124, 531] on div "top-deals" at bounding box center [62, 538] width 124 height 14
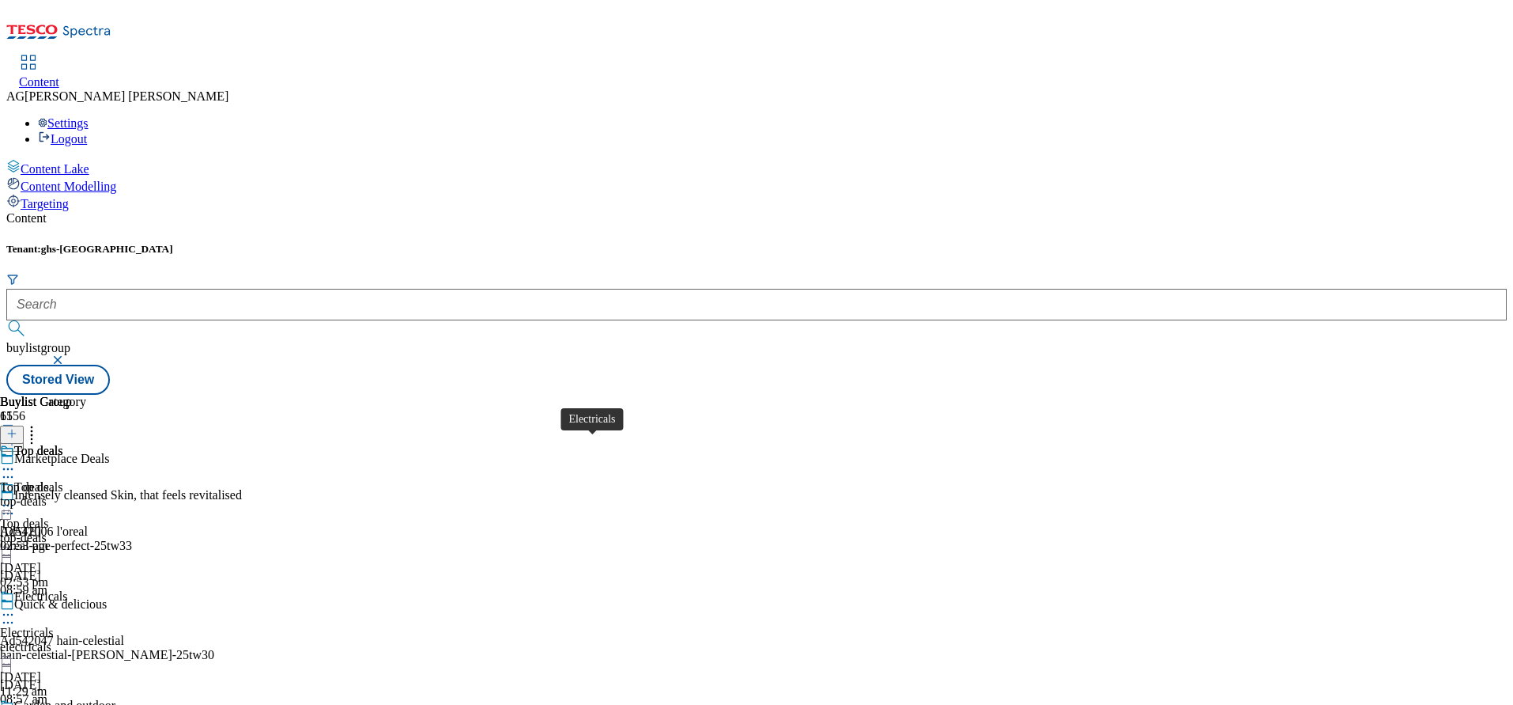
click at [54, 625] on div "Electricals" at bounding box center [27, 632] width 54 height 14
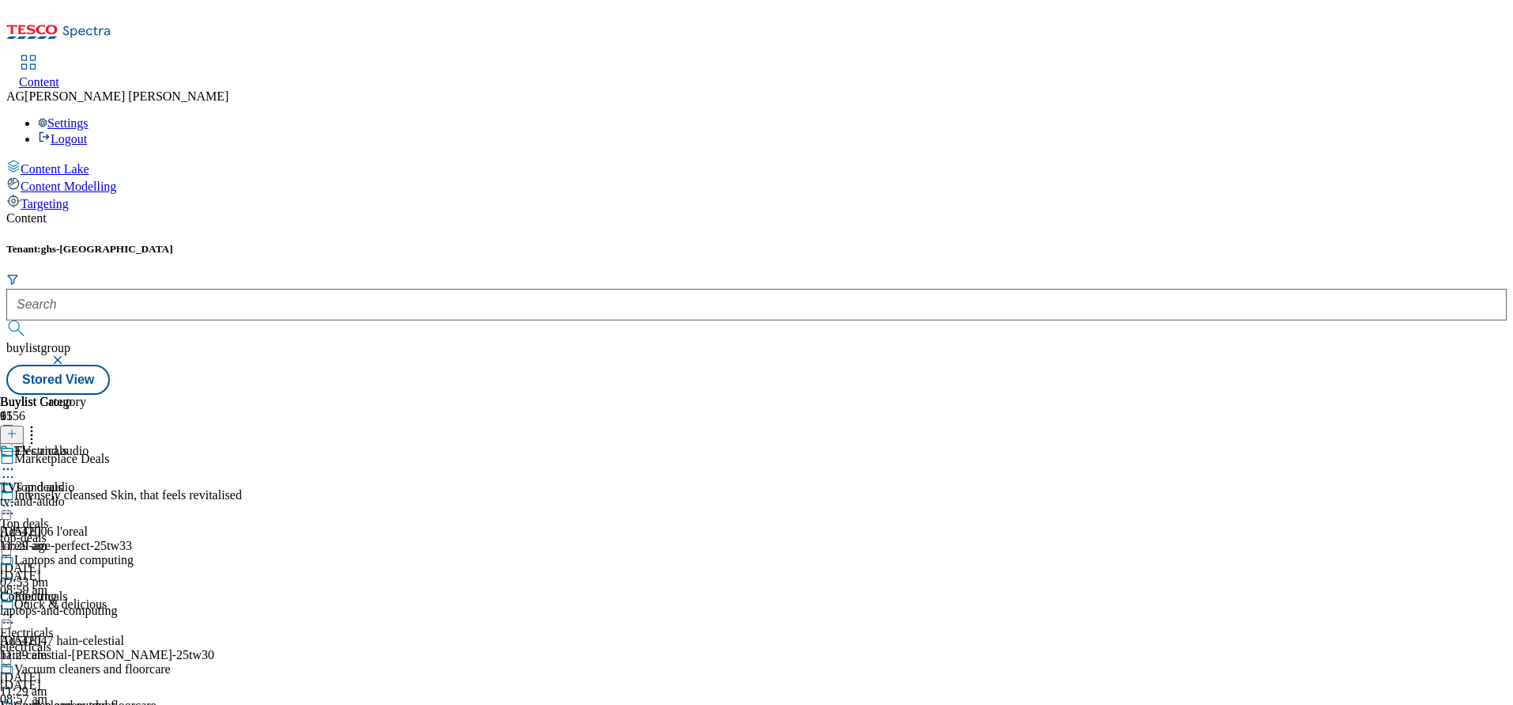
scroll to position [474, 0]
click at [1212, 395] on div "Buylist Group 6156 Marketplace Deals Intensely cleansed Skin, that feels revita…" at bounding box center [756, 395] width 1501 height 0
click at [16, 461] on icon at bounding box center [8, 469] width 16 height 16
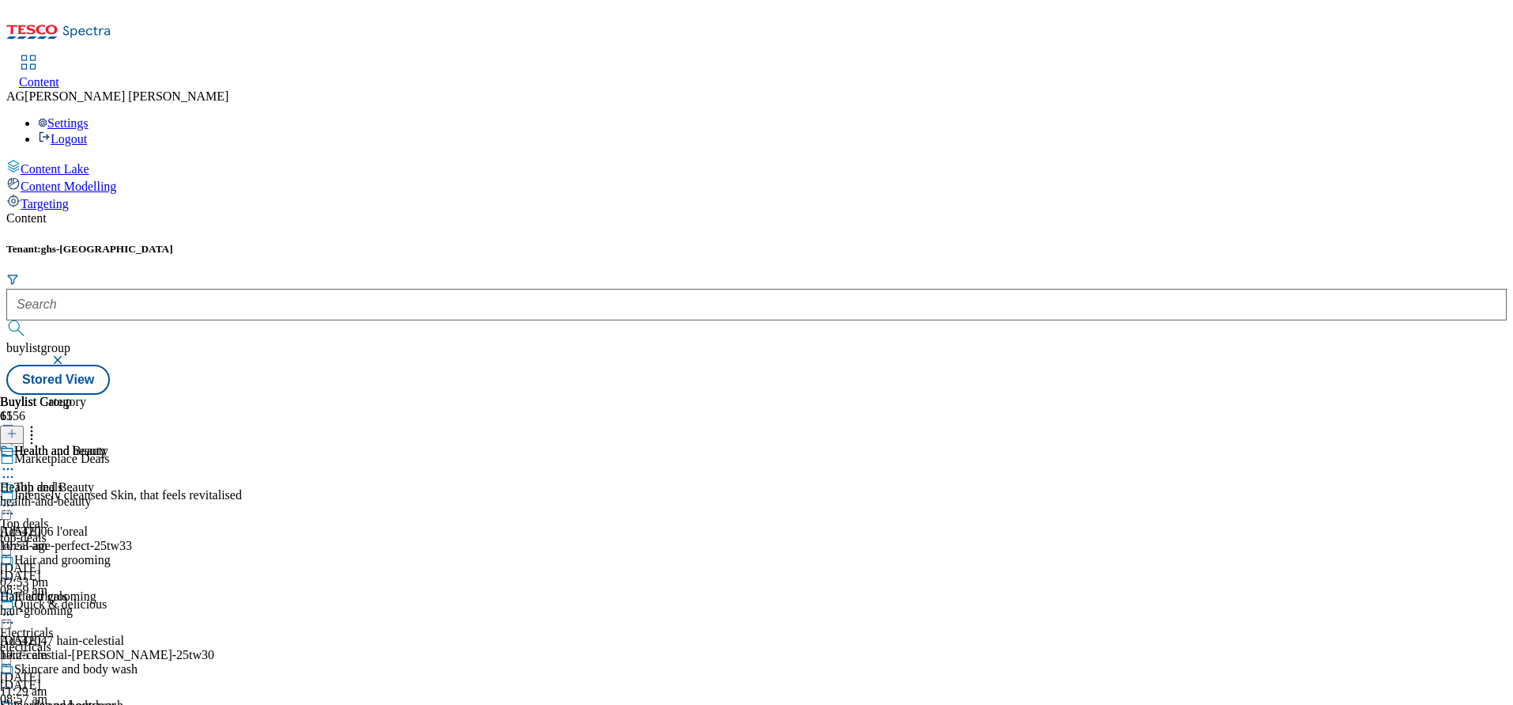
click at [1261, 395] on div "Buylist Group 6156 Marketplace Deals Intensely cleansed Skin, that feels revita…" at bounding box center [756, 395] width 1501 height 0
